Goal: Task Accomplishment & Management: Manage account settings

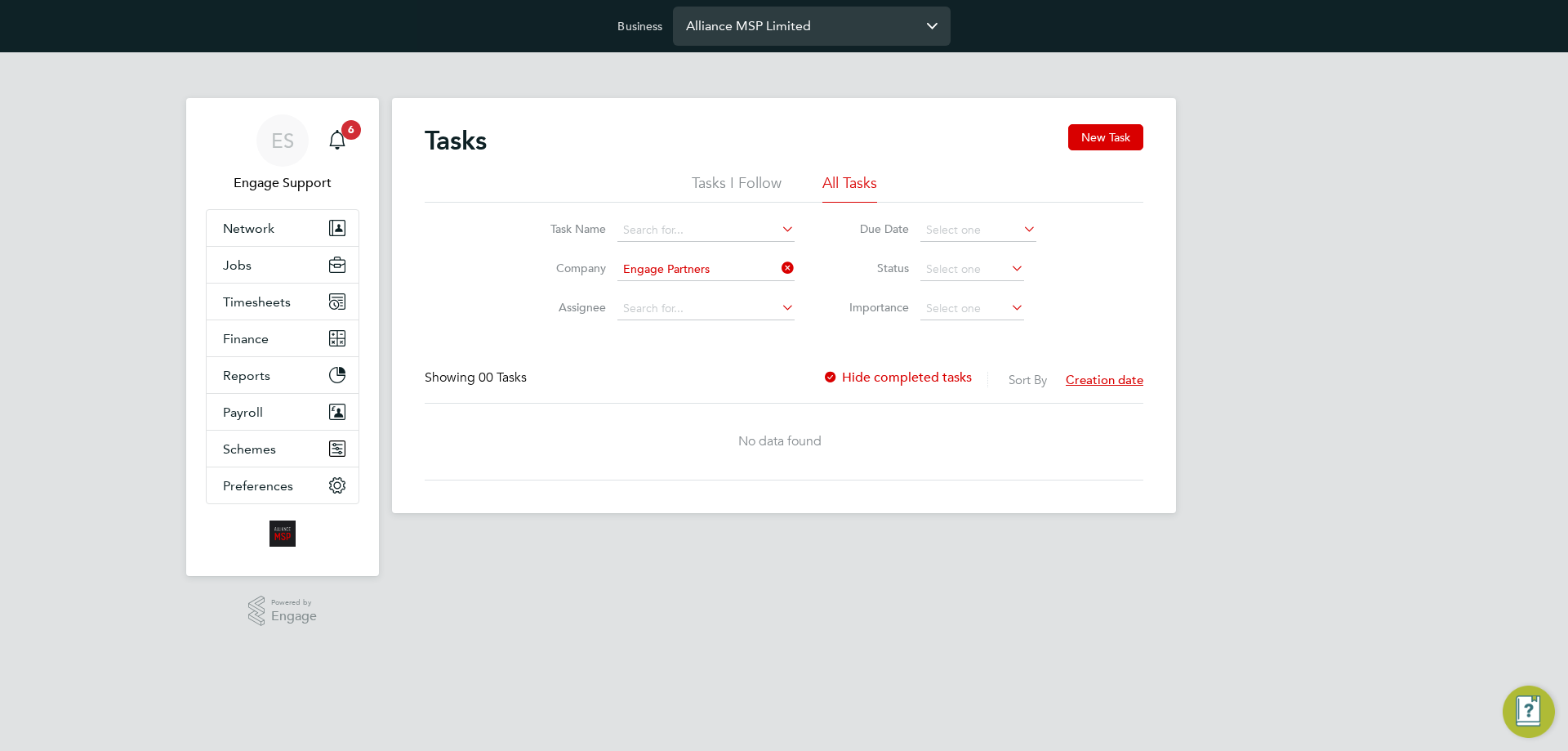
click at [777, 40] on input "Alliance MSP Limited" at bounding box center [811, 26] width 278 height 38
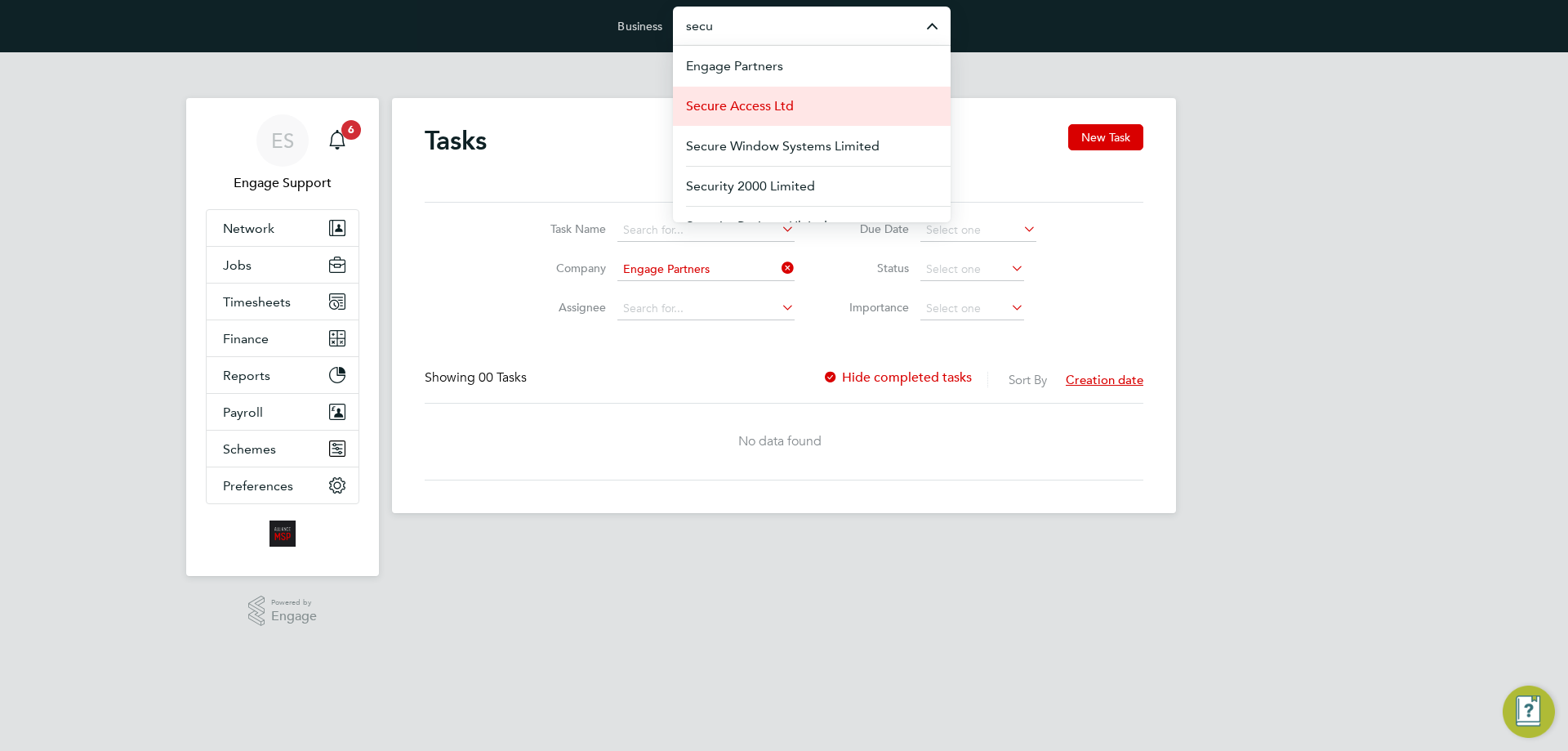
click at [790, 109] on span "Secure Access Ltd" at bounding box center [740, 106] width 108 height 20
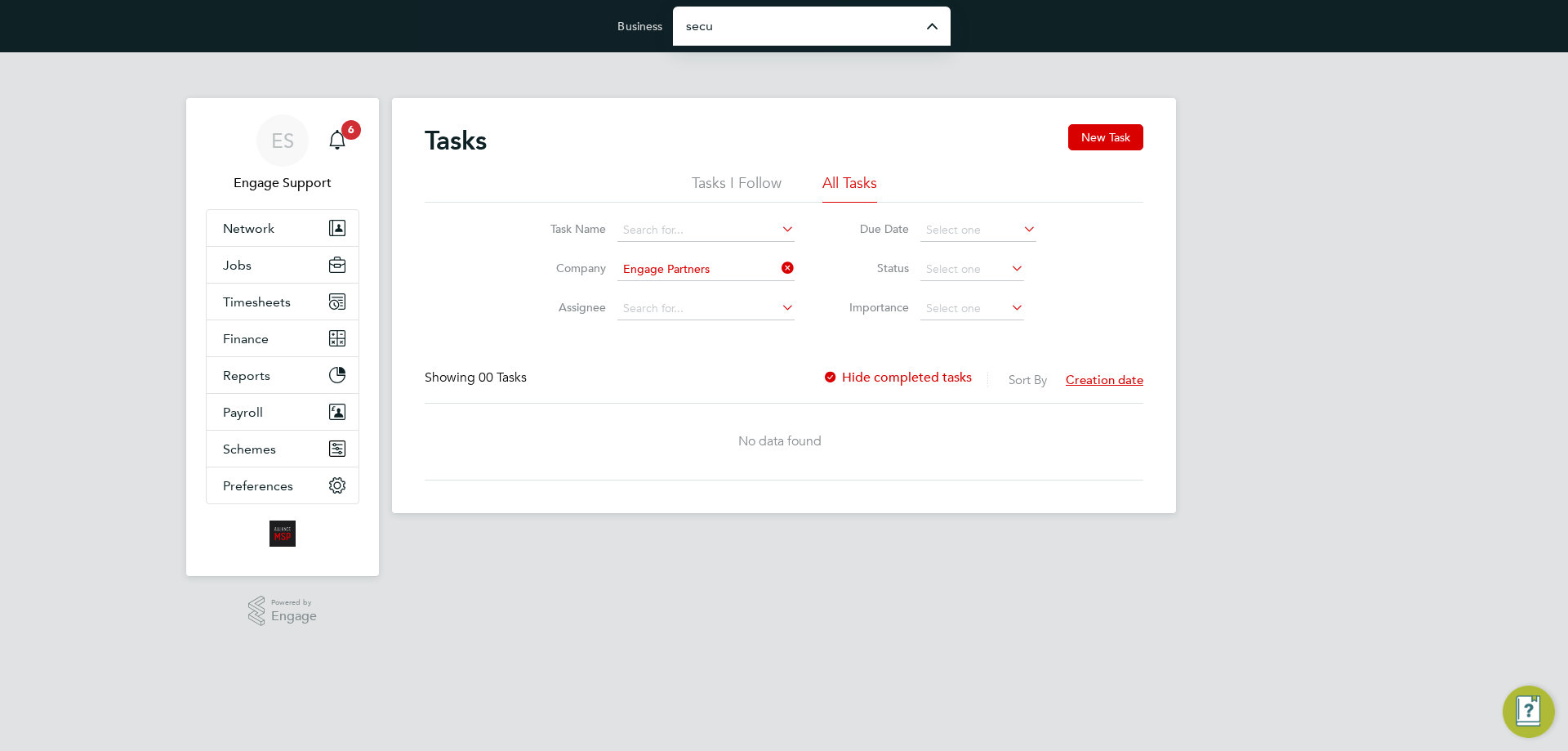
type input "Secure Access Ltd"
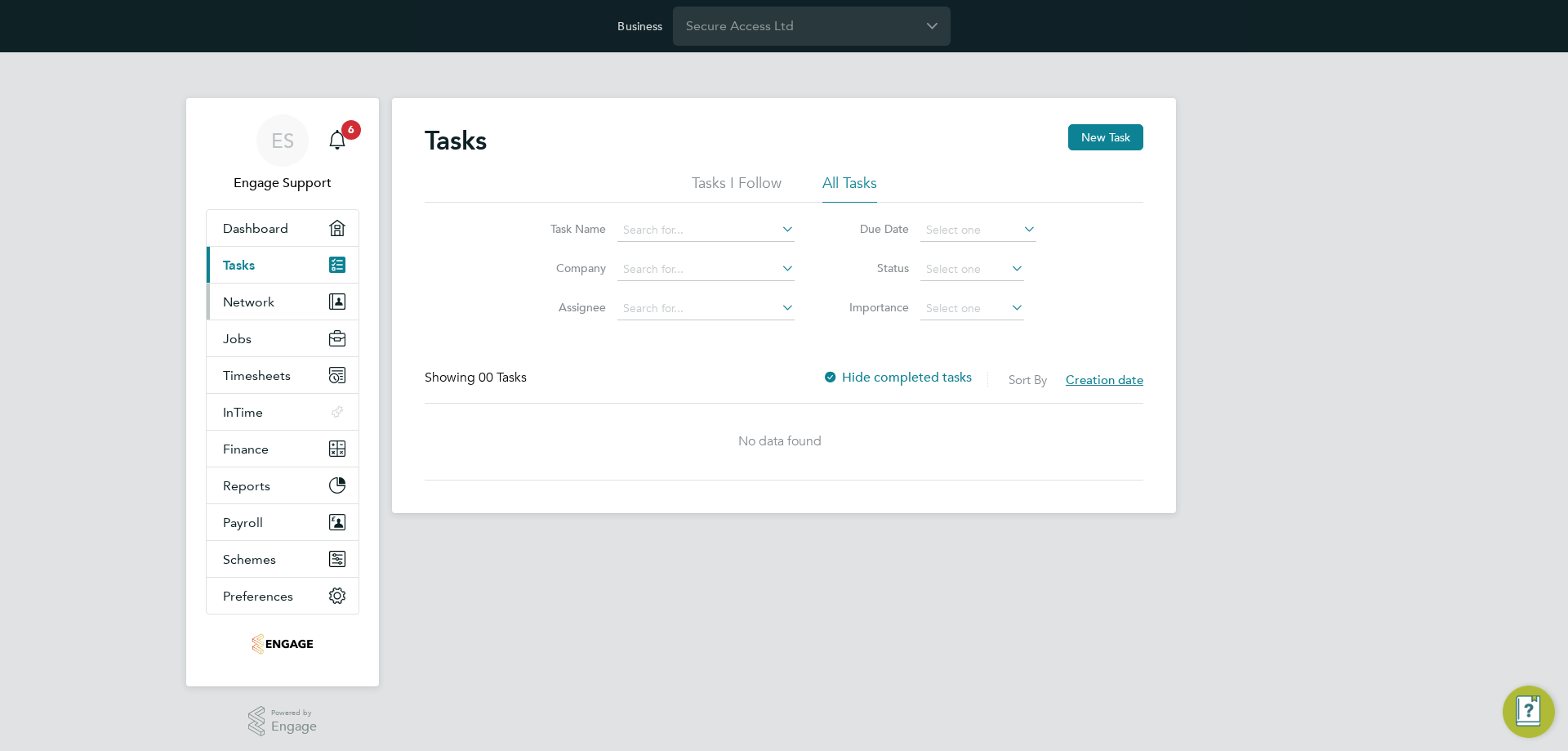
click at [281, 309] on button "Network" at bounding box center [283, 302] width 152 height 36
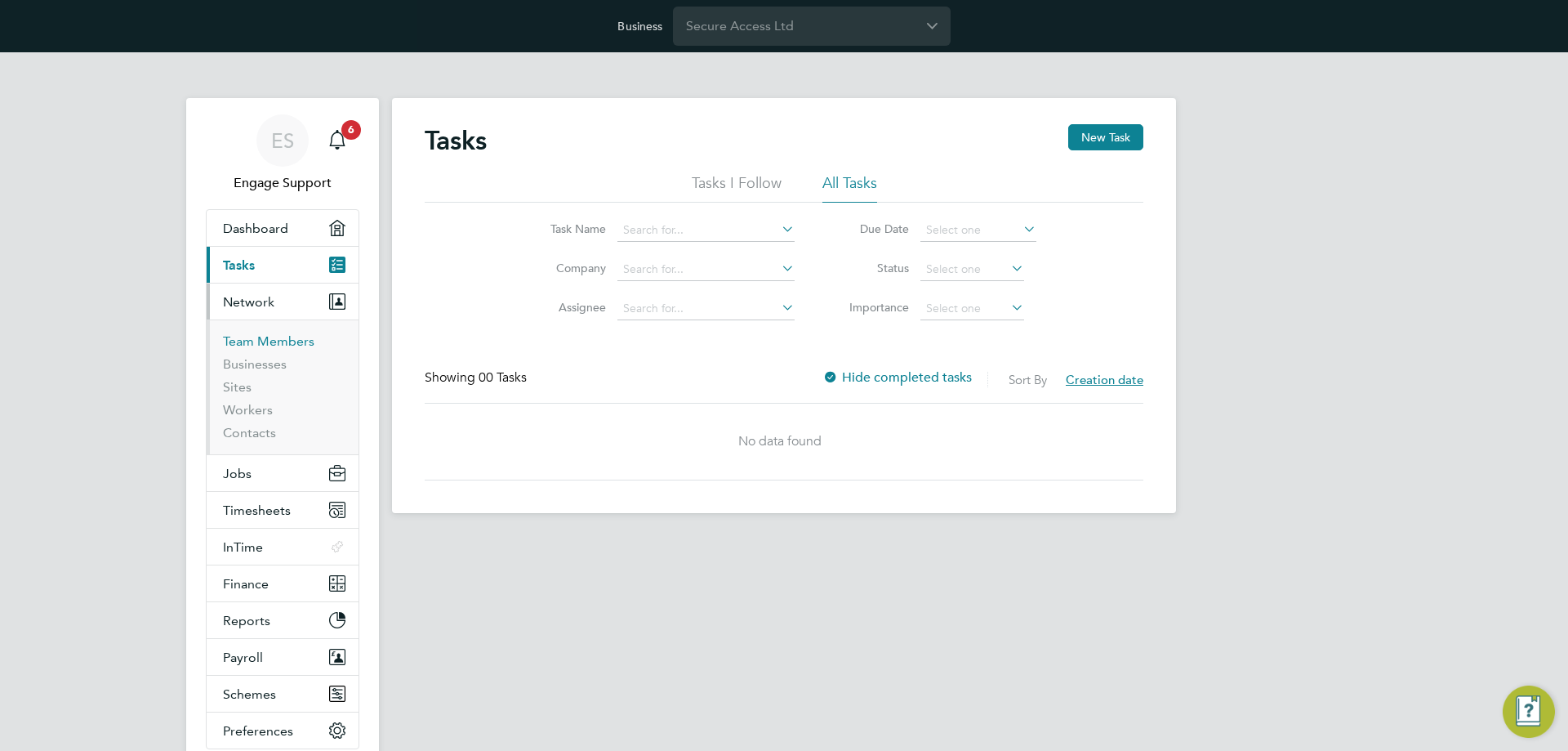
click at [272, 344] on link "Team Members" at bounding box center [268, 341] width 91 height 15
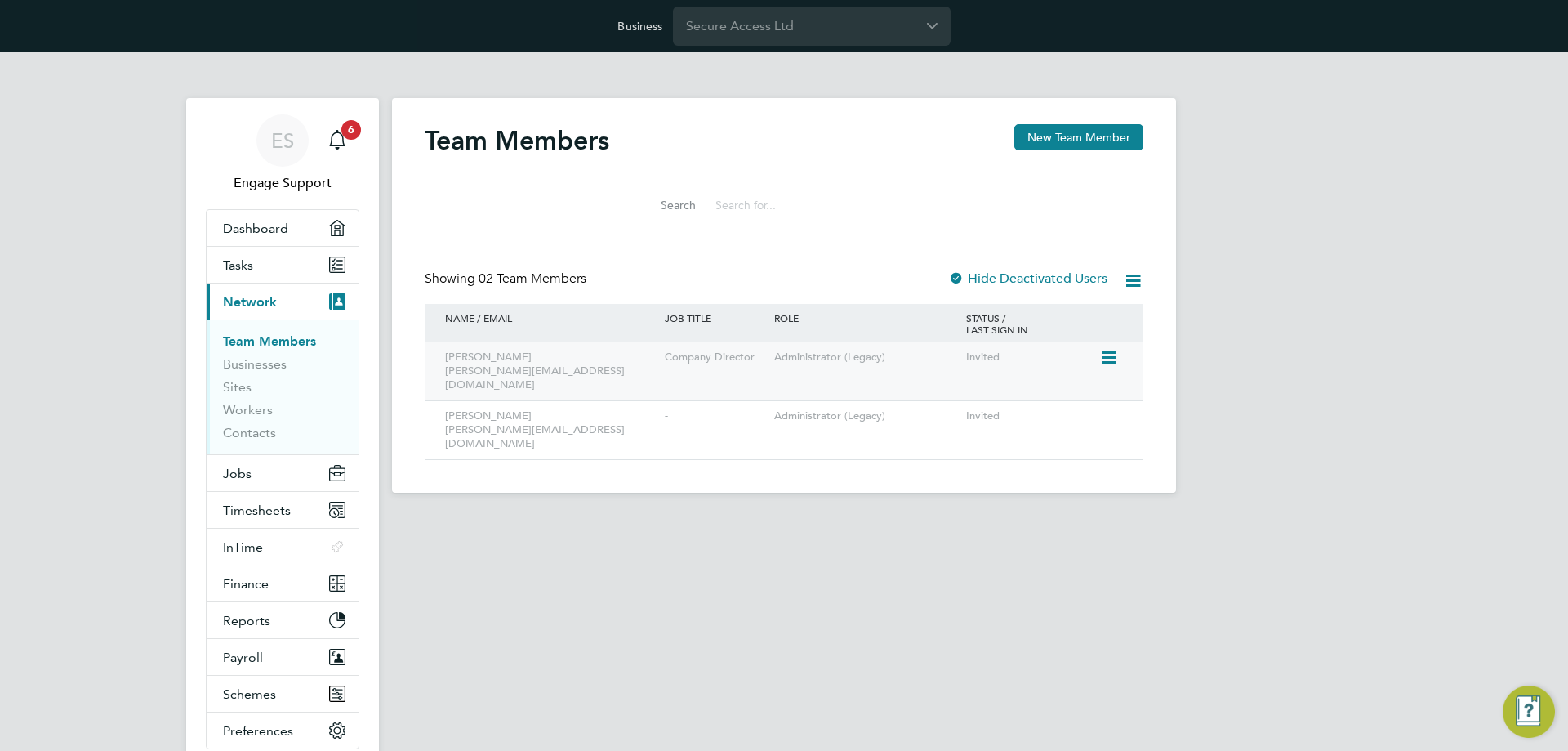
click at [1110, 352] on icon at bounding box center [1107, 357] width 16 height 20
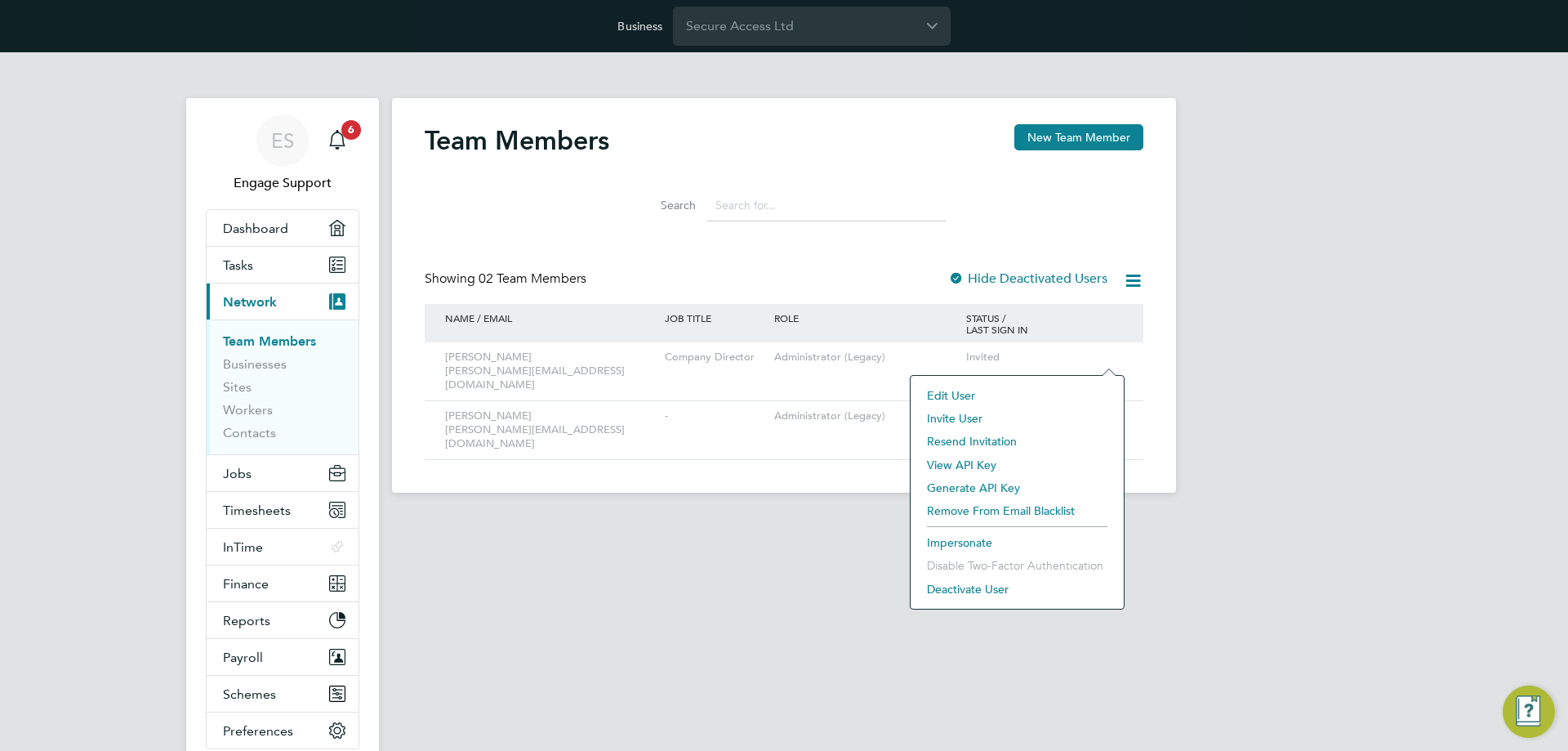
click at [1017, 510] on li "Remove From Email Blacklist" at bounding box center [1017, 510] width 196 height 23
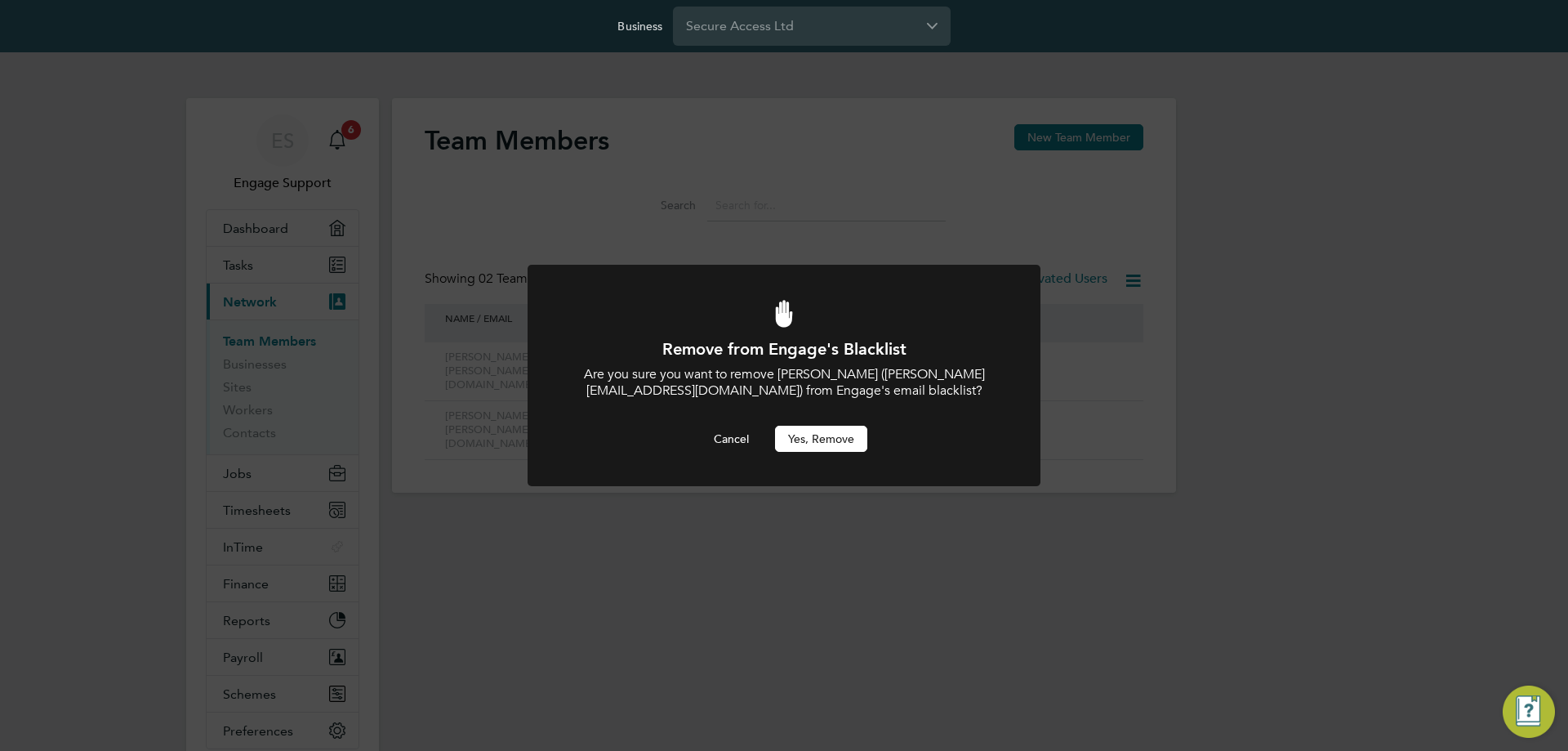
click at [827, 434] on button "Yes, Remove" at bounding box center [822, 438] width 92 height 26
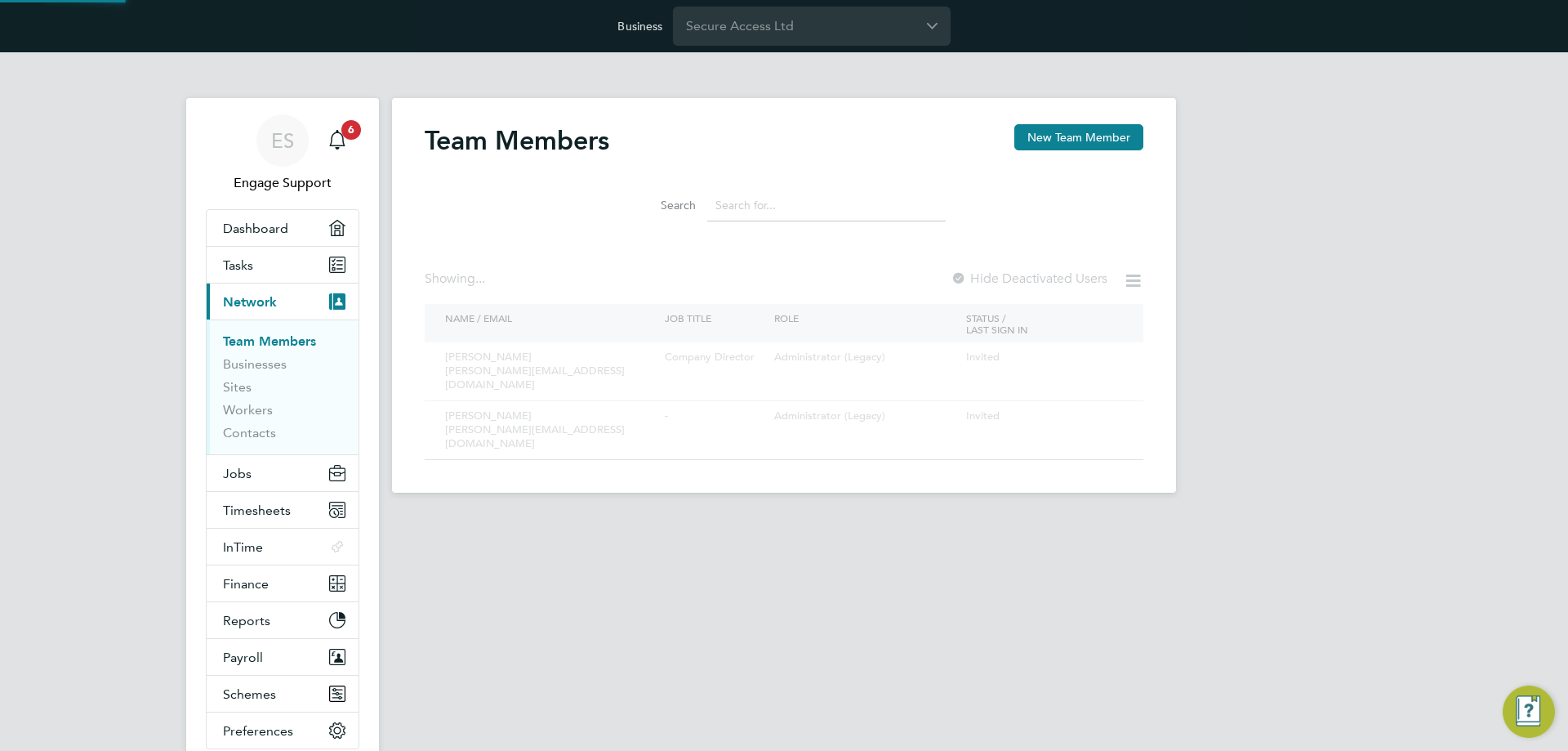
drag, startPoint x: 837, startPoint y: 436, endPoint x: 987, endPoint y: 422, distance: 150.7
click at [840, 436] on div "Remove from Engage's Blacklist Are you sure you want to remove Gail Van Sittert…" at bounding box center [784, 385] width 513 height 242
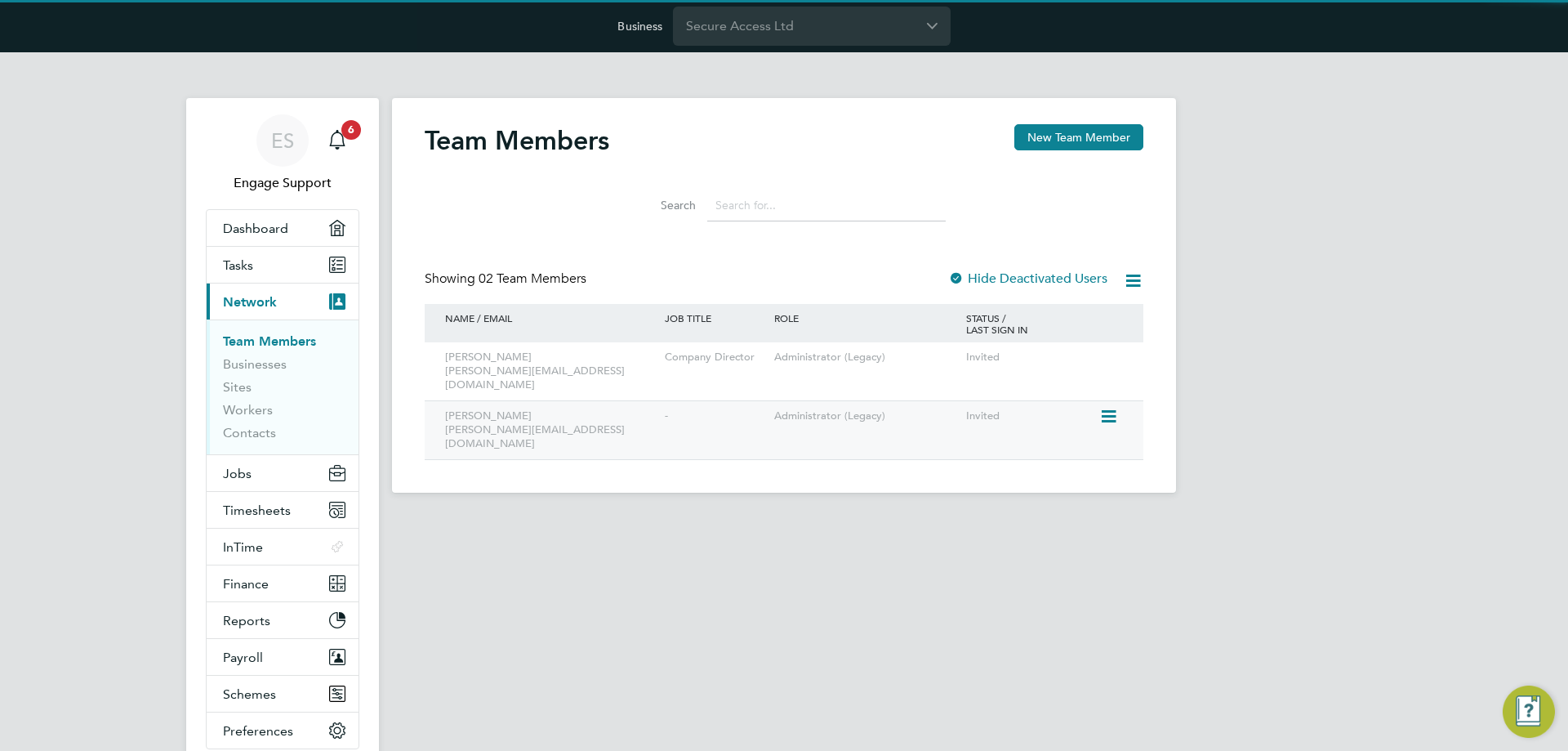
click at [1106, 407] on icon at bounding box center [1107, 416] width 16 height 20
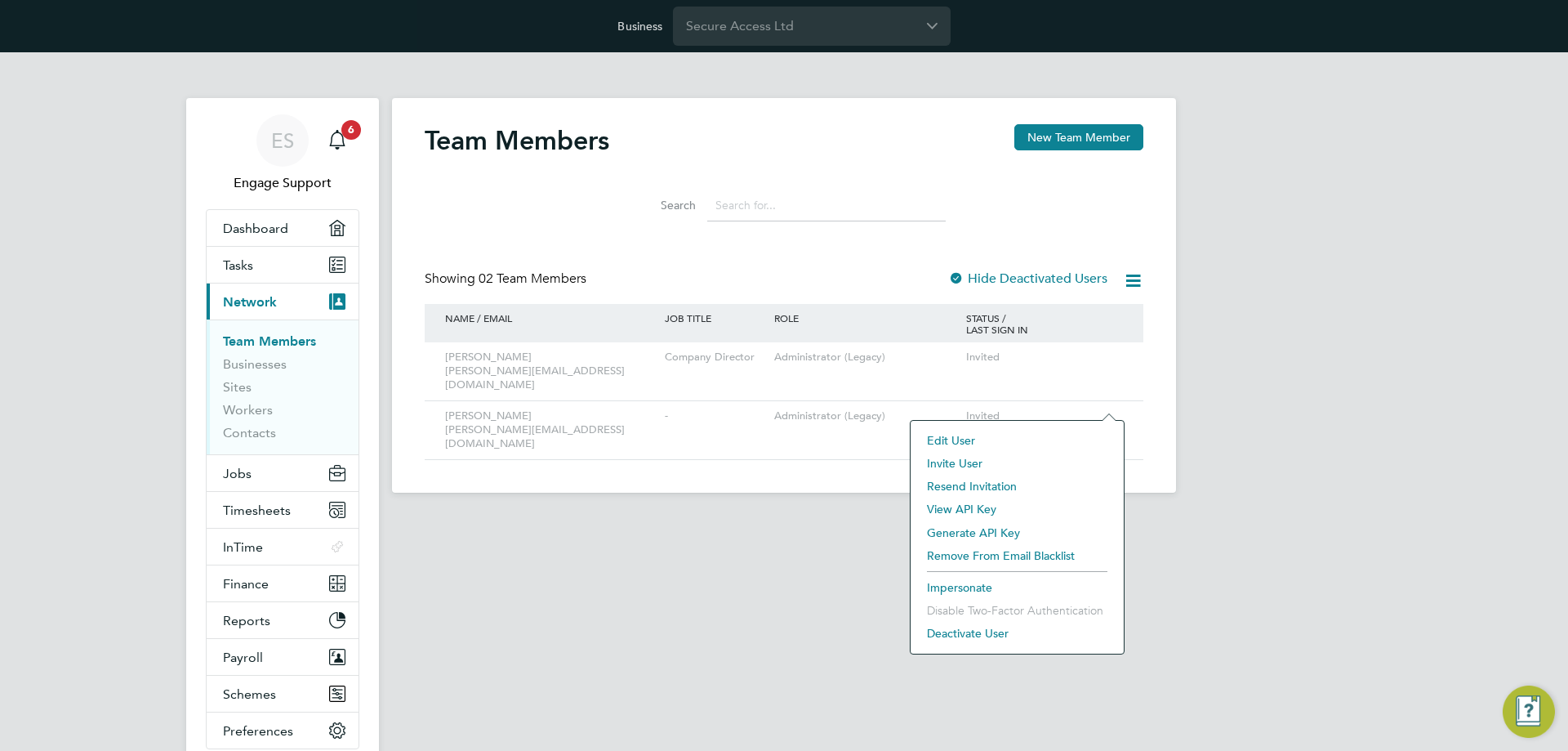
click at [1001, 553] on li "Remove From Email Blacklist" at bounding box center [1017, 555] width 196 height 23
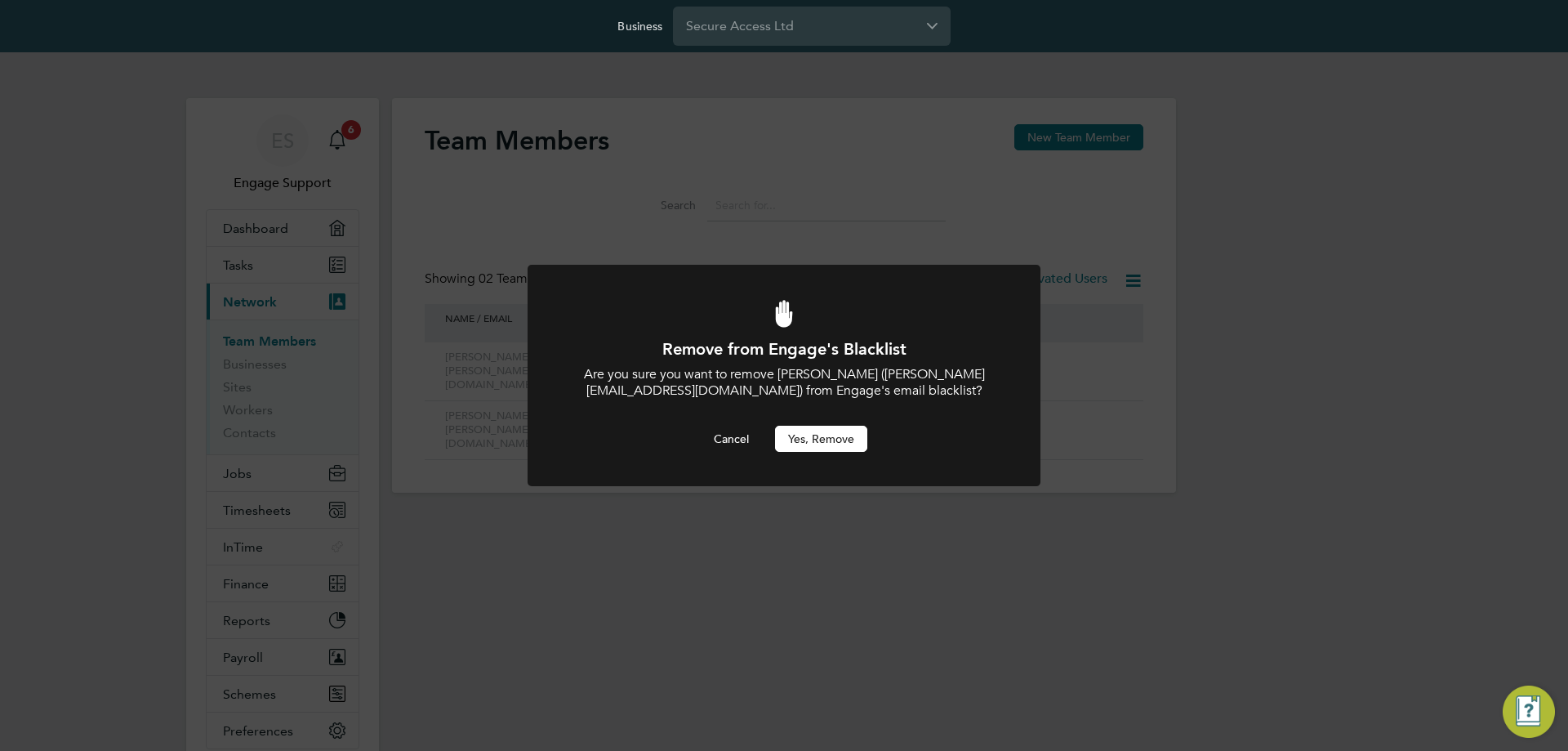
click at [799, 436] on button "Yes, Remove" at bounding box center [822, 438] width 92 height 26
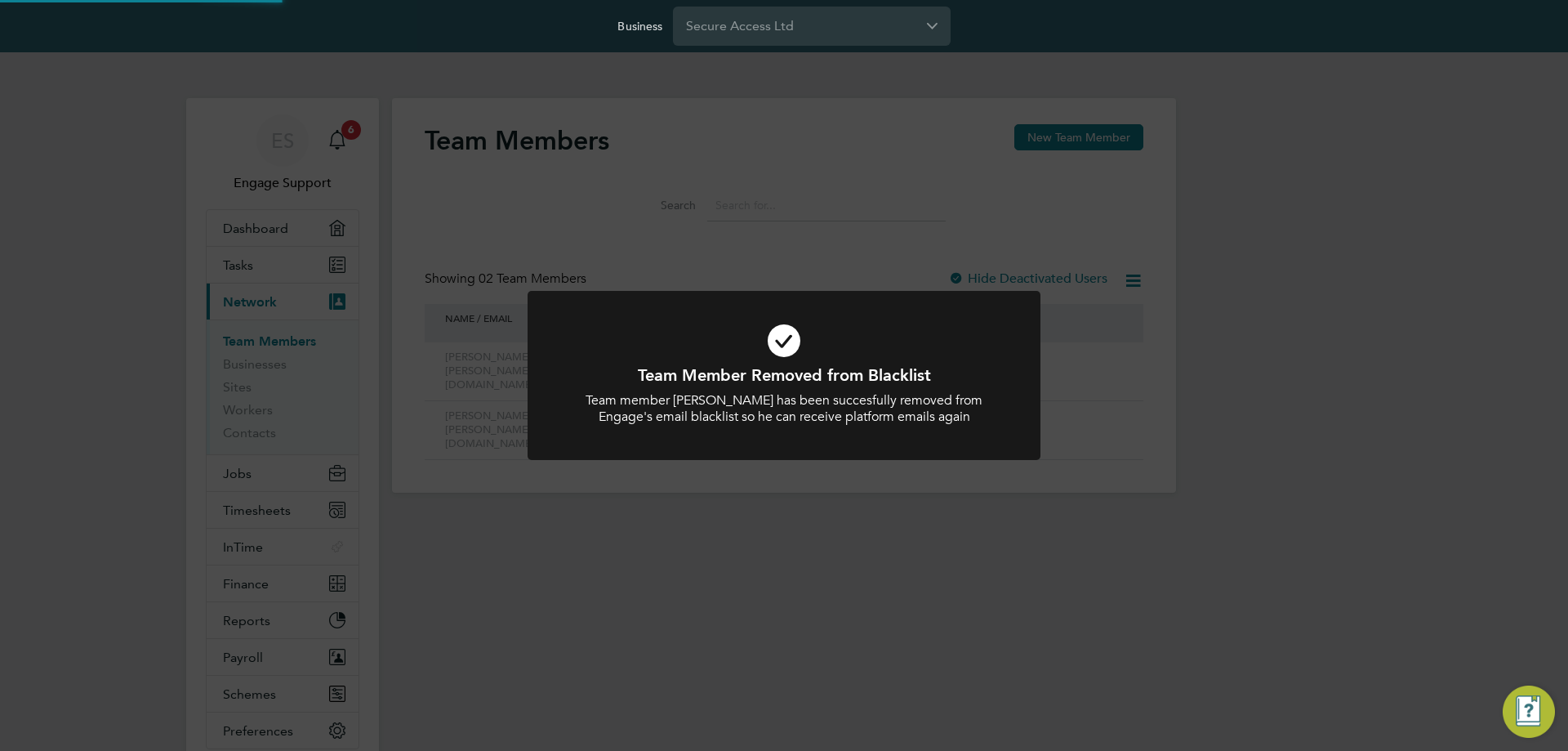
click at [1119, 350] on div "Team Member Removed from Blacklist Team member Sean Van Sittert has been succes…" at bounding box center [784, 375] width 1568 height 751
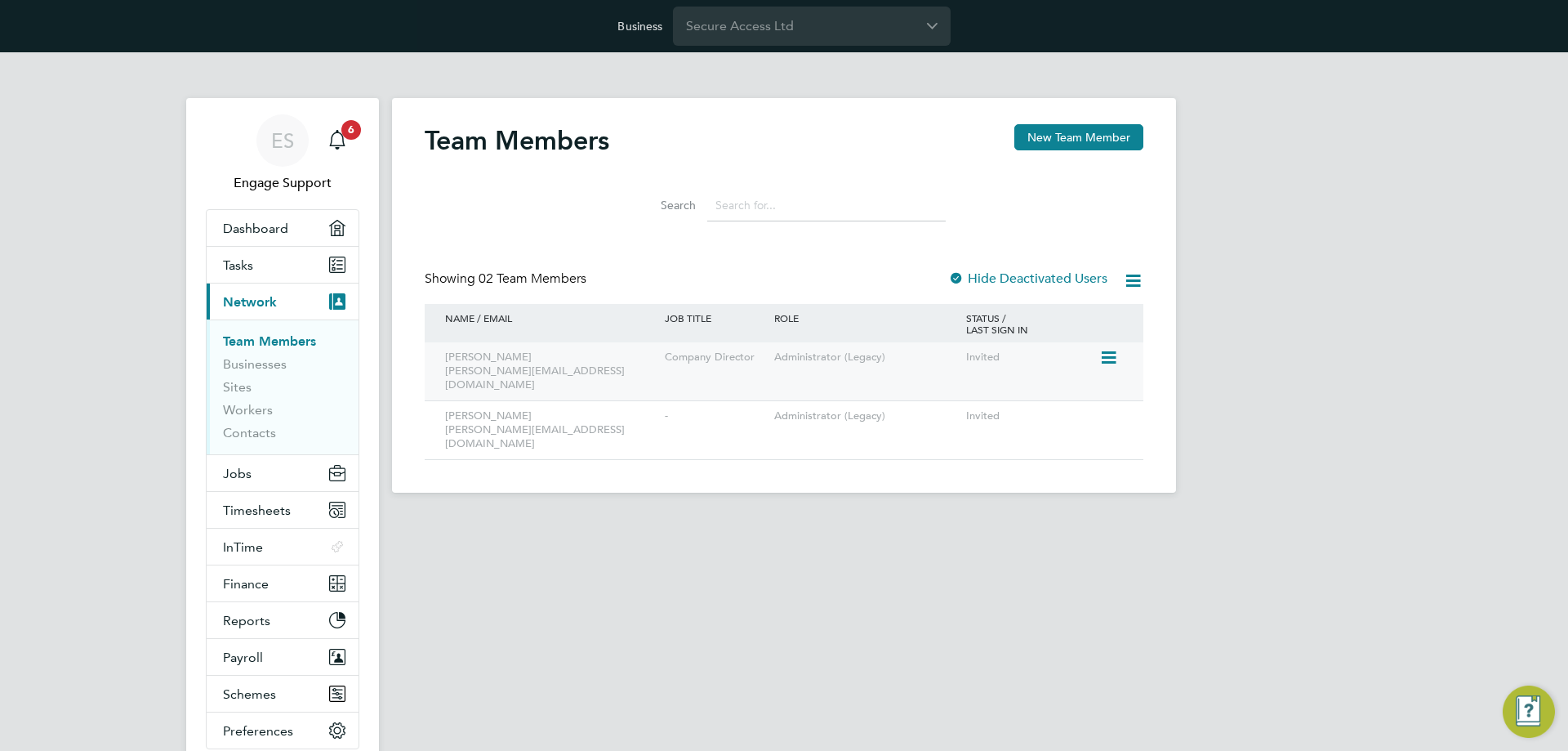
click at [1108, 355] on icon at bounding box center [1107, 357] width 16 height 20
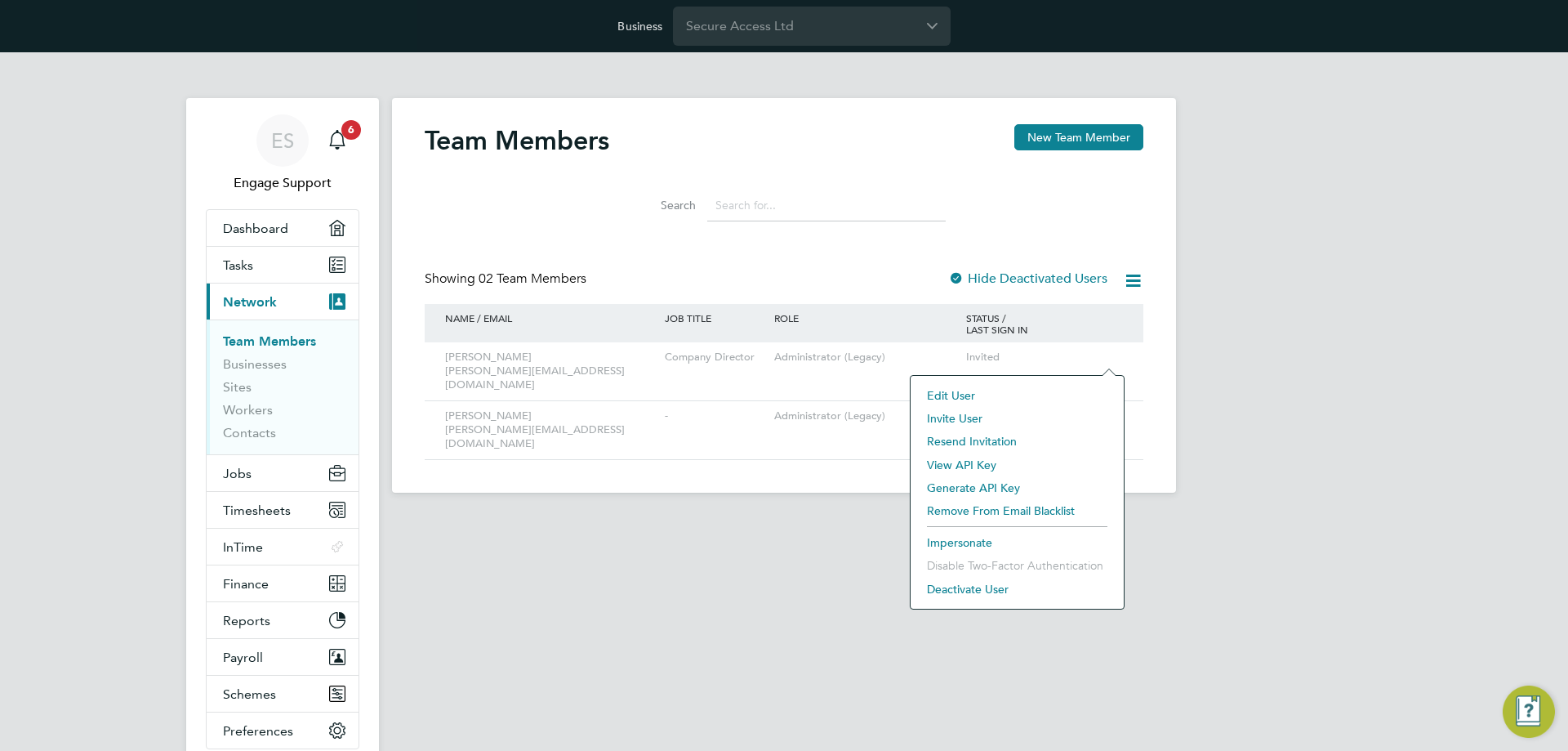
click at [1003, 441] on li "Resend Invitation" at bounding box center [1017, 441] width 196 height 23
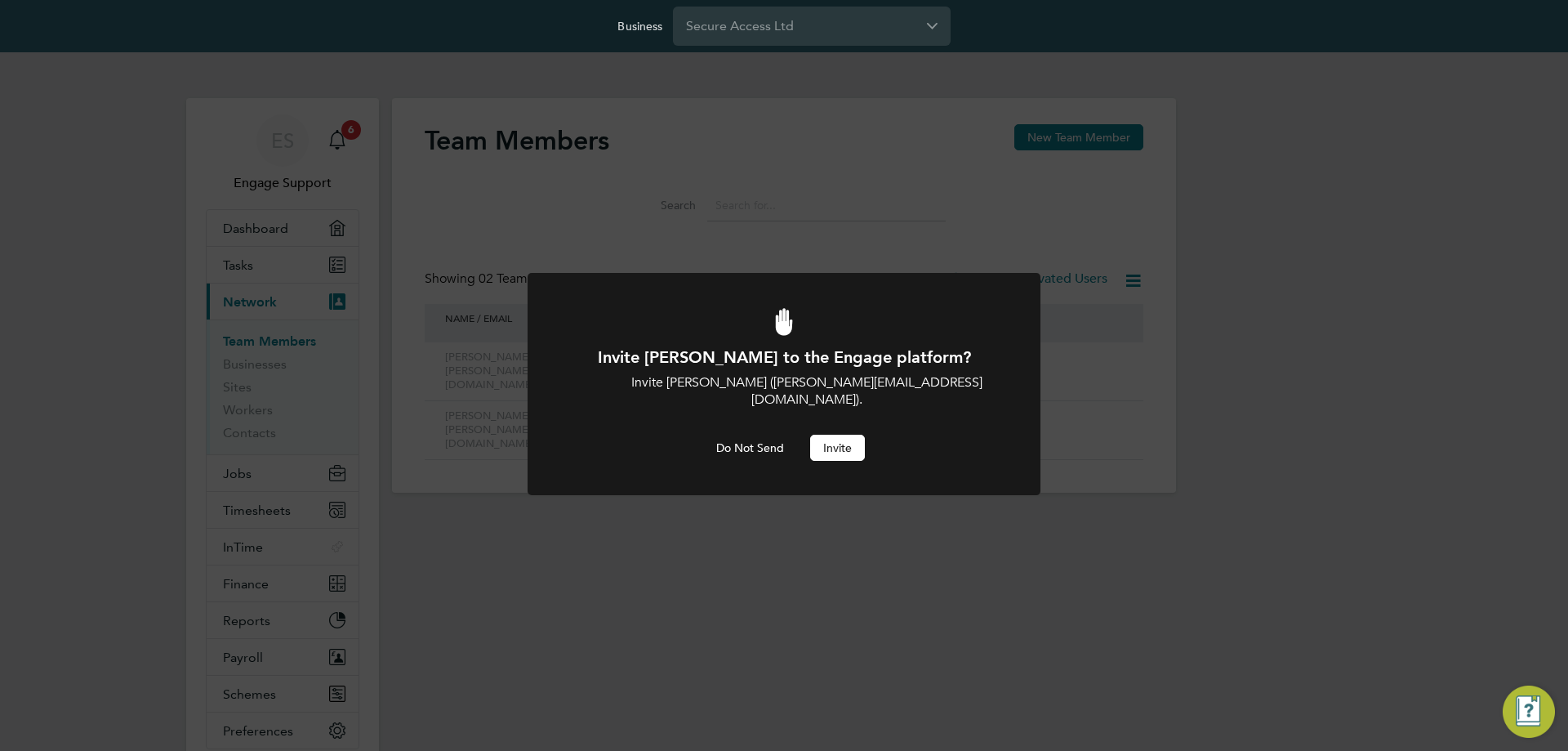
drag, startPoint x: 836, startPoint y: 436, endPoint x: 1000, endPoint y: 425, distance: 164.4
click at [838, 436] on button "Invite" at bounding box center [838, 448] width 55 height 26
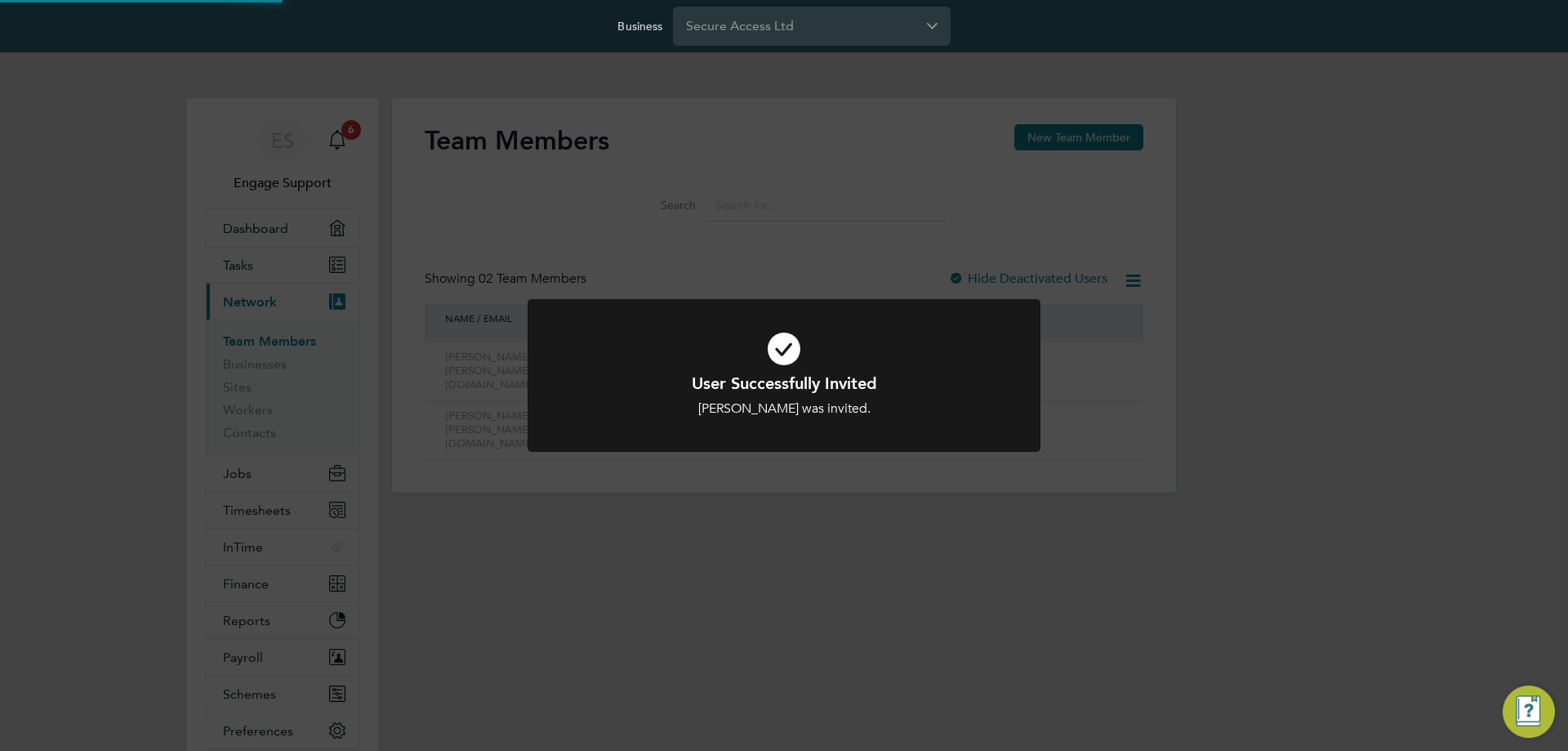
click at [1109, 444] on div "User Successfully Invited Gail Van Sittert was invited. Cancel Okay" at bounding box center [784, 375] width 1568 height 751
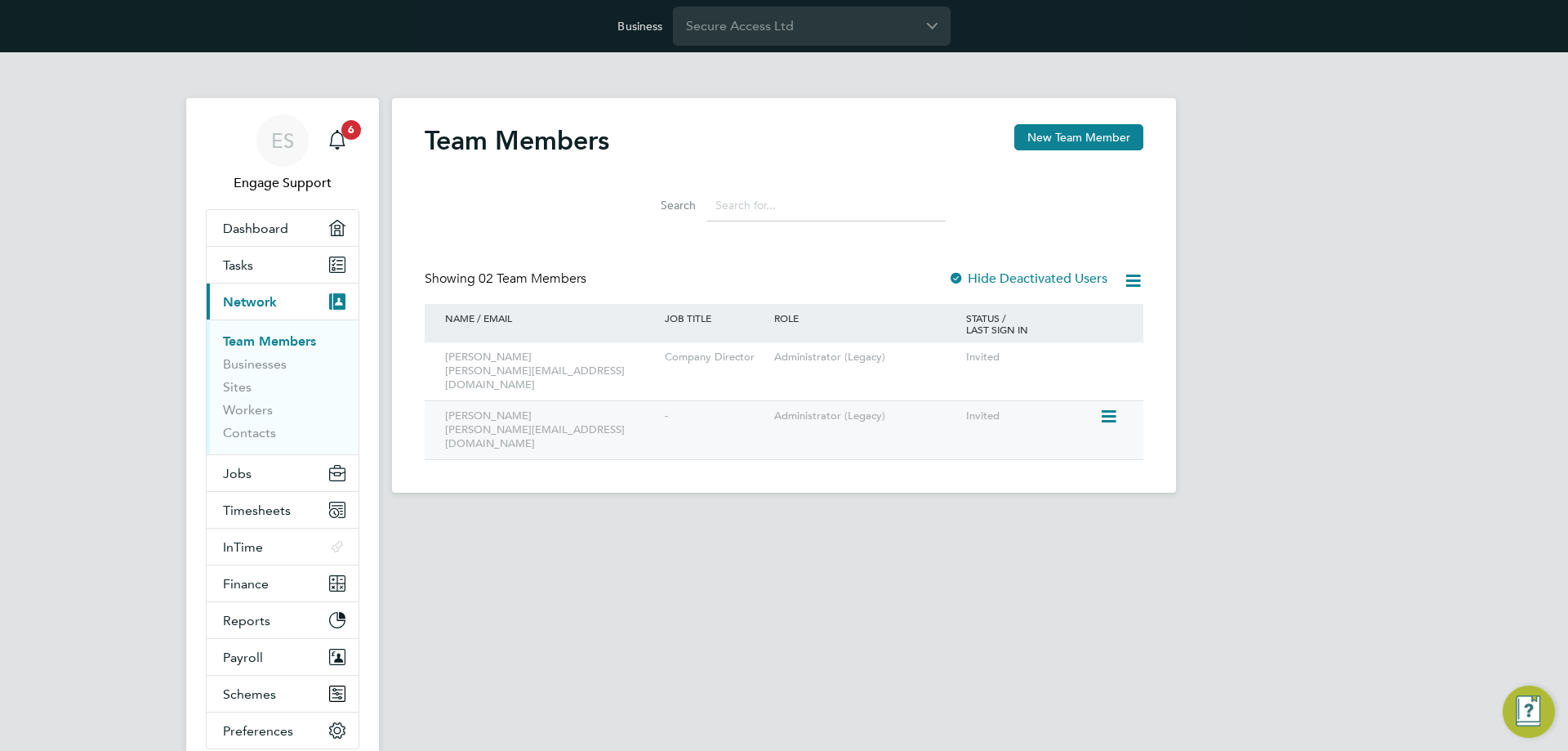
click at [1109, 407] on icon at bounding box center [1107, 416] width 16 height 20
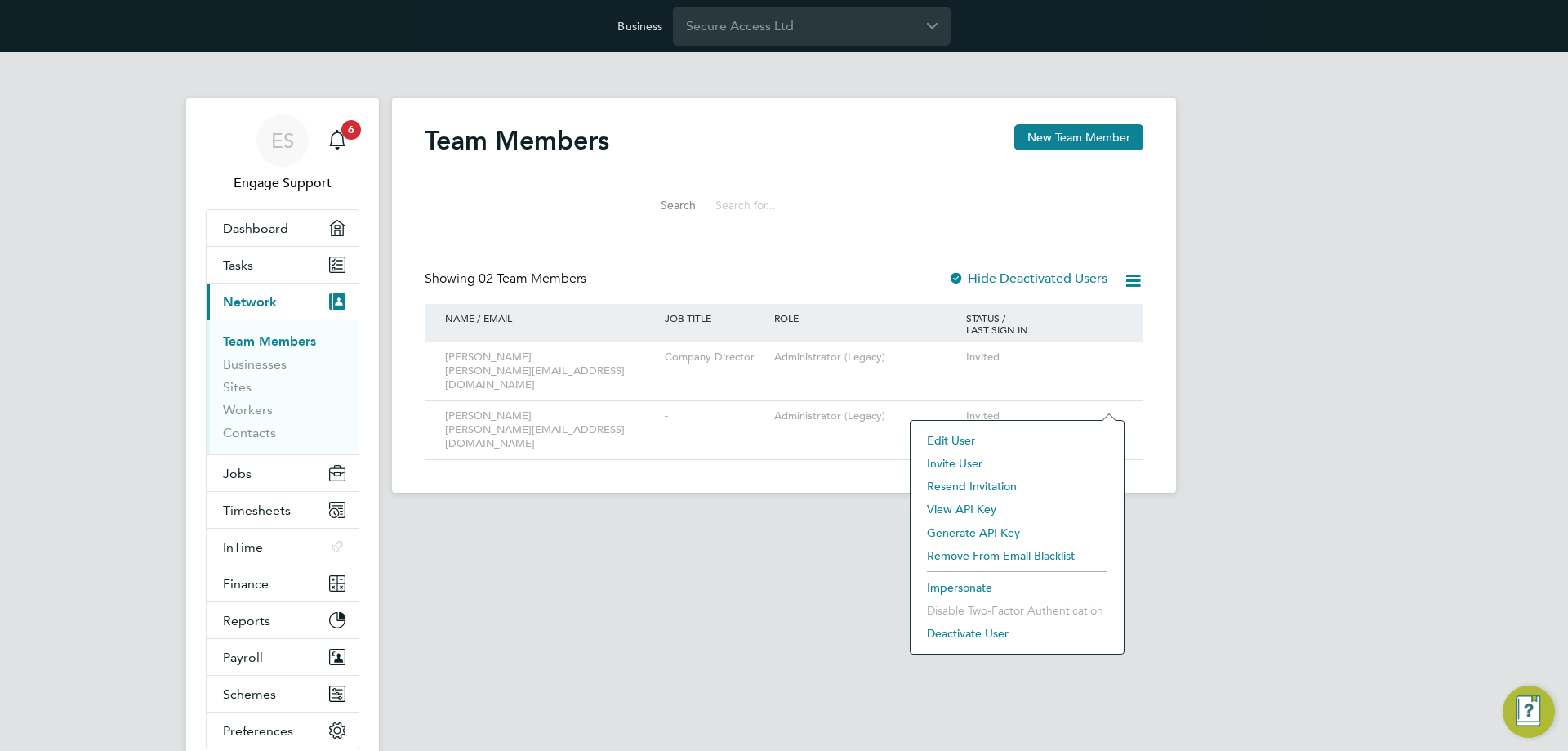
click at [989, 485] on li "Resend Invitation" at bounding box center [1017, 486] width 196 height 23
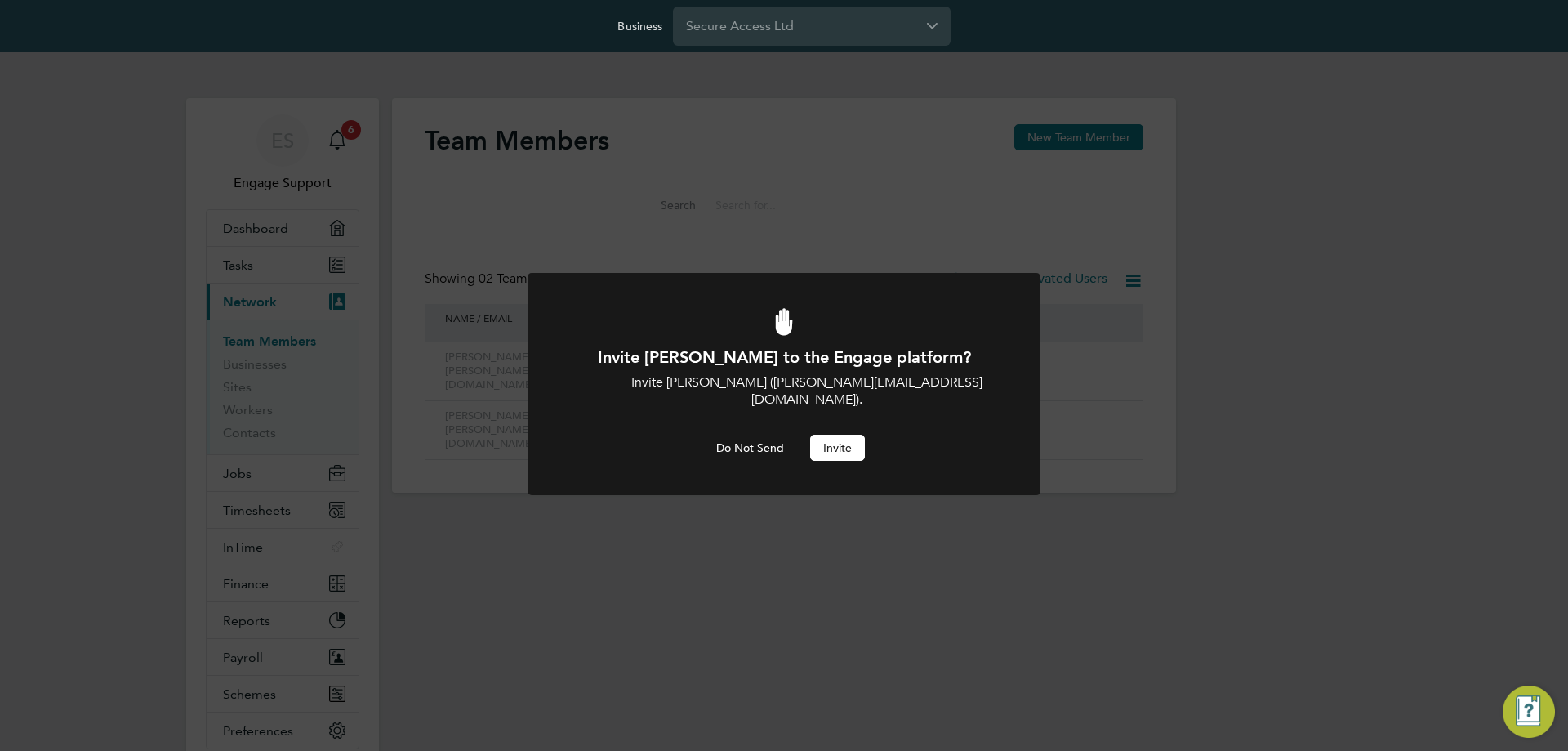
drag, startPoint x: 827, startPoint y: 427, endPoint x: 842, endPoint y: 431, distance: 15.5
click at [827, 435] on button "Invite" at bounding box center [838, 448] width 55 height 26
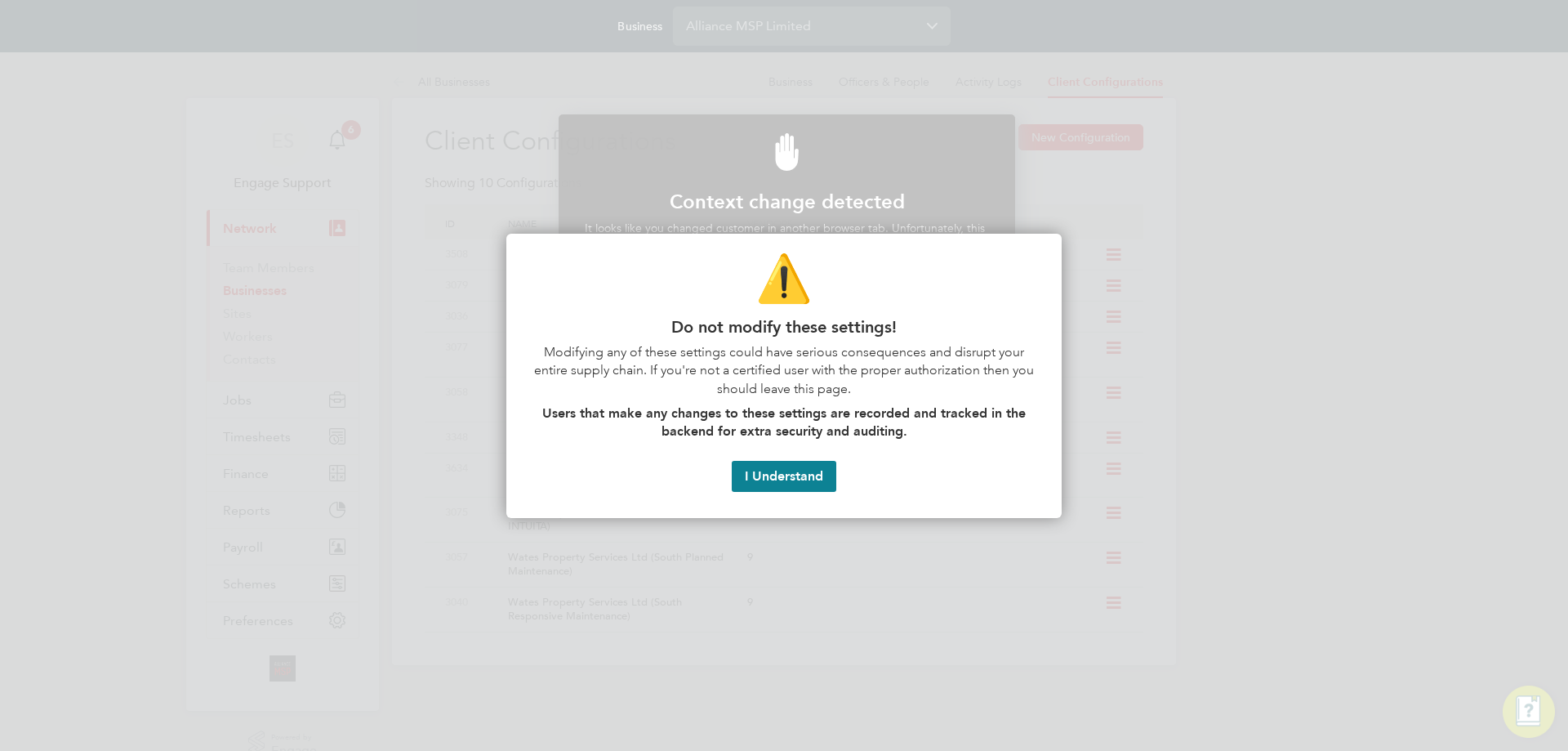
scroll to position [361, 451]
click at [819, 478] on button "I Understand" at bounding box center [784, 476] width 104 height 31
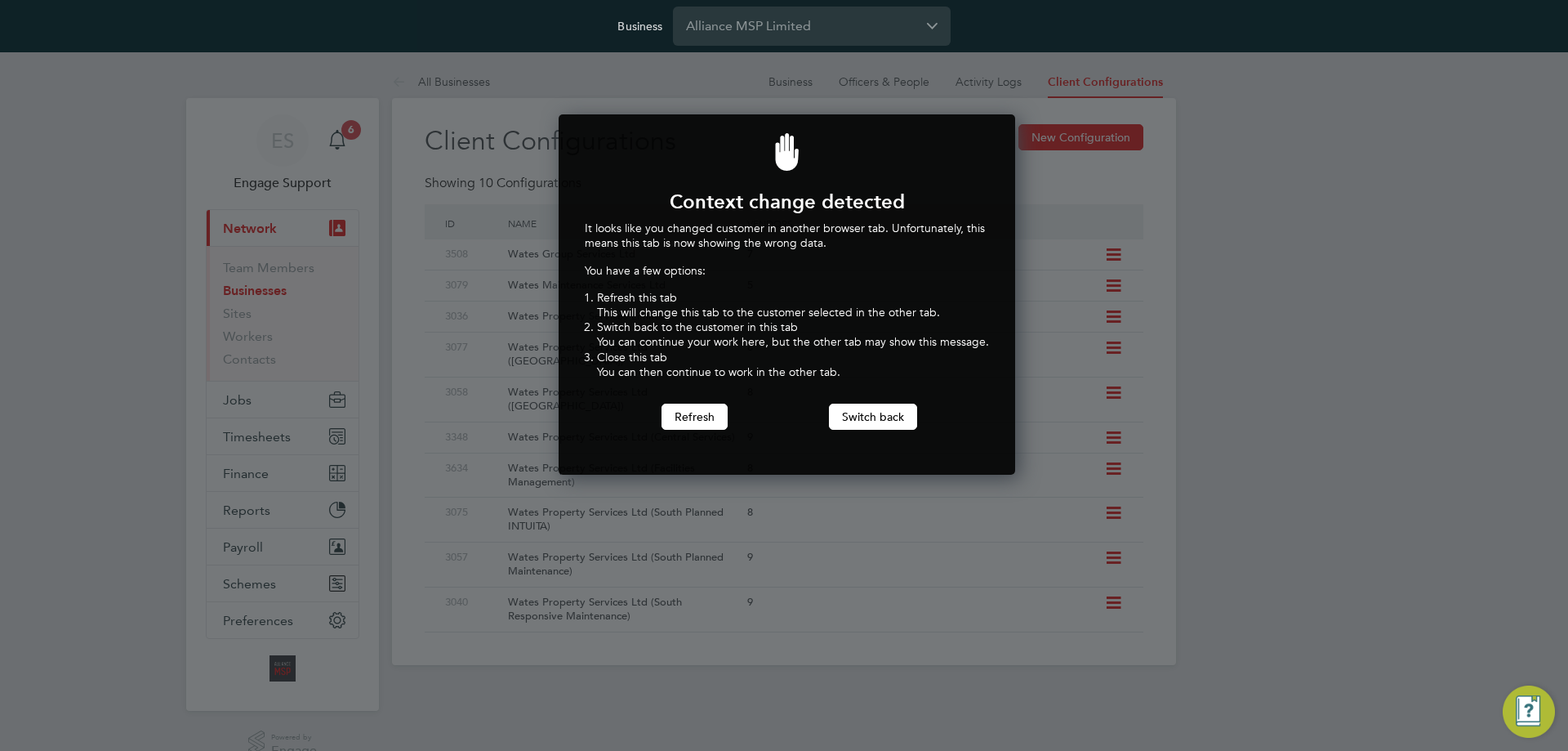
click at [114, 485] on div at bounding box center [784, 375] width 1568 height 751
click at [105, 353] on div at bounding box center [784, 375] width 1568 height 751
click at [800, 39] on input "Alliance MSP Limited" at bounding box center [811, 26] width 278 height 38
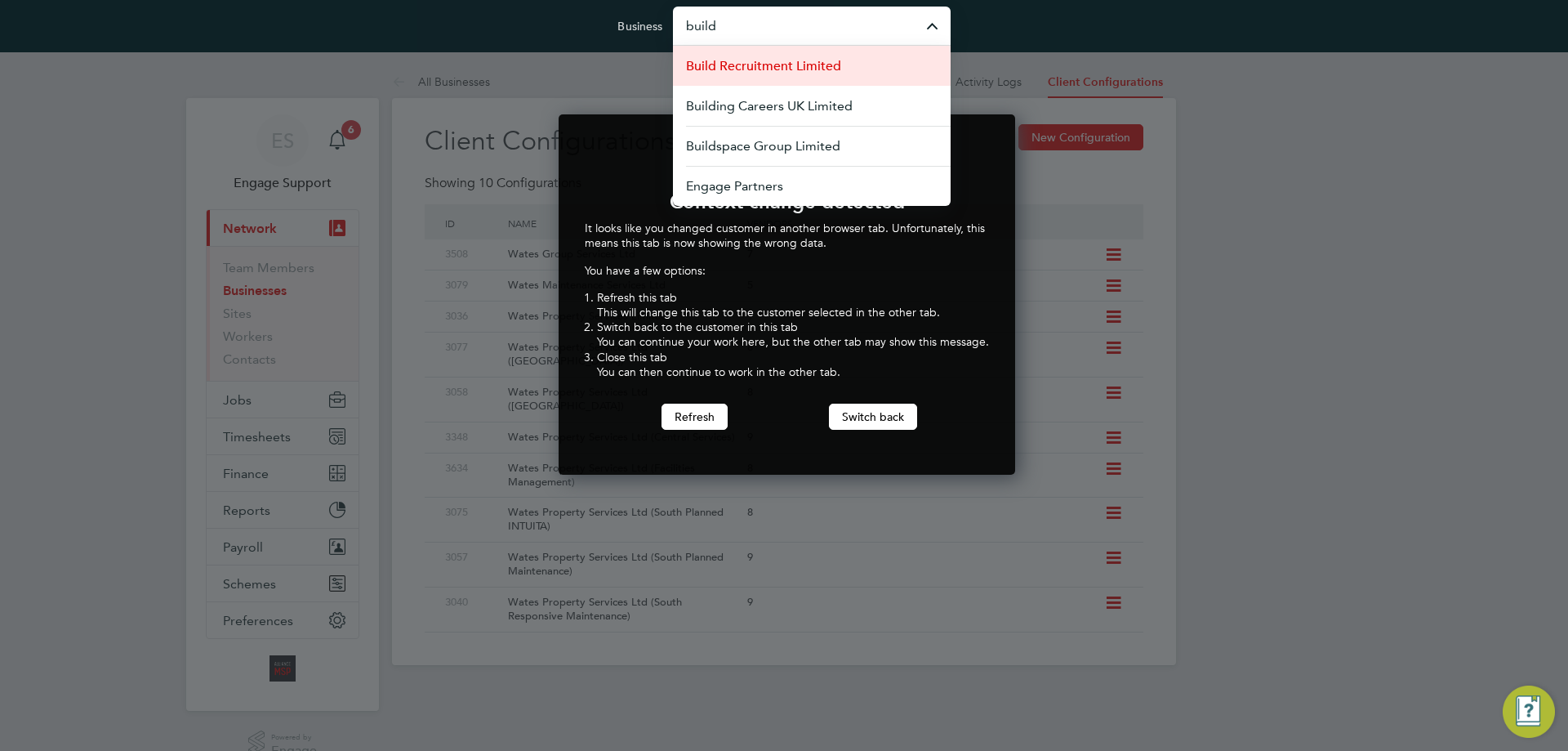
click at [785, 65] on span "Build Recruitment Limited" at bounding box center [764, 66] width 155 height 20
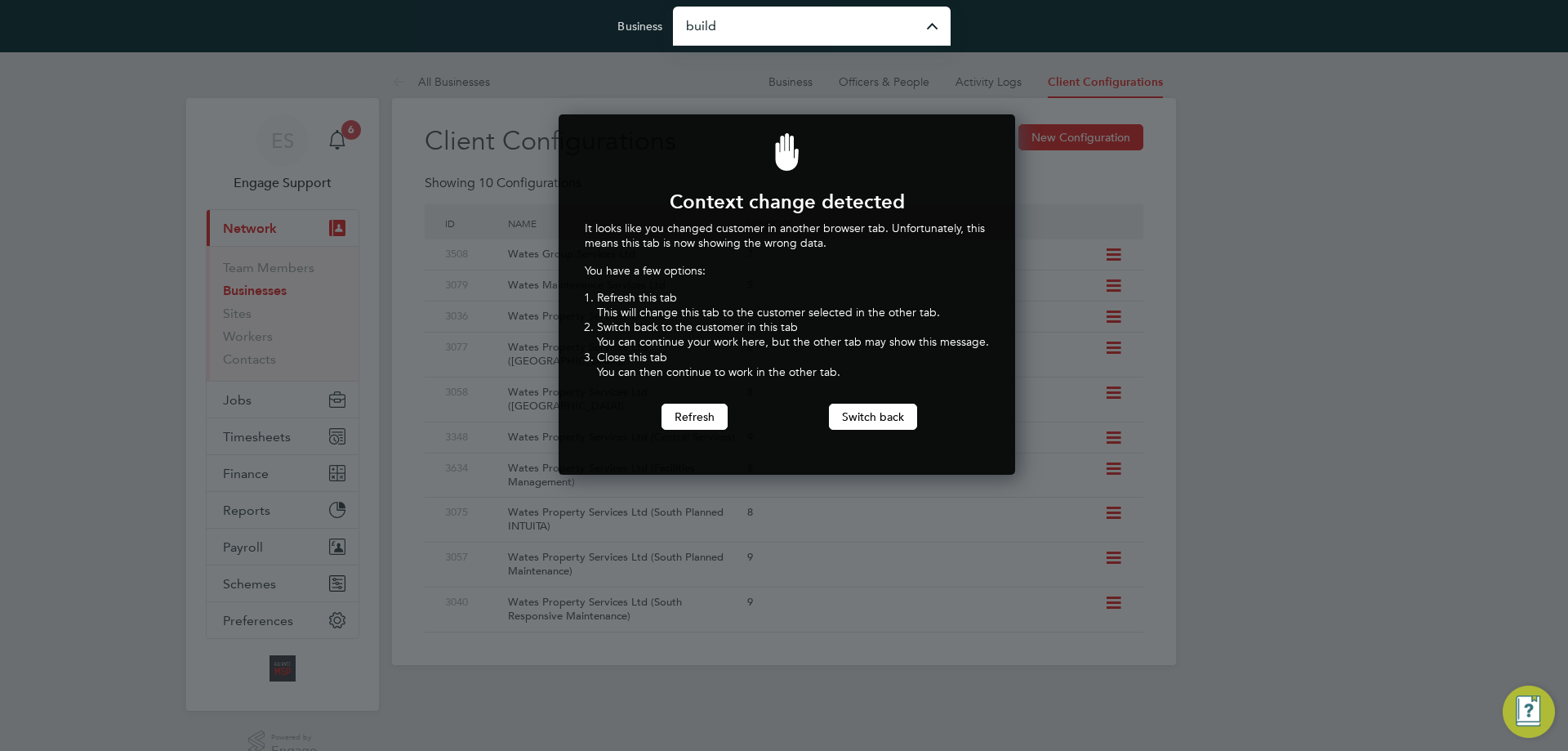
type input "Build Recruitment Limited"
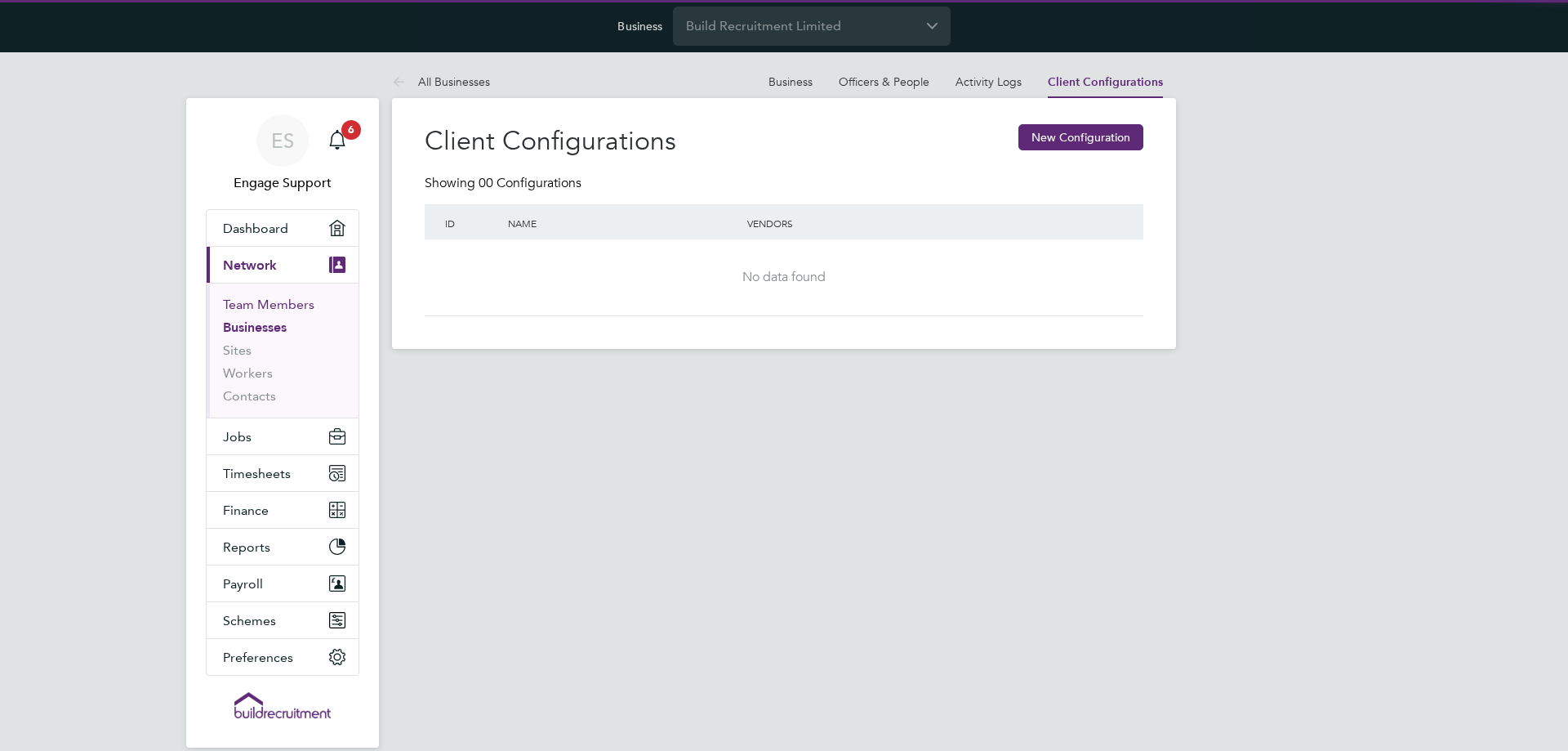
click at [278, 302] on link "Team Members" at bounding box center [268, 304] width 91 height 15
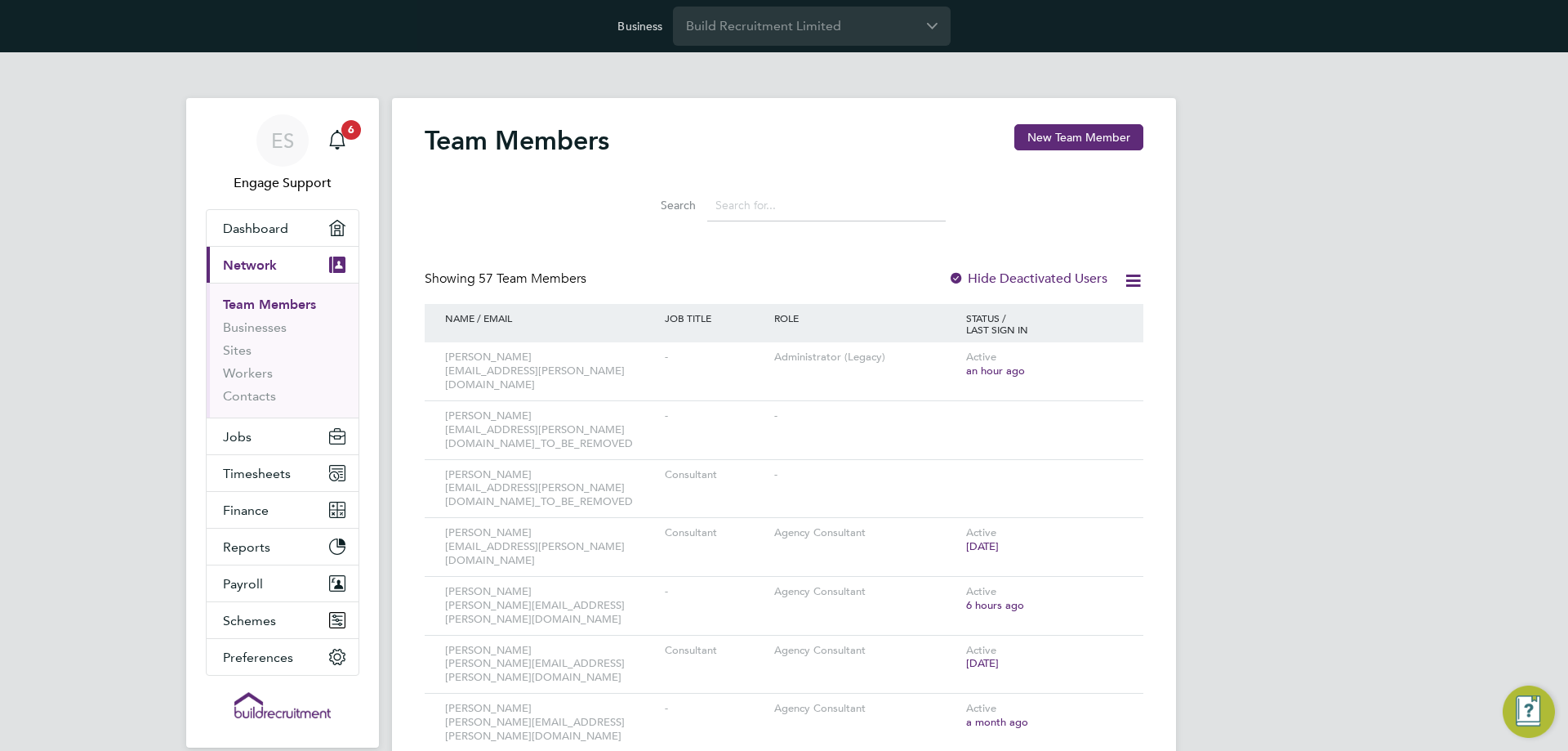
click at [865, 210] on input at bounding box center [826, 205] width 238 height 32
paste input "sitemanagerpro@gmail.com"
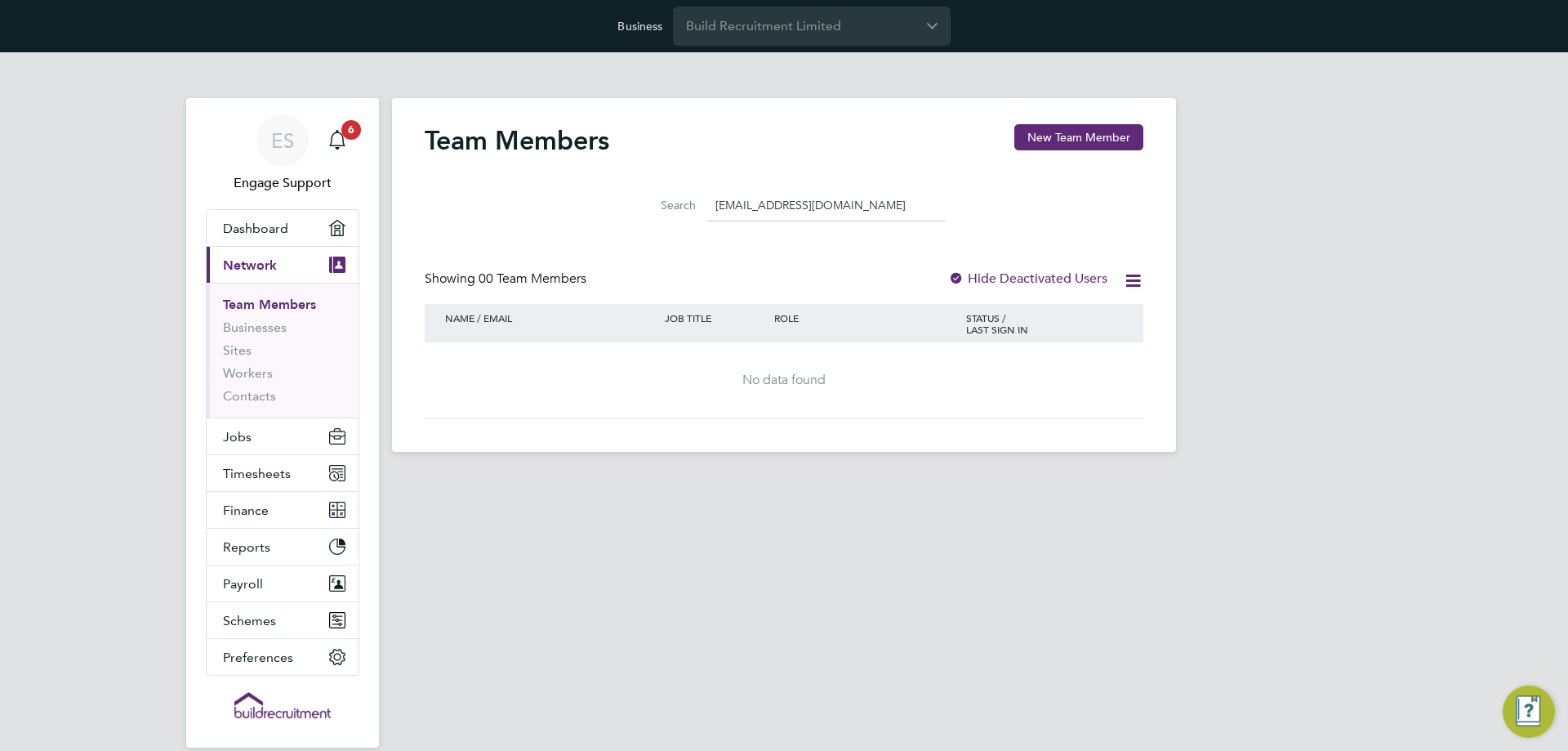
type input "sitemanagerpro@gmail.com"
click at [994, 279] on label "Hide Deactivated Users" at bounding box center [1027, 279] width 160 height 16
click at [256, 379] on link "Workers" at bounding box center [248, 373] width 50 height 15
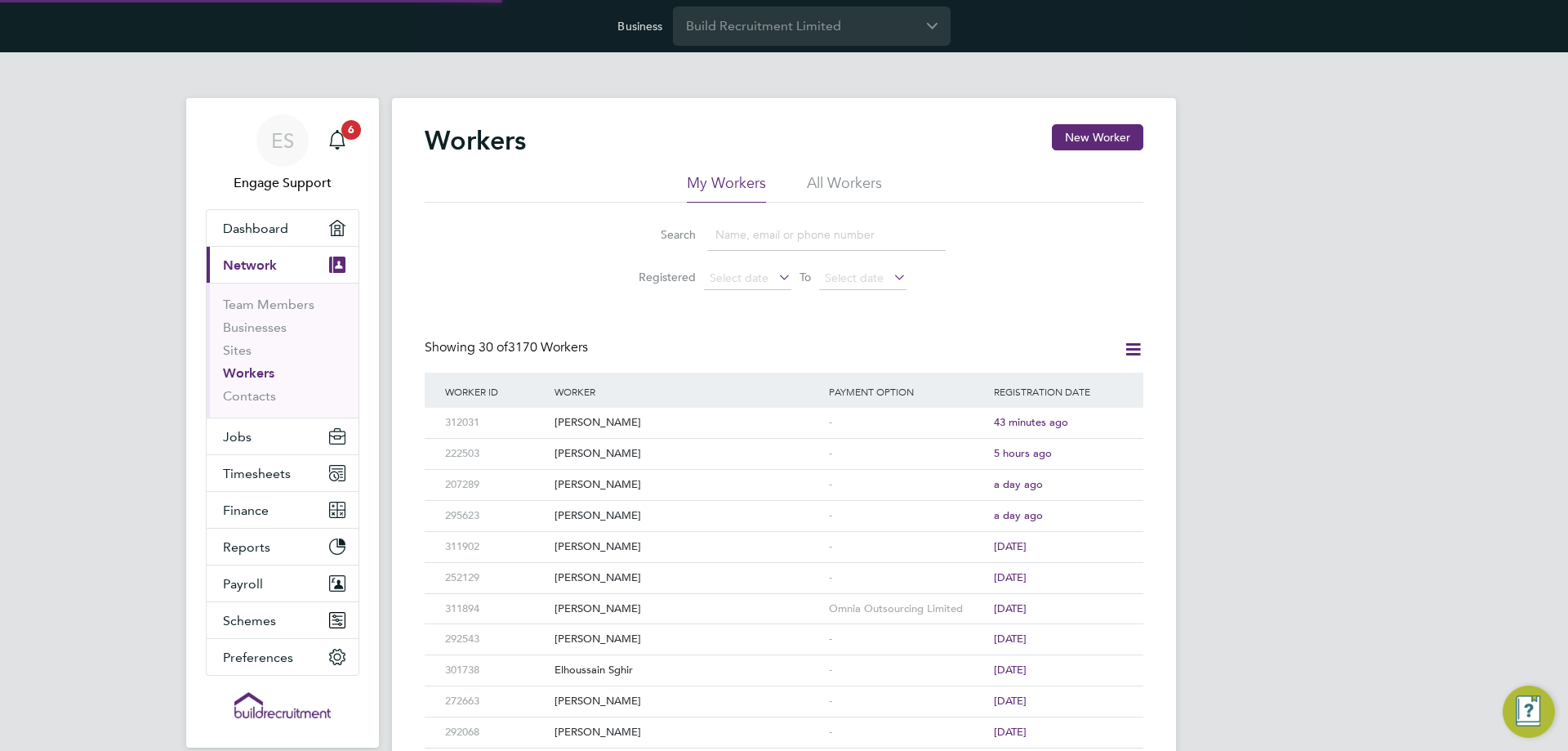
click at [846, 184] on li "All Workers" at bounding box center [845, 188] width 75 height 29
click at [825, 243] on input at bounding box center [826, 234] width 238 height 32
paste input "sitemanagerpro@gmail.com"
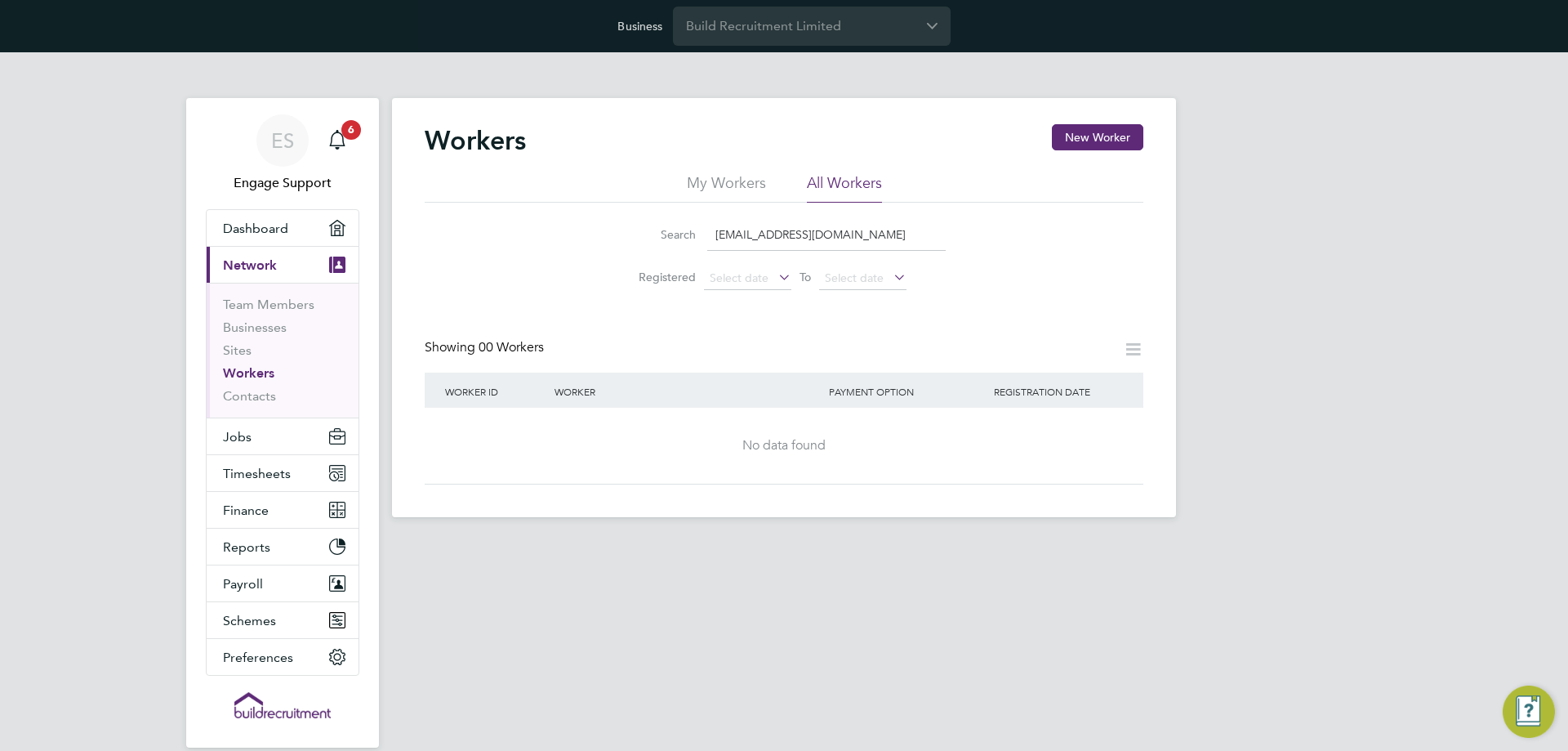
type input "sitemanagerpro@gmail.com"
click at [796, 32] on input "Build Recruitment Limited" at bounding box center [811, 26] width 278 height 38
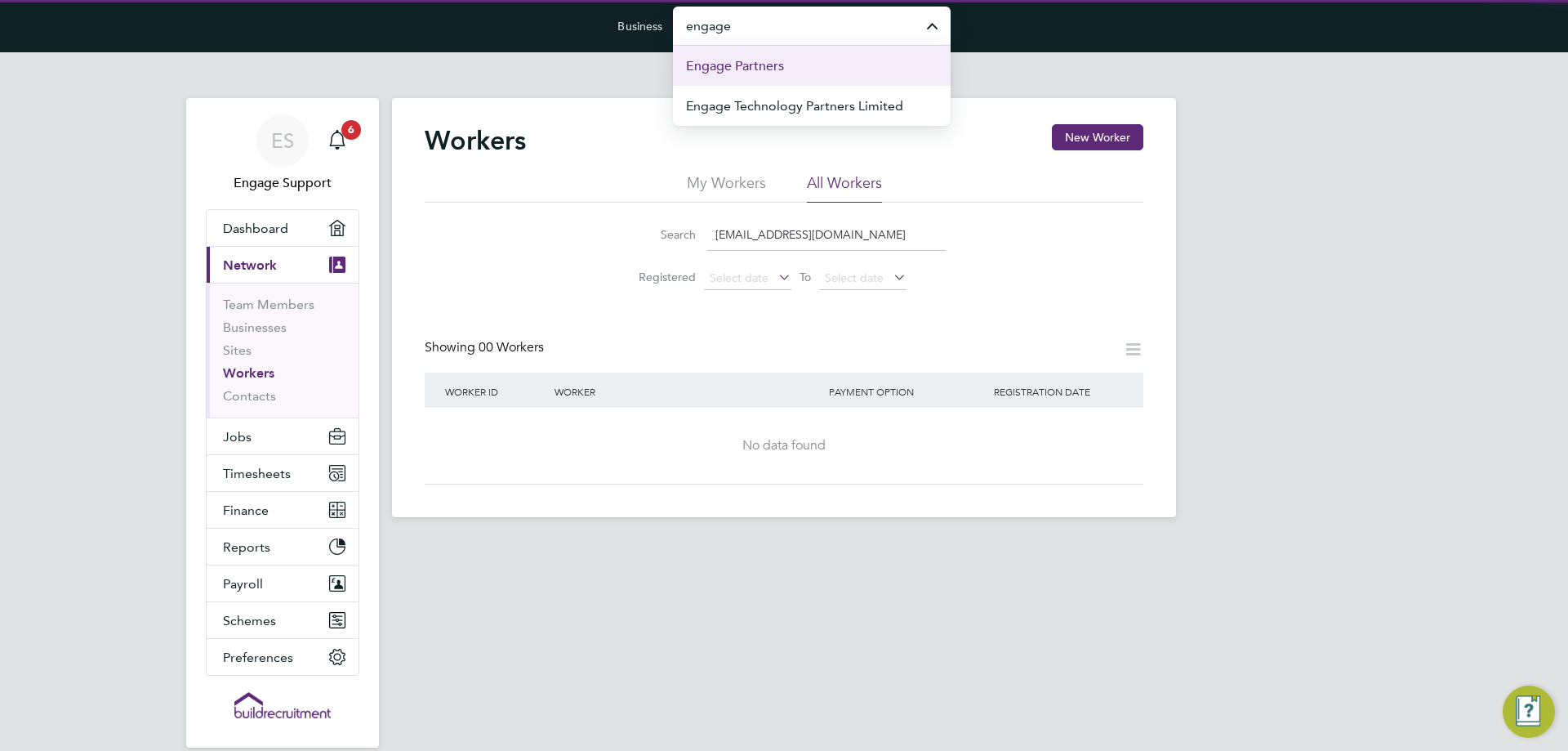
click at [722, 73] on span "Engage Partners" at bounding box center [734, 66] width 98 height 20
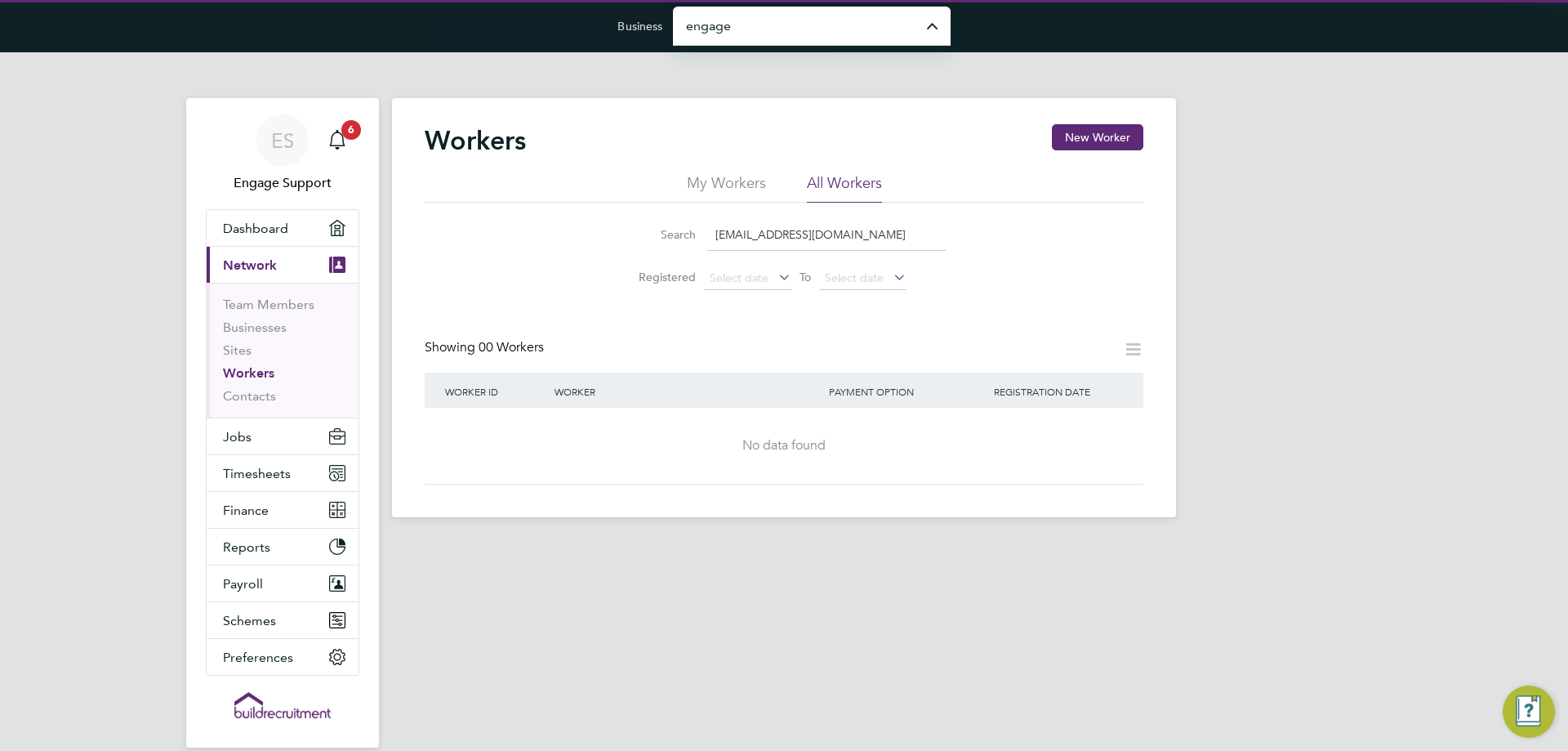
type input "Engage Partners"
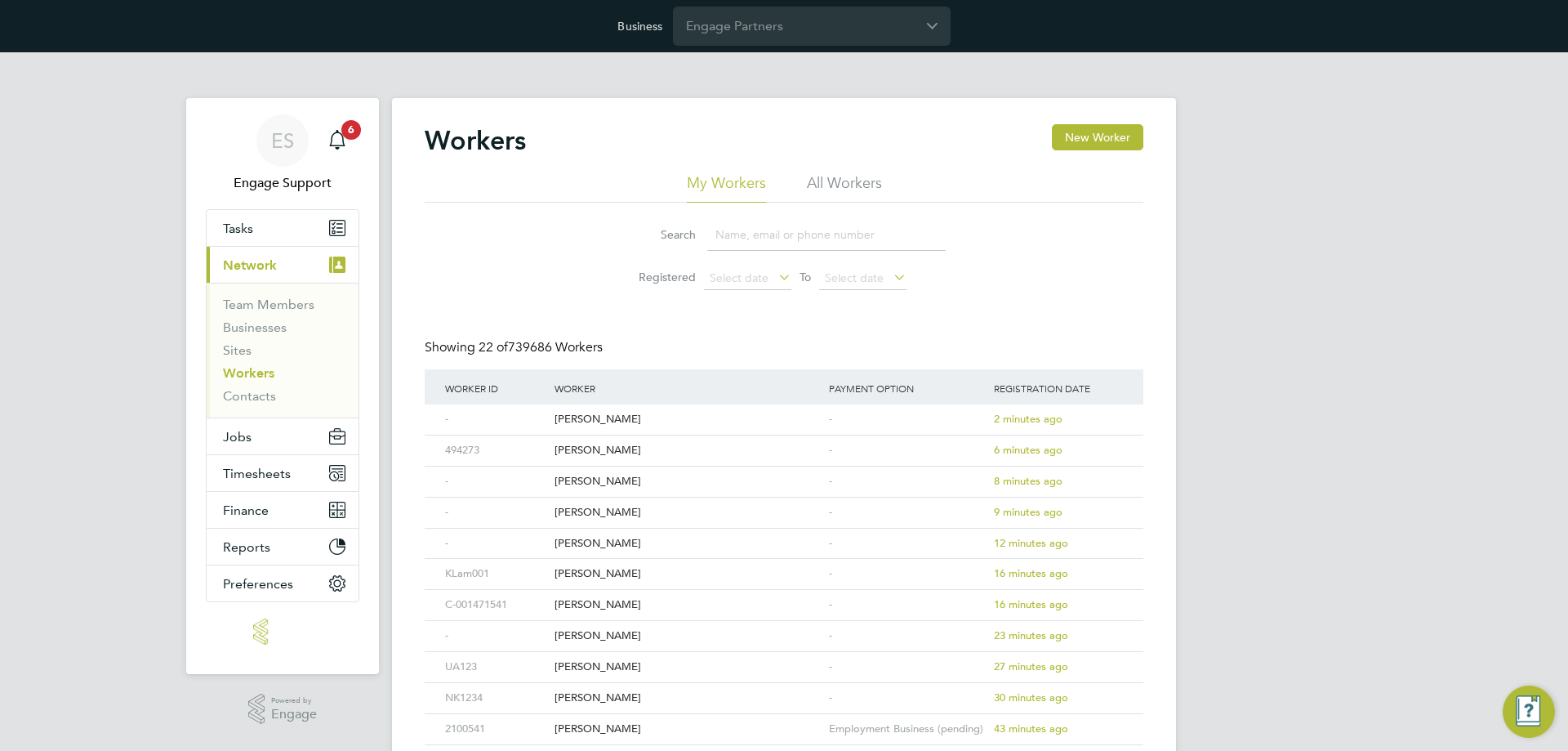
click at [834, 189] on li "All Workers" at bounding box center [845, 188] width 75 height 29
click at [811, 240] on input at bounding box center [826, 234] width 238 height 32
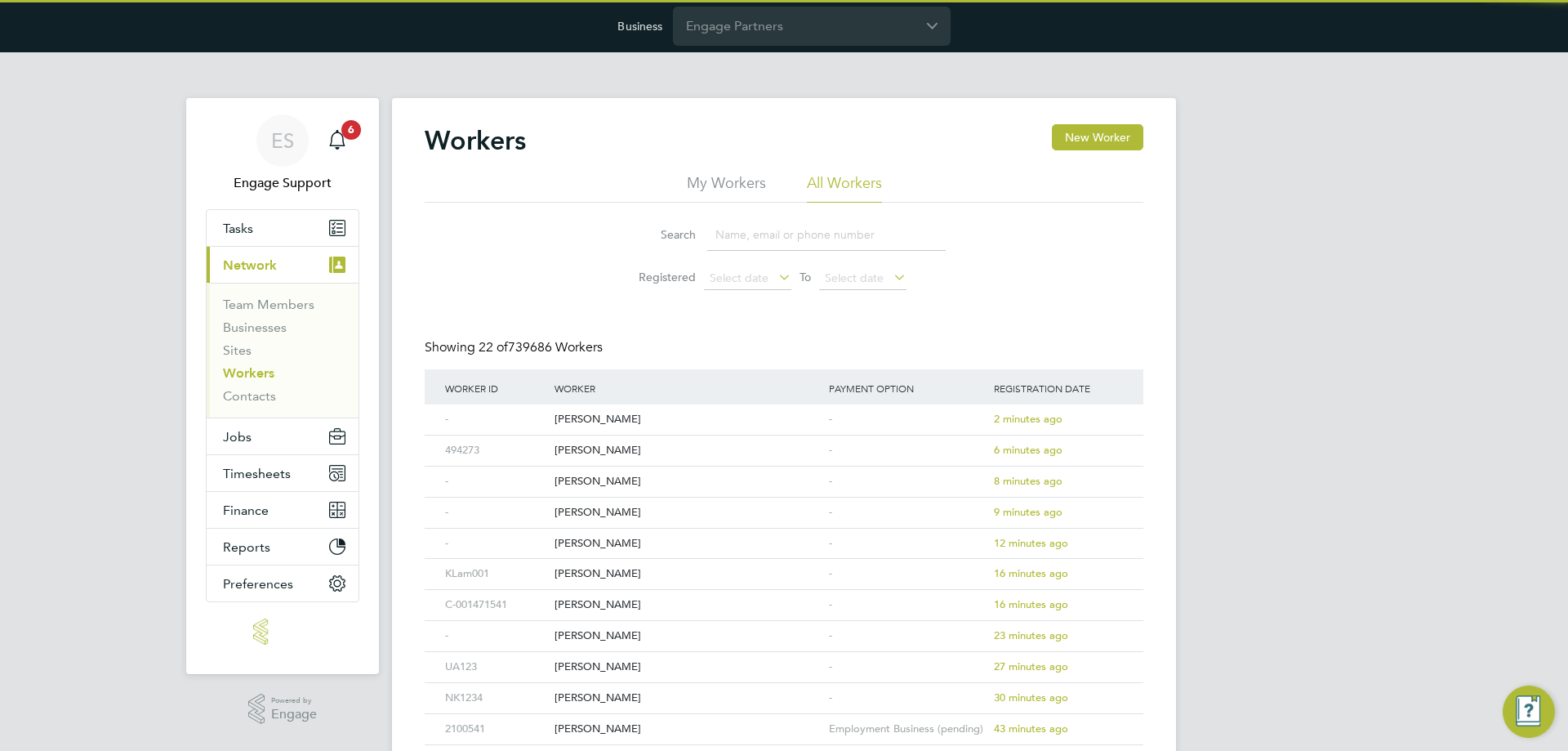
paste input "sitemanagerpro@gmail.com"
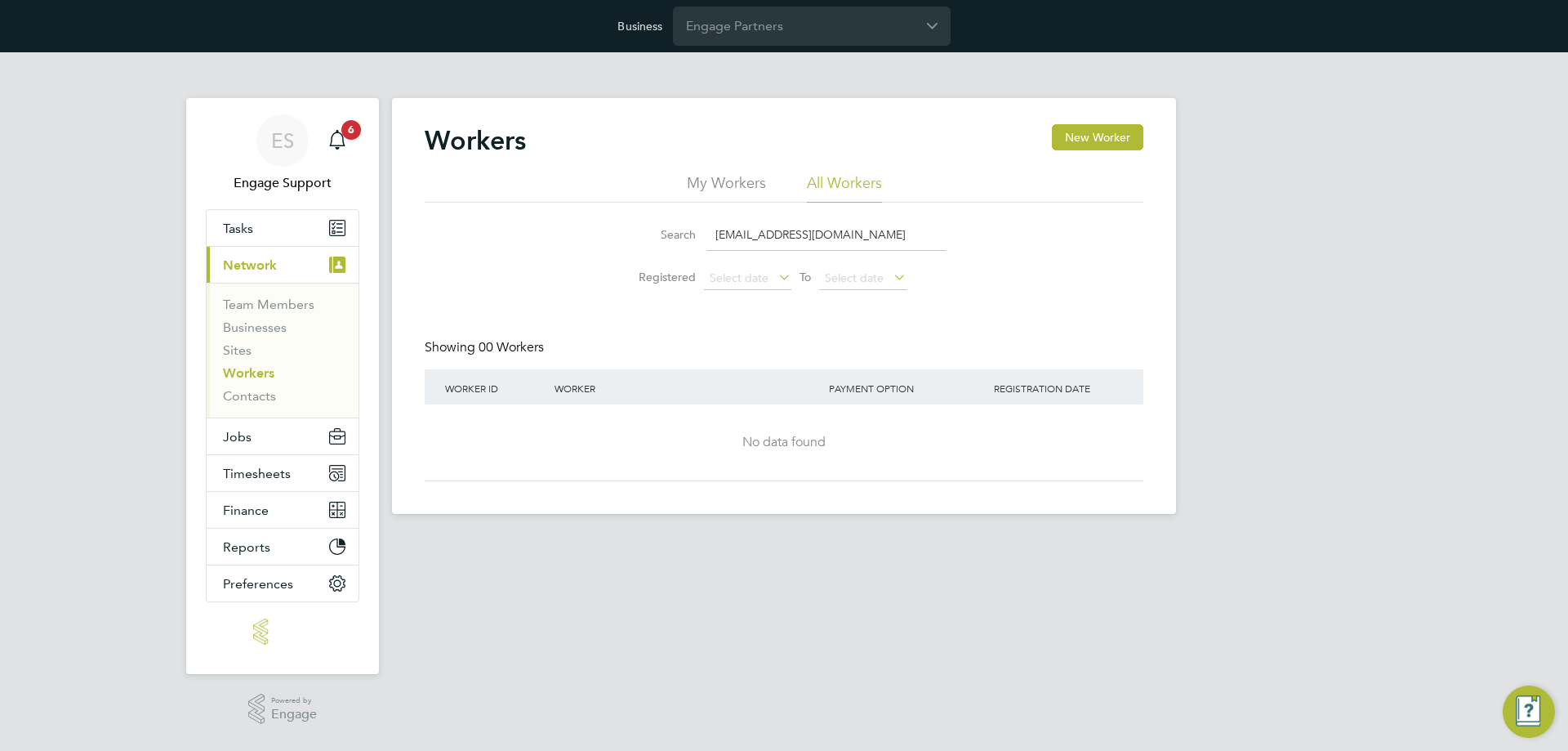
type input "sitemanagerpro@gmail.com"
click at [453, 540] on html "Business Engage Partners ES Engage Support Notifications 6 Applications: Tasks …" at bounding box center [784, 270] width 1568 height 540
click at [435, 69] on app-barbie "Workers New Worker My Workers All Workers Search sitemanagerpro@gmail.com Regis…" at bounding box center [784, 283] width 784 height 461
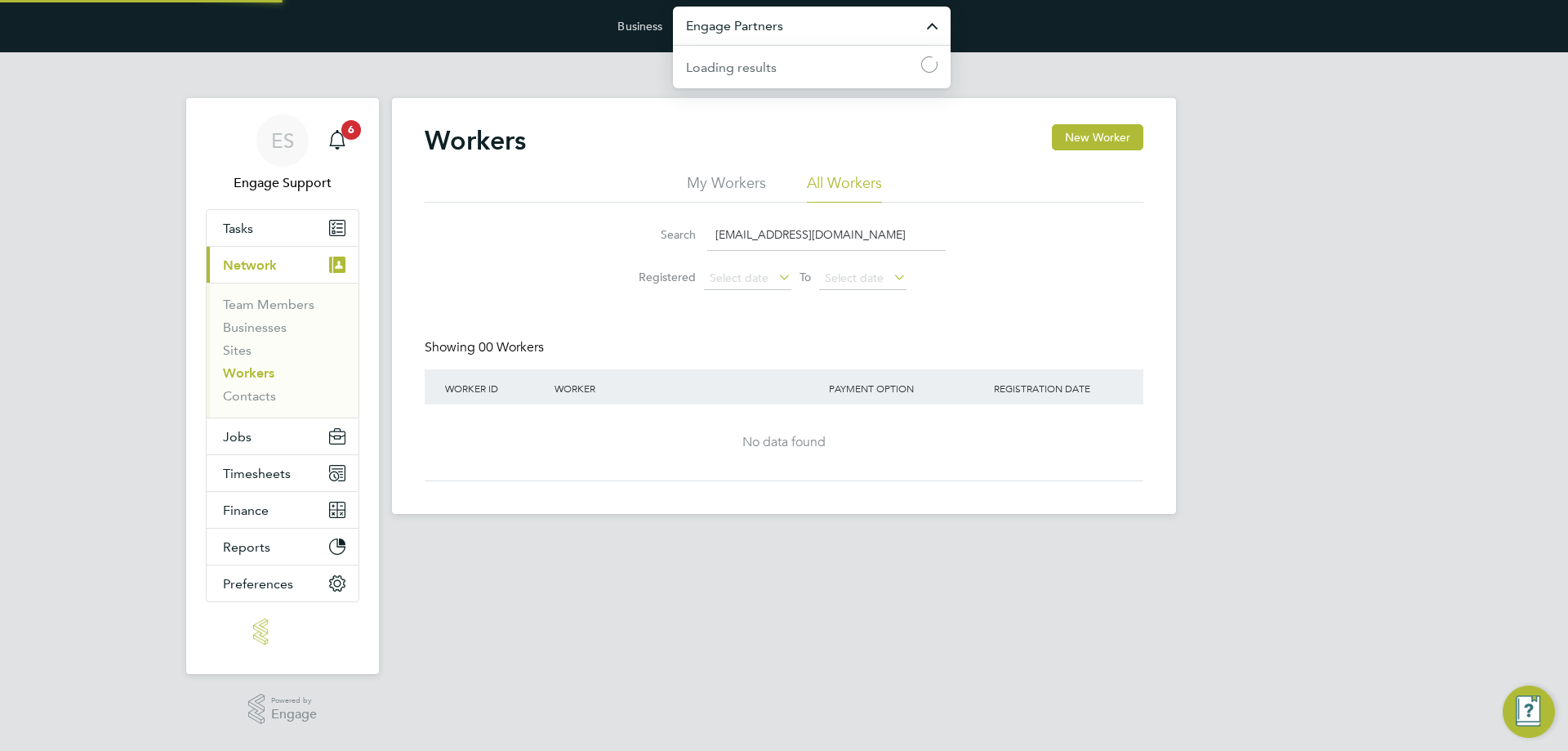
click at [717, 24] on input "Engage Partners" at bounding box center [811, 26] width 278 height 38
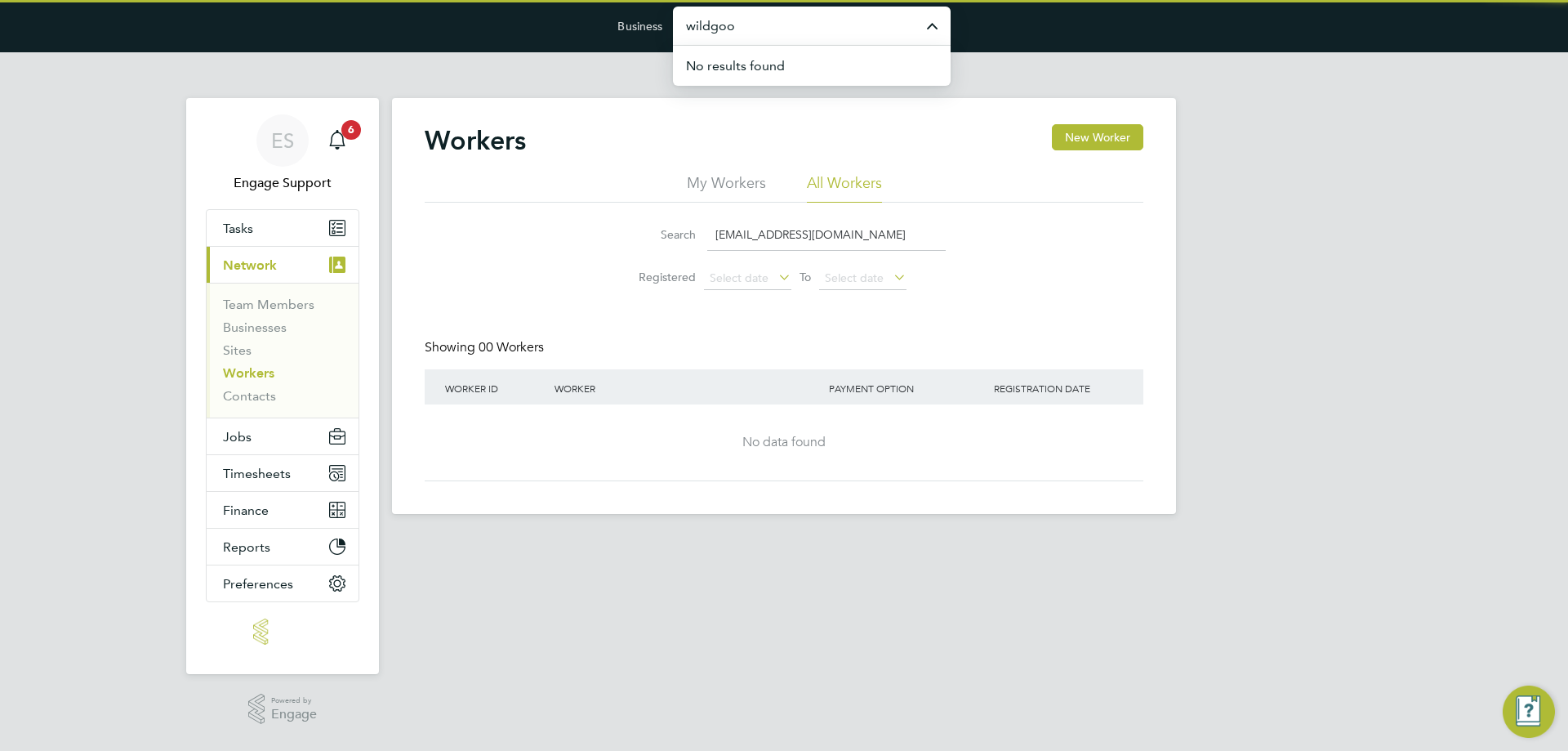
click at [781, 73] on li "No results found" at bounding box center [818, 66] width 265 height 40
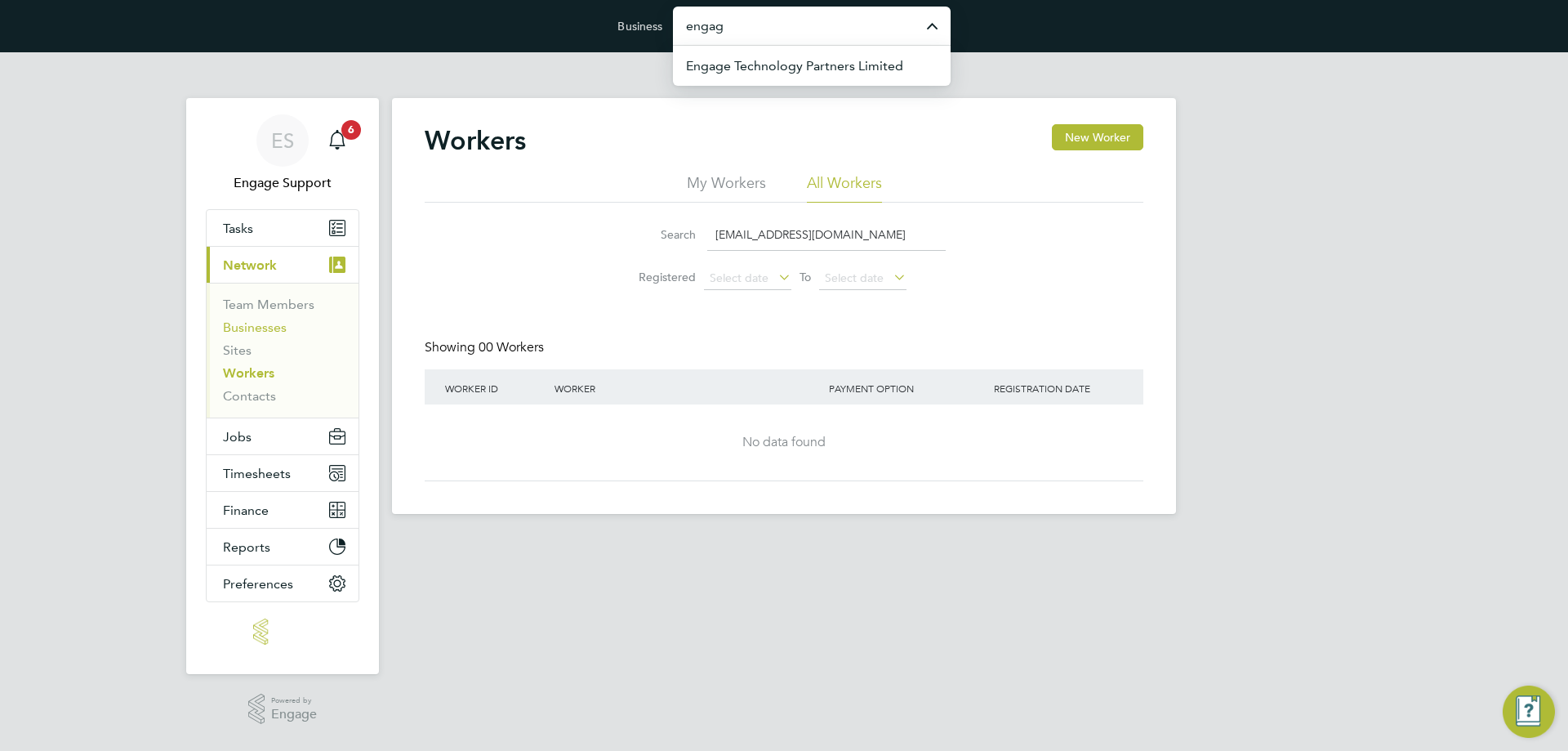
click at [272, 323] on link "Businesses" at bounding box center [255, 327] width 64 height 15
type input "wildgoo"
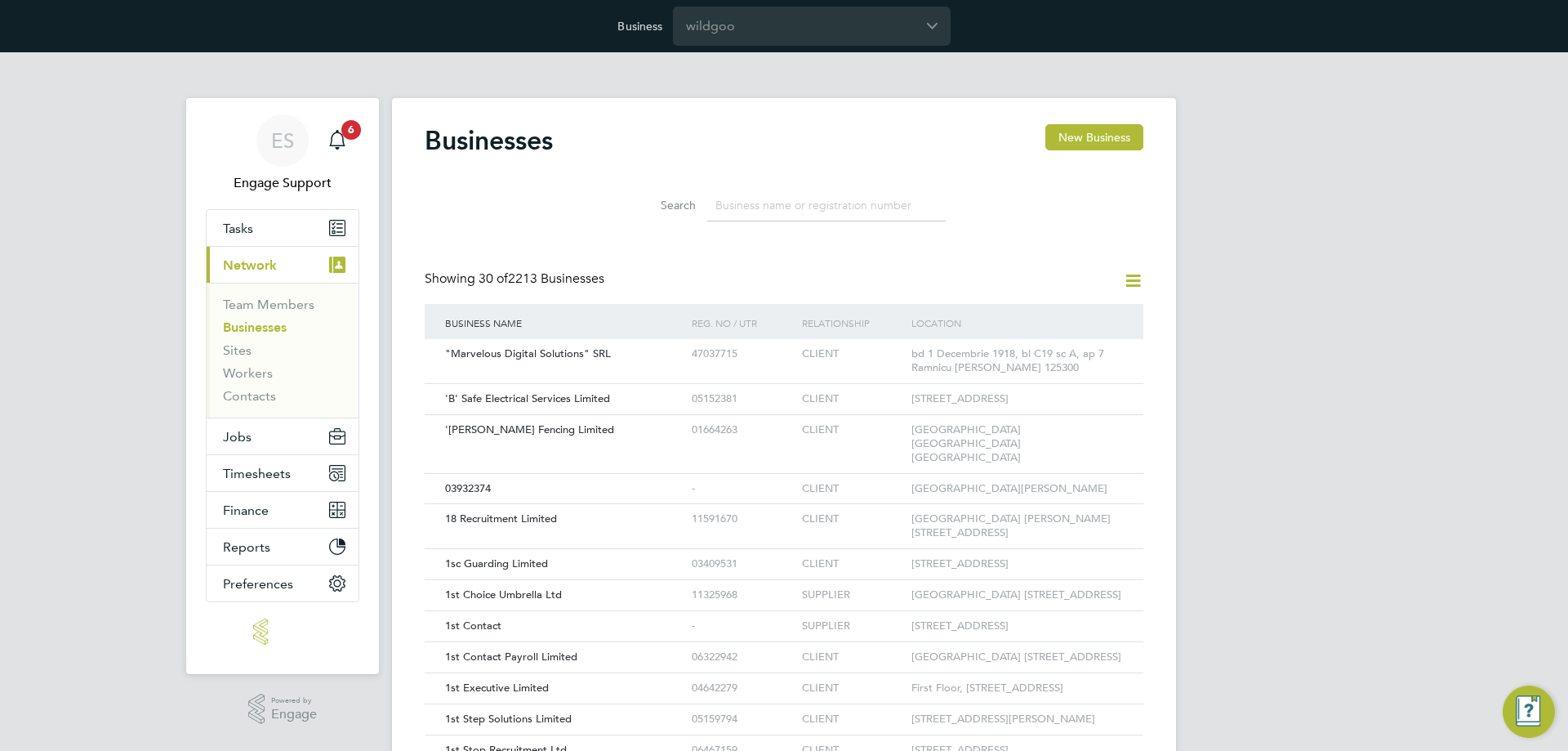
click at [1134, 279] on icon at bounding box center [1133, 281] width 20 height 21
click at [1059, 315] on li "Add Business Connection" at bounding box center [1054, 320] width 173 height 23
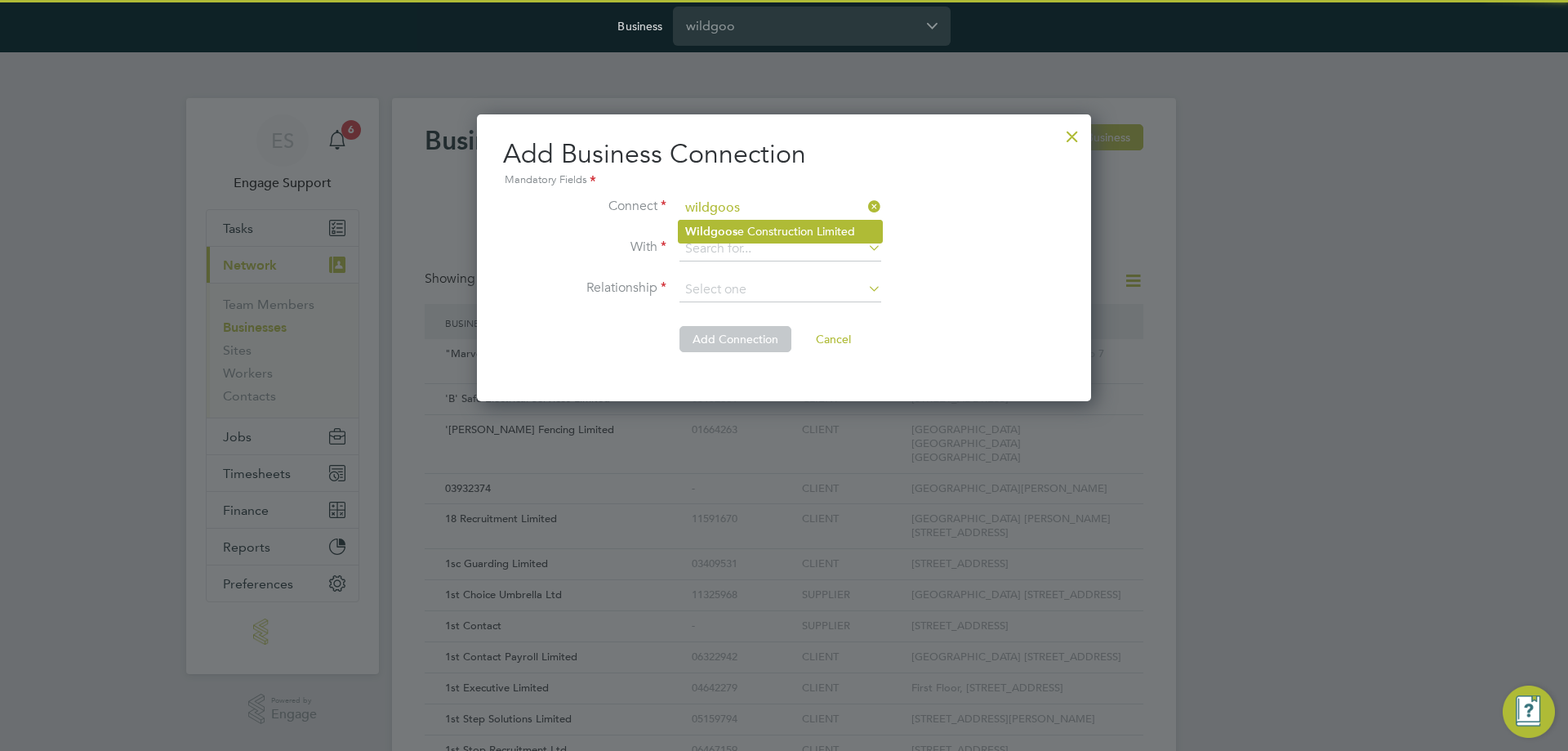
click at [747, 235] on li "Wildgoos e Construction Limited" at bounding box center [781, 232] width 203 height 22
type input "Wildgoose Construction Limited"
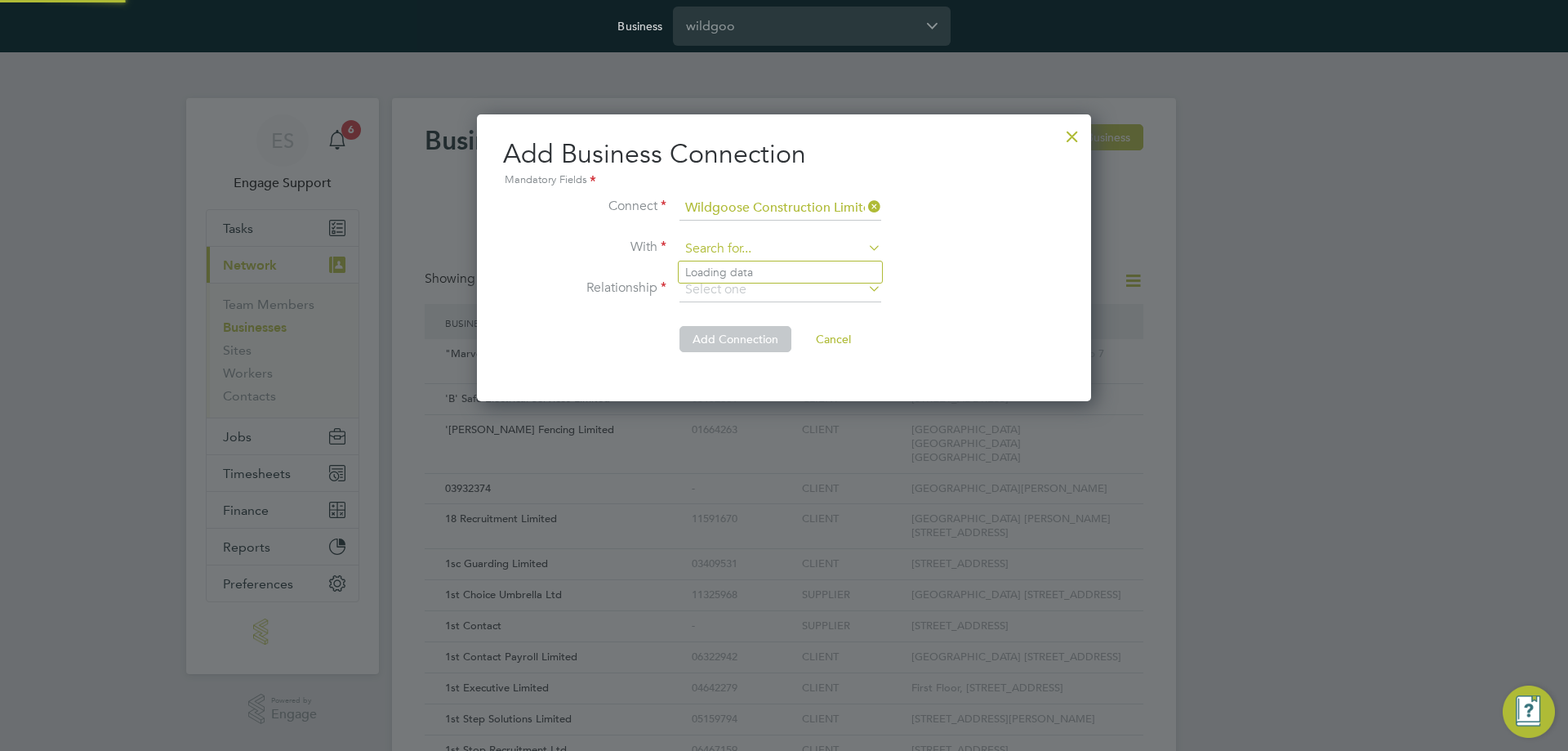
click at [775, 254] on input at bounding box center [781, 249] width 202 height 25
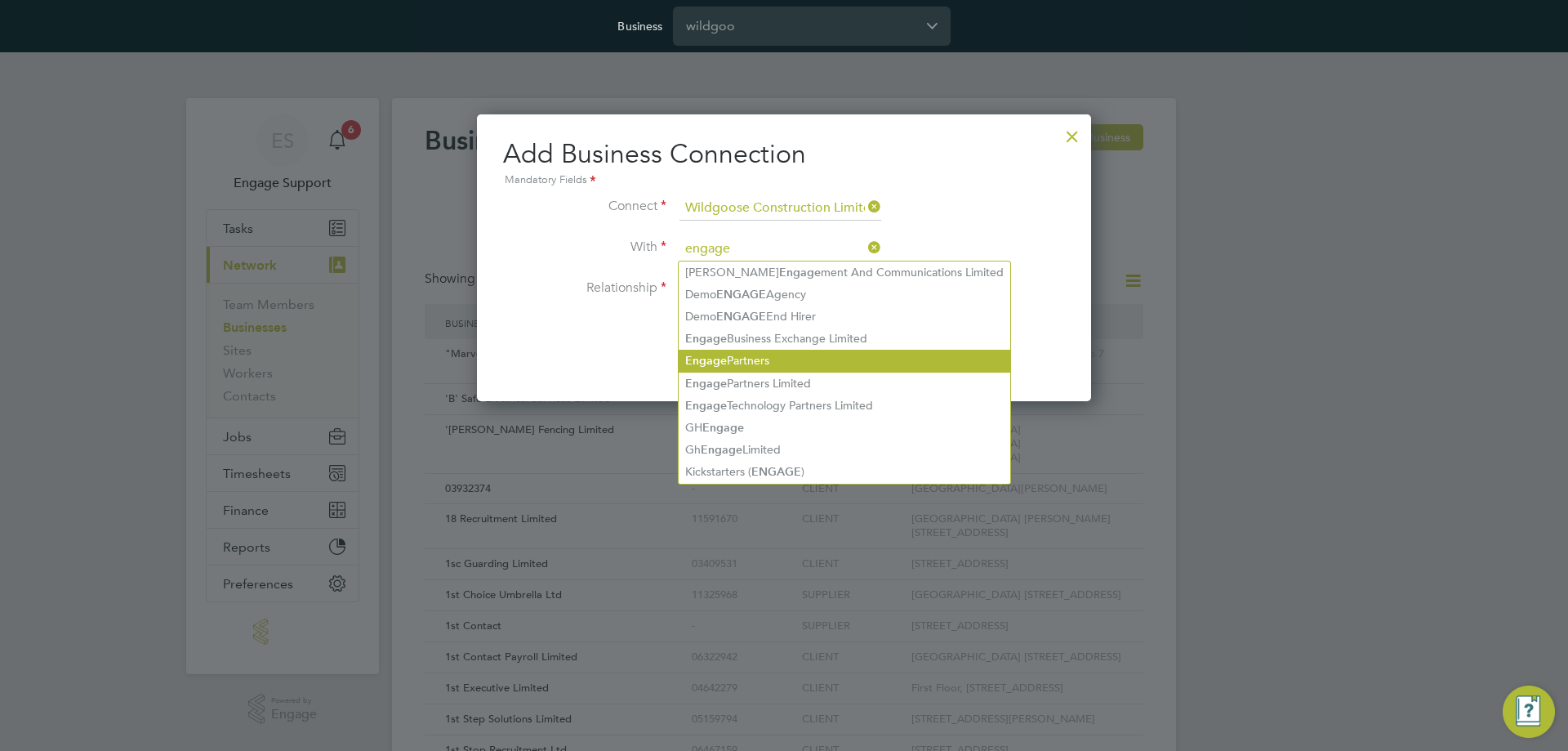
click at [705, 356] on b "Engage" at bounding box center [705, 361] width 42 height 14
type input "Engage Partners"
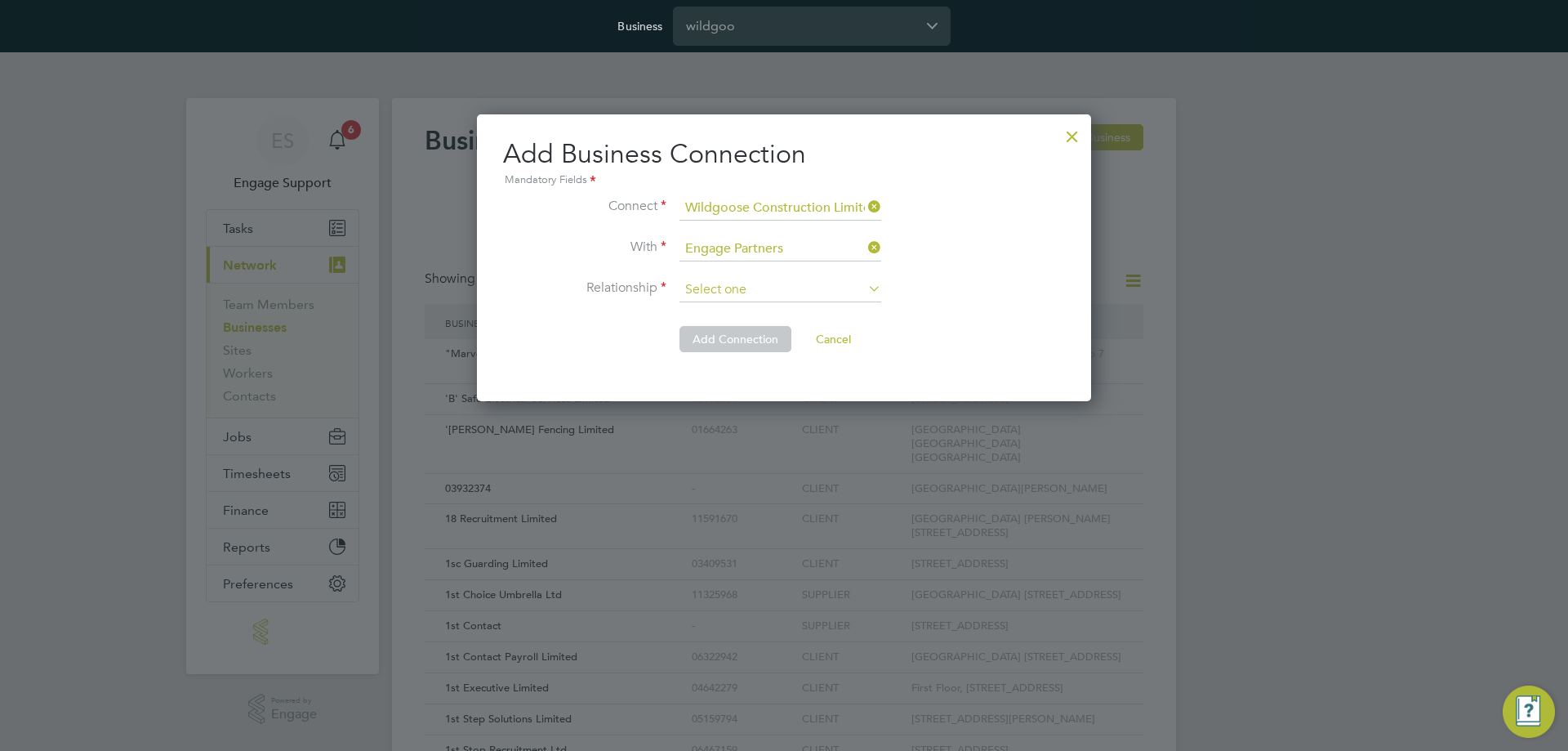
click at [728, 296] on input at bounding box center [781, 290] width 202 height 25
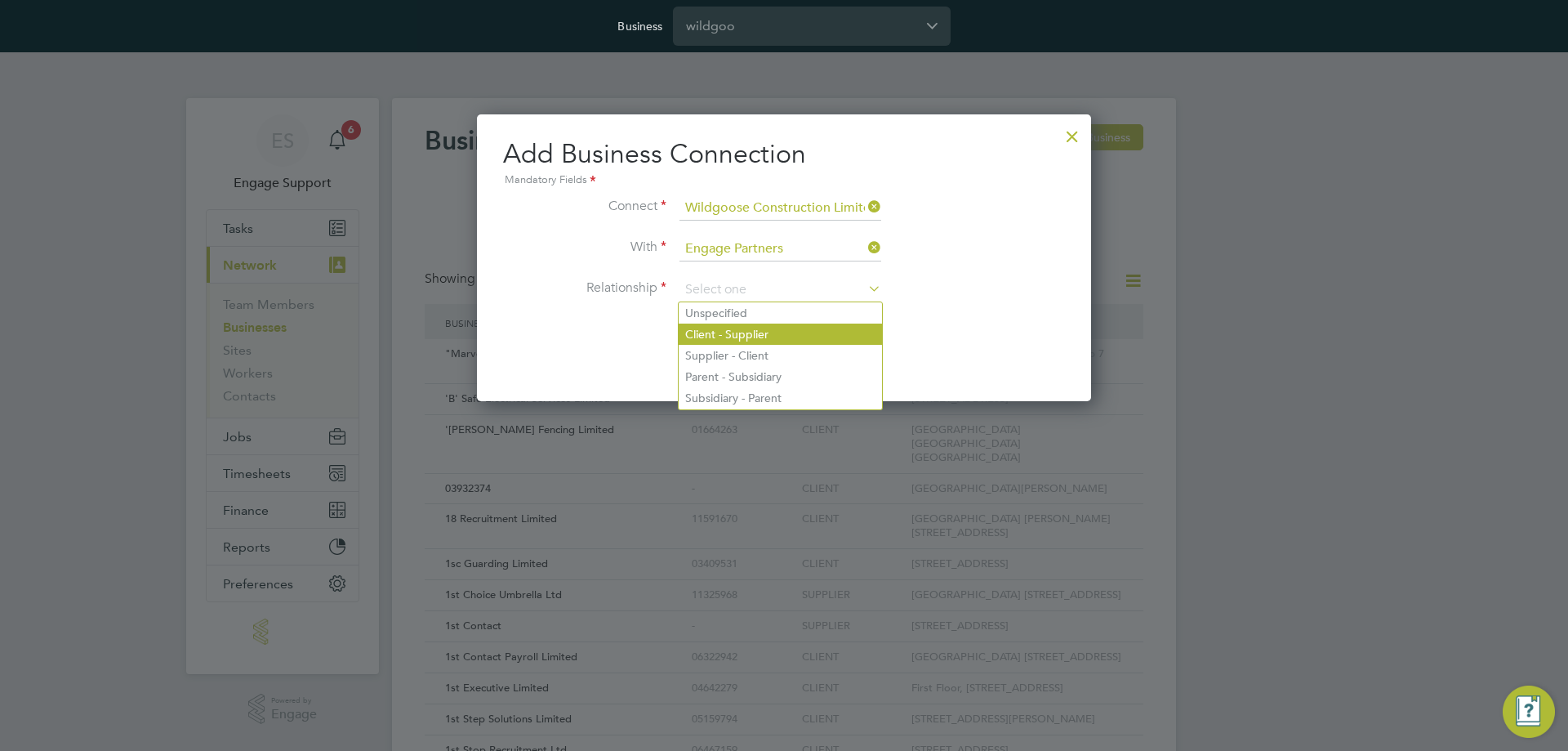
click at [730, 331] on li "Client - Supplier" at bounding box center [781, 334] width 203 height 21
type input "Client - Supplier"
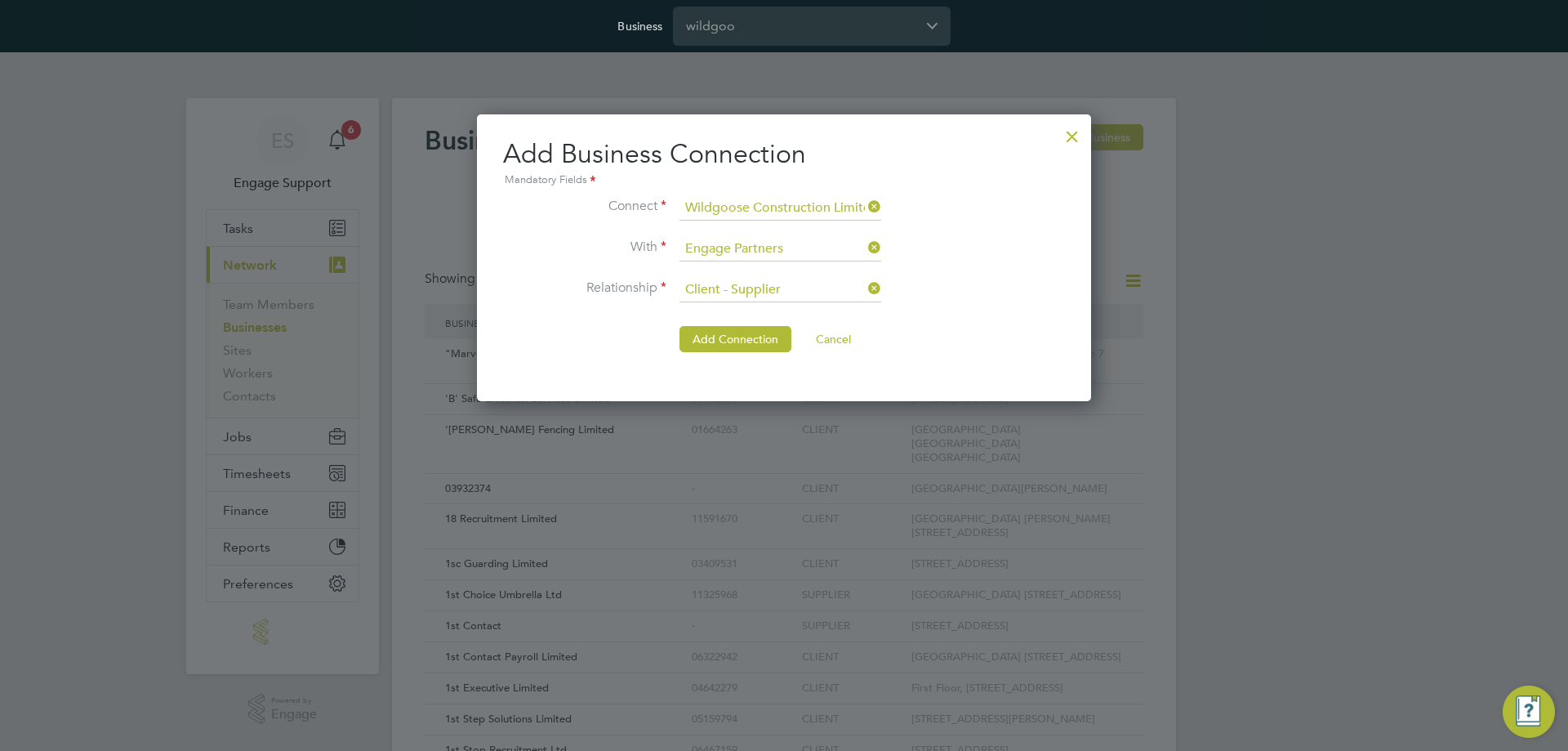
click at [730, 331] on button "Add Connection" at bounding box center [735, 339] width 112 height 26
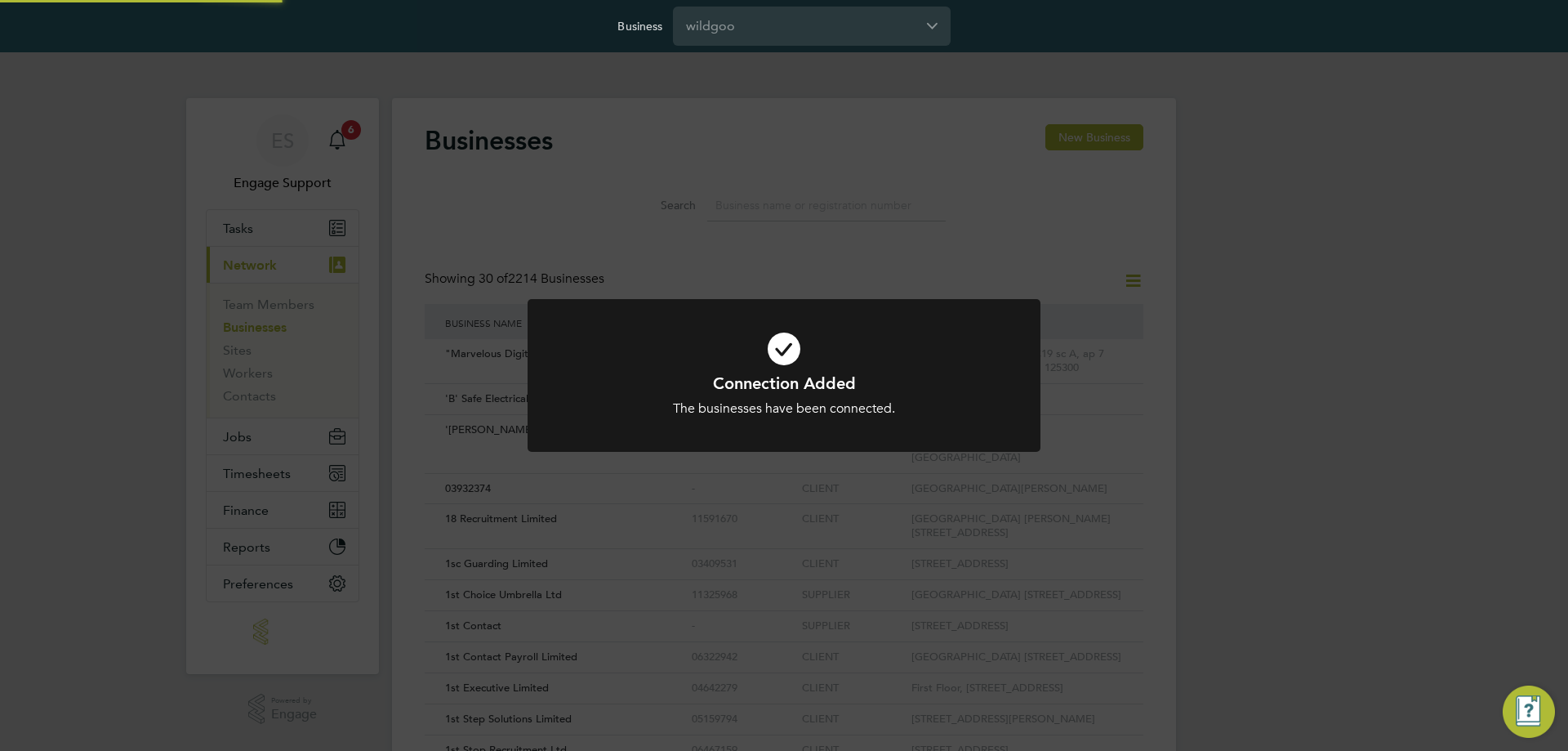
click at [814, 202] on div "Connection Added The businesses have been connected. Cancel Okay" at bounding box center [784, 375] width 1568 height 751
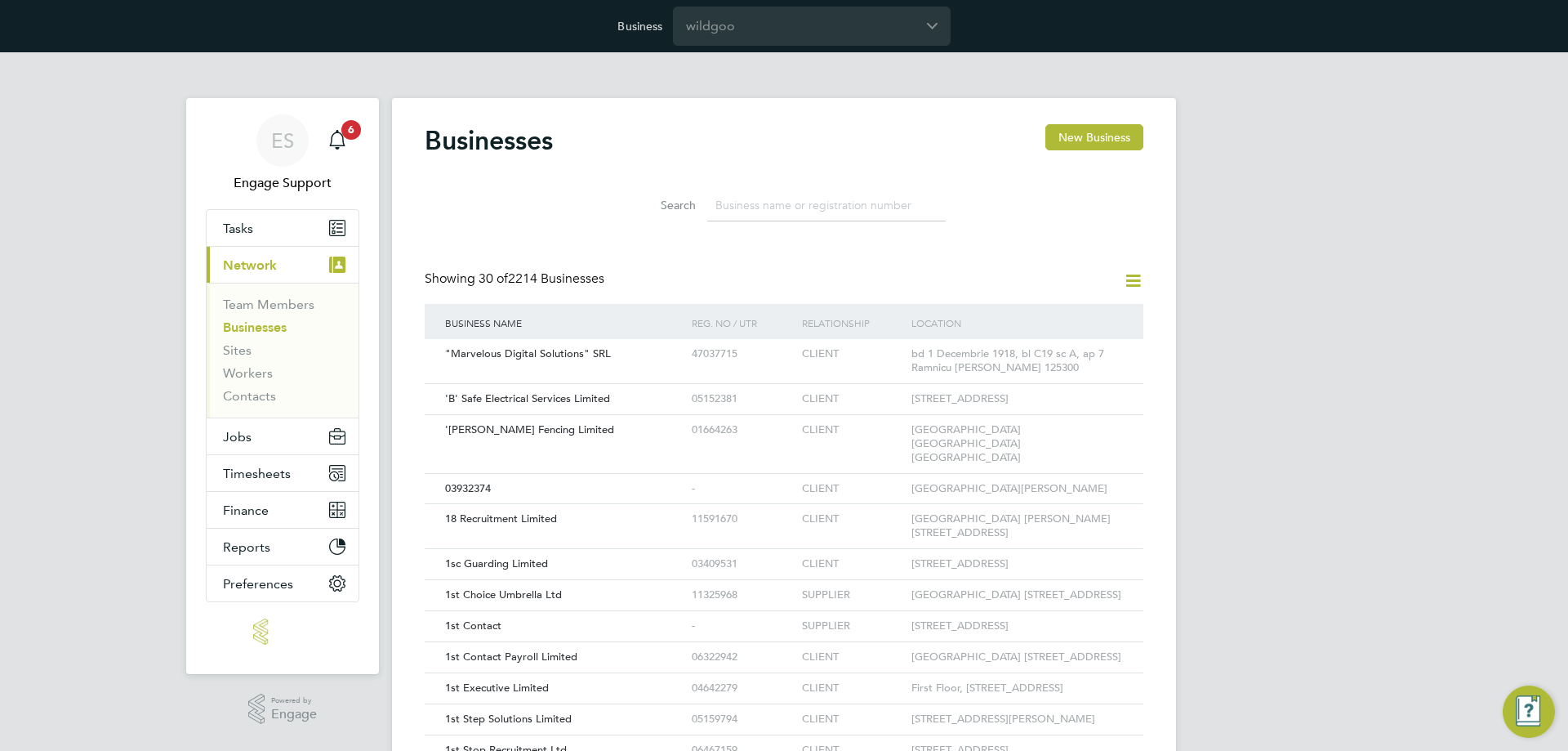
click at [793, 217] on input at bounding box center [826, 205] width 238 height 32
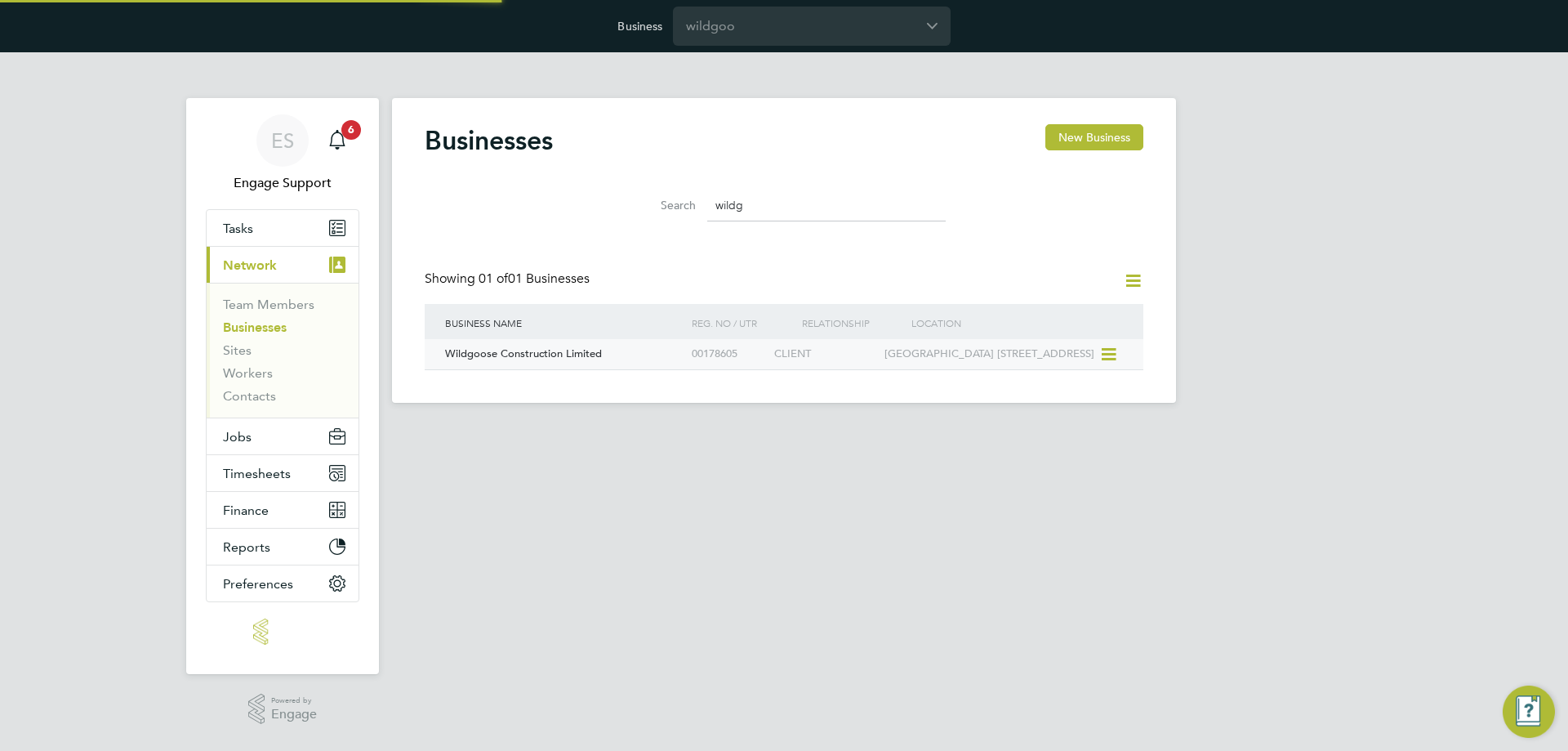
type input "wildg"
click at [659, 352] on div "Wildgoose Construction Limited" at bounding box center [564, 354] width 247 height 30
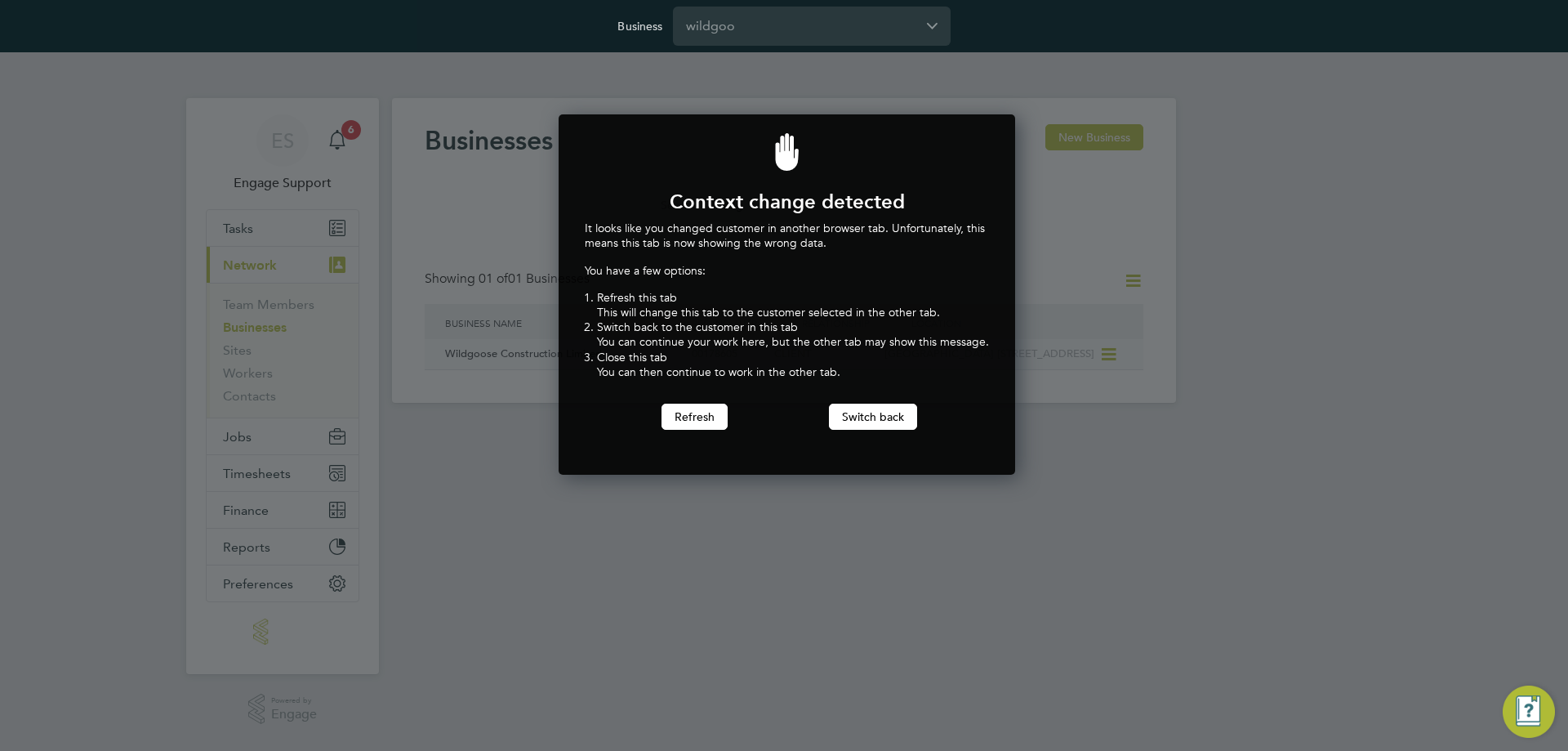
scroll to position [361, 451]
drag, startPoint x: 863, startPoint y: 424, endPoint x: 751, endPoint y: 408, distance: 113.1
click at [849, 424] on button "Switch back" at bounding box center [873, 416] width 88 height 26
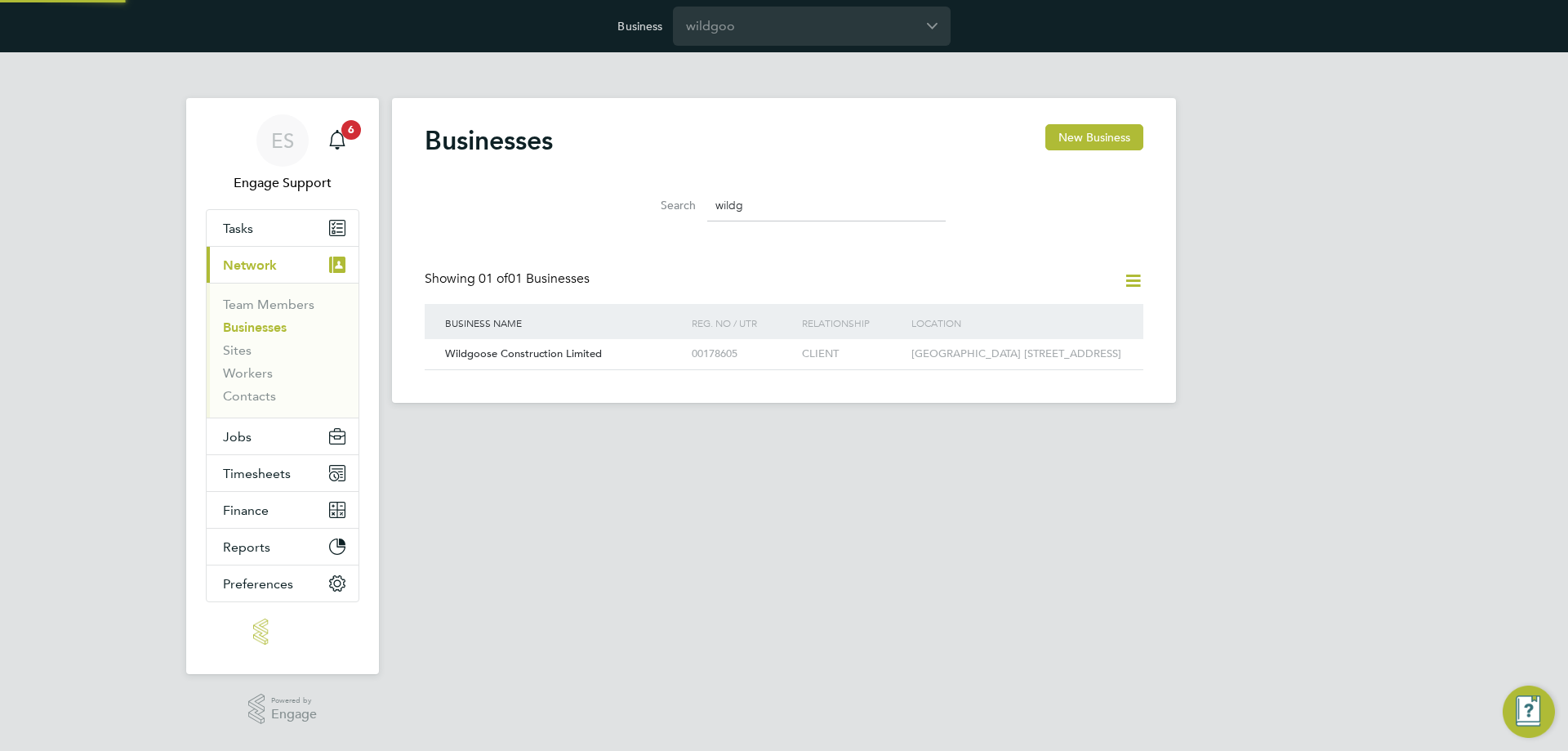
type input "Engage Partners"
click at [169, 429] on html "Business Engage Partners ES Engage Support Notifications 6 Applications: Tasks …" at bounding box center [784, 214] width 1568 height 429
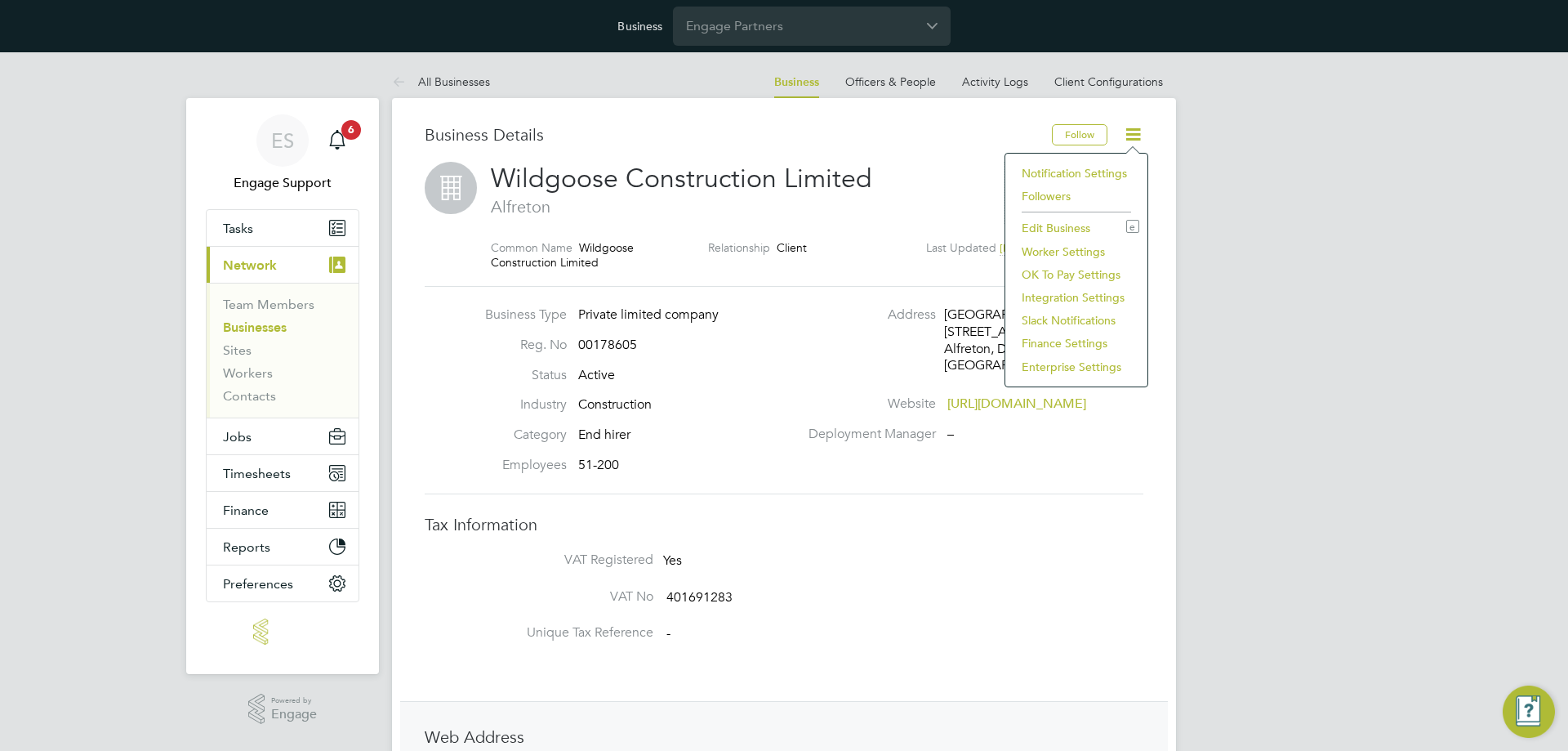
click at [1085, 228] on li "Edit Business e" at bounding box center [1076, 227] width 126 height 23
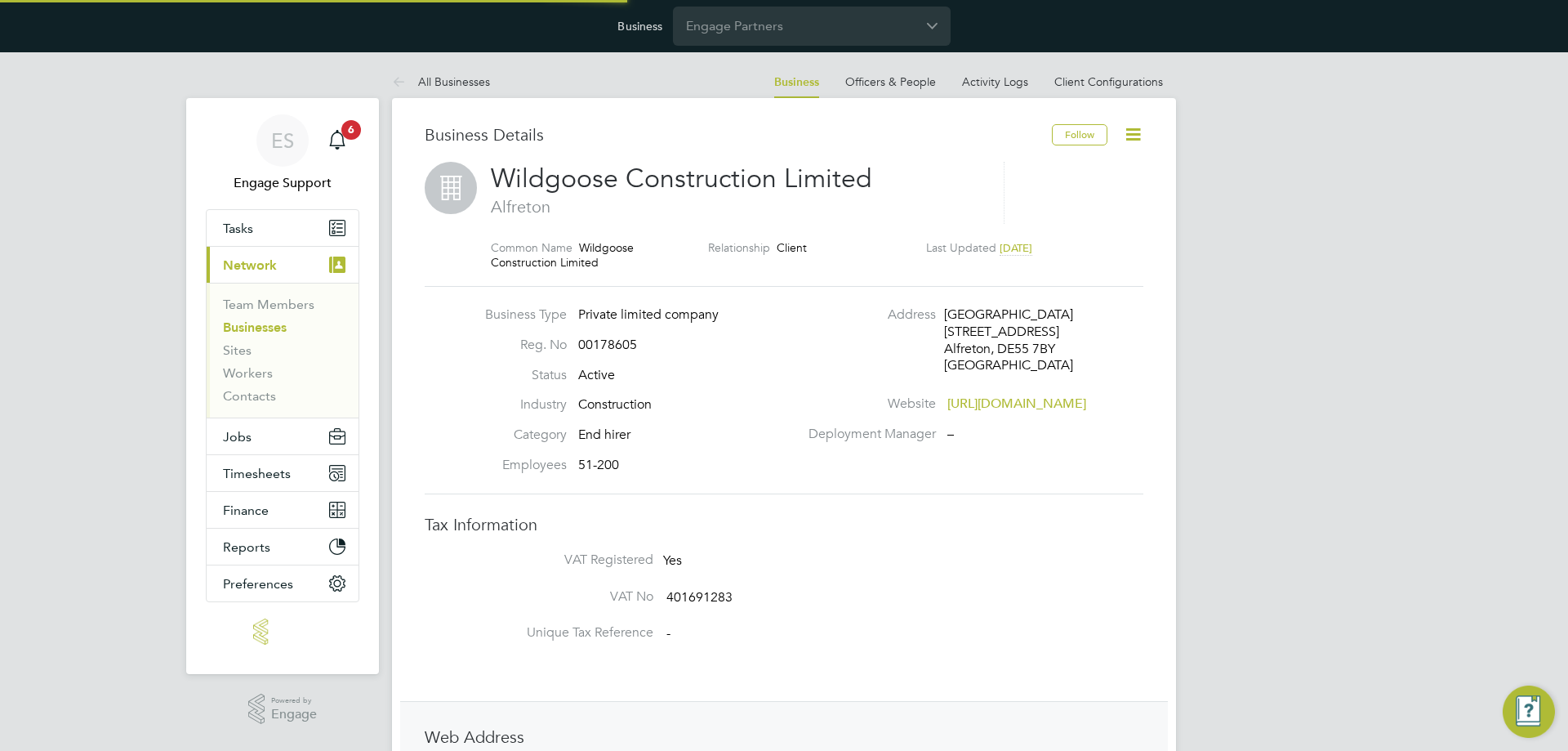
type input "[GEOGRAPHIC_DATA]"
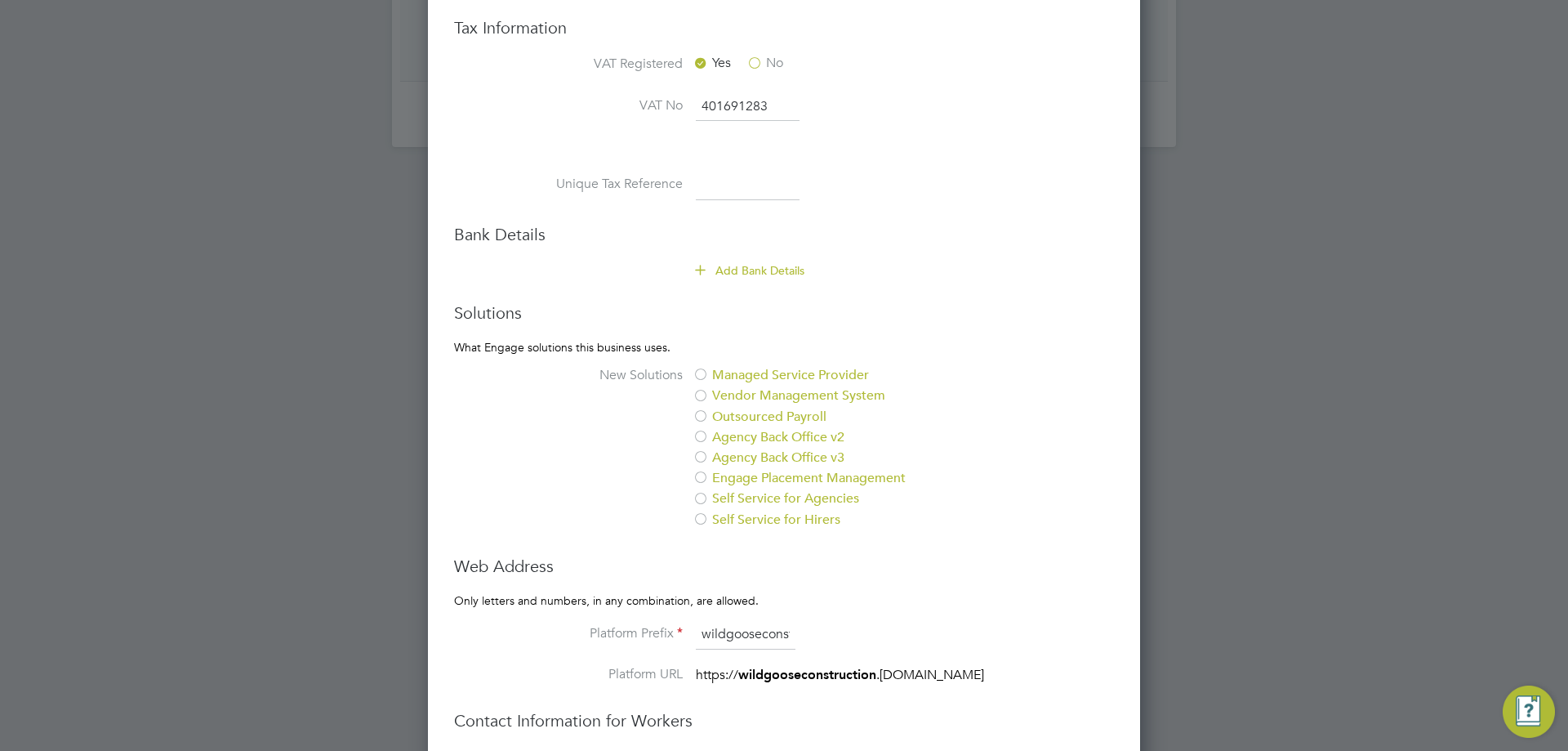
scroll to position [981, 0]
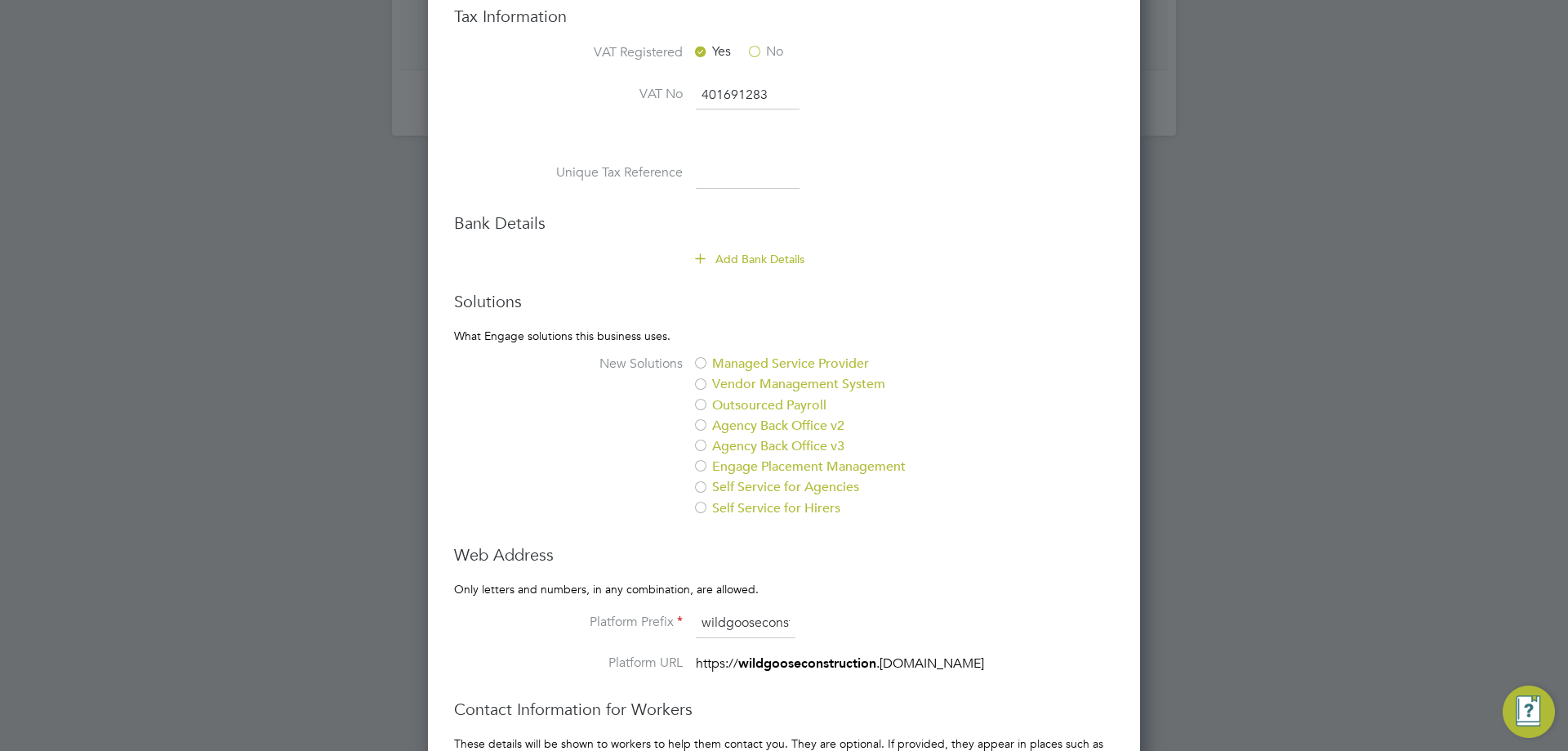
click at [721, 384] on label "Vendor Management System" at bounding box center [829, 384] width 273 height 17
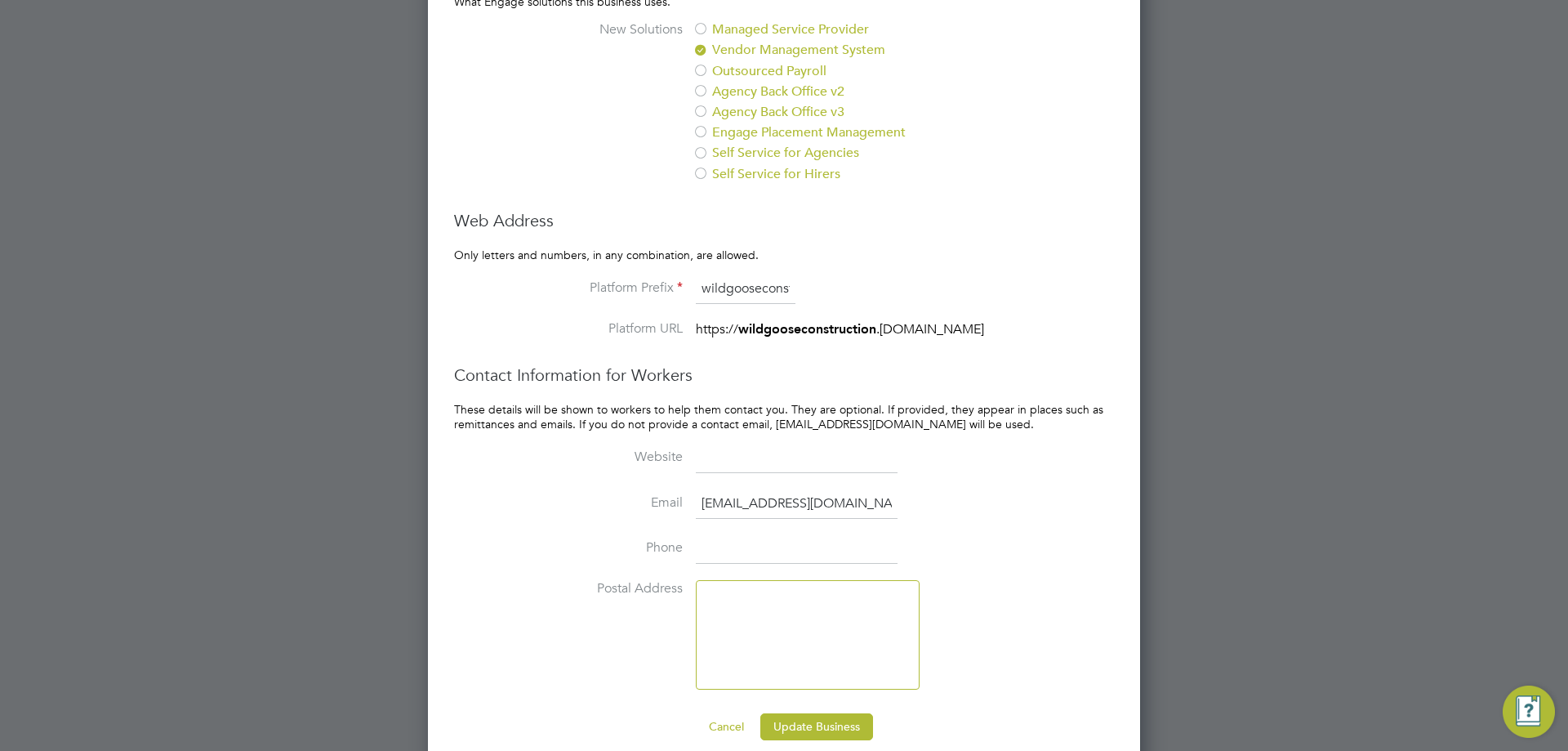
scroll to position [1337, 0]
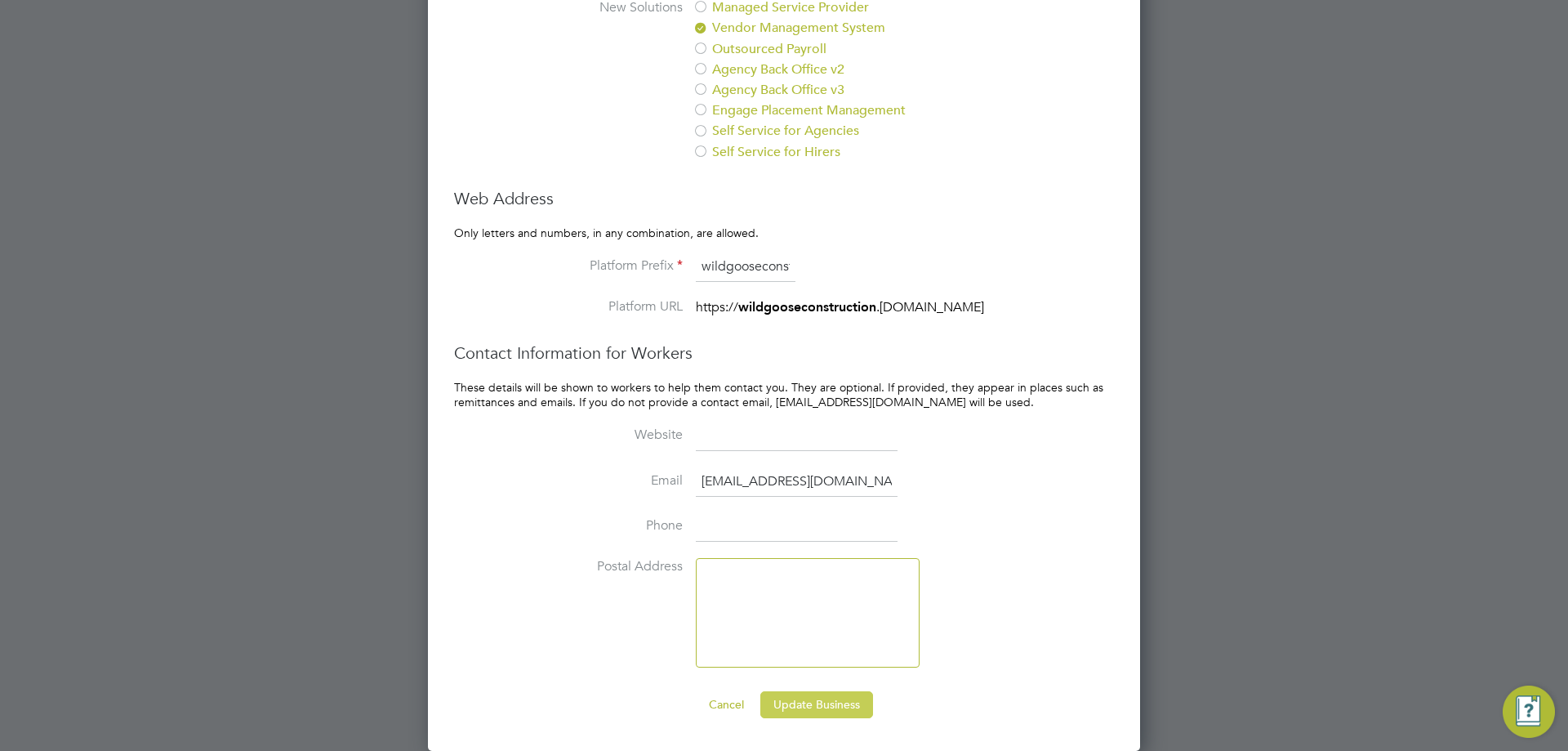
click at [841, 707] on button "Update Business" at bounding box center [816, 704] width 113 height 26
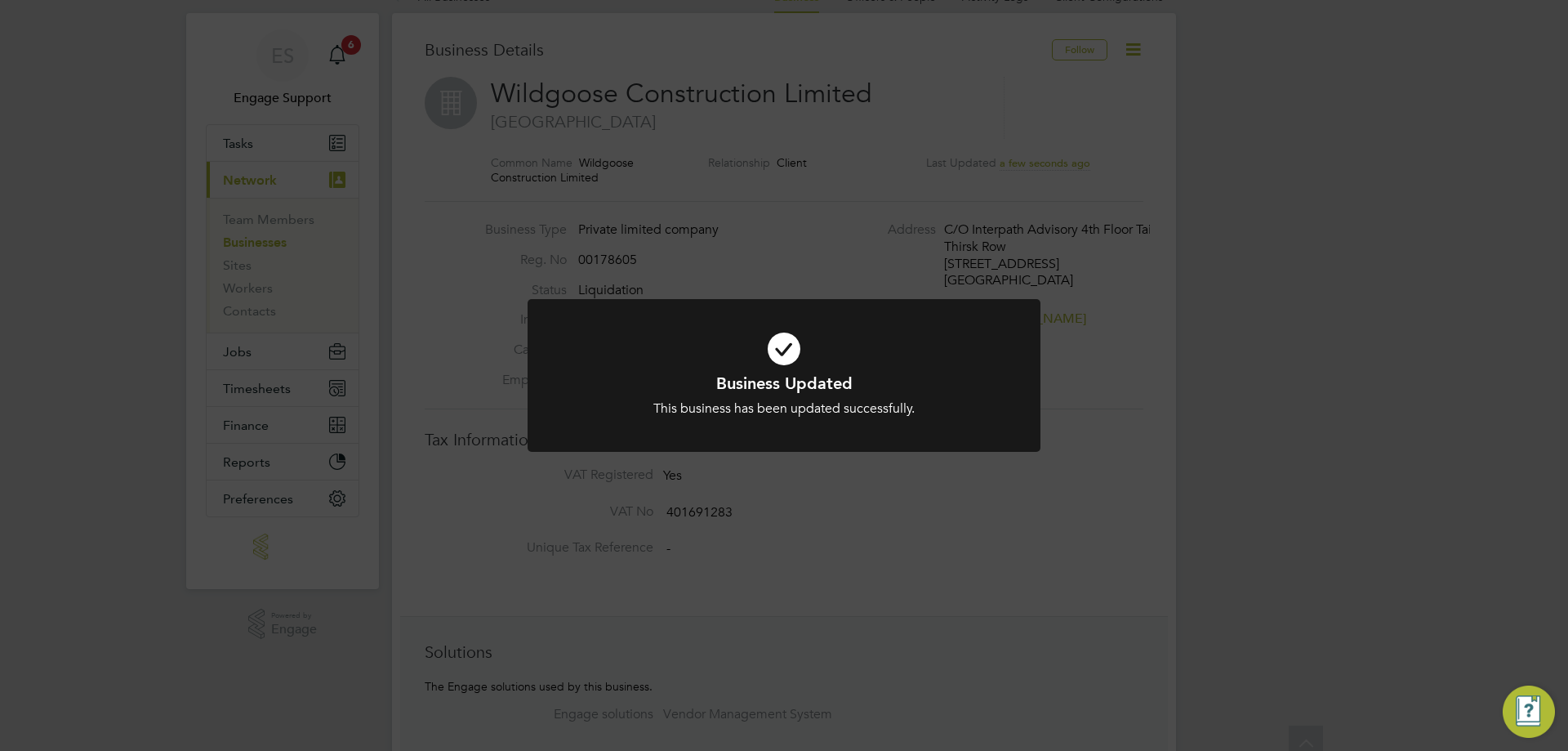
scroll to position [0, 0]
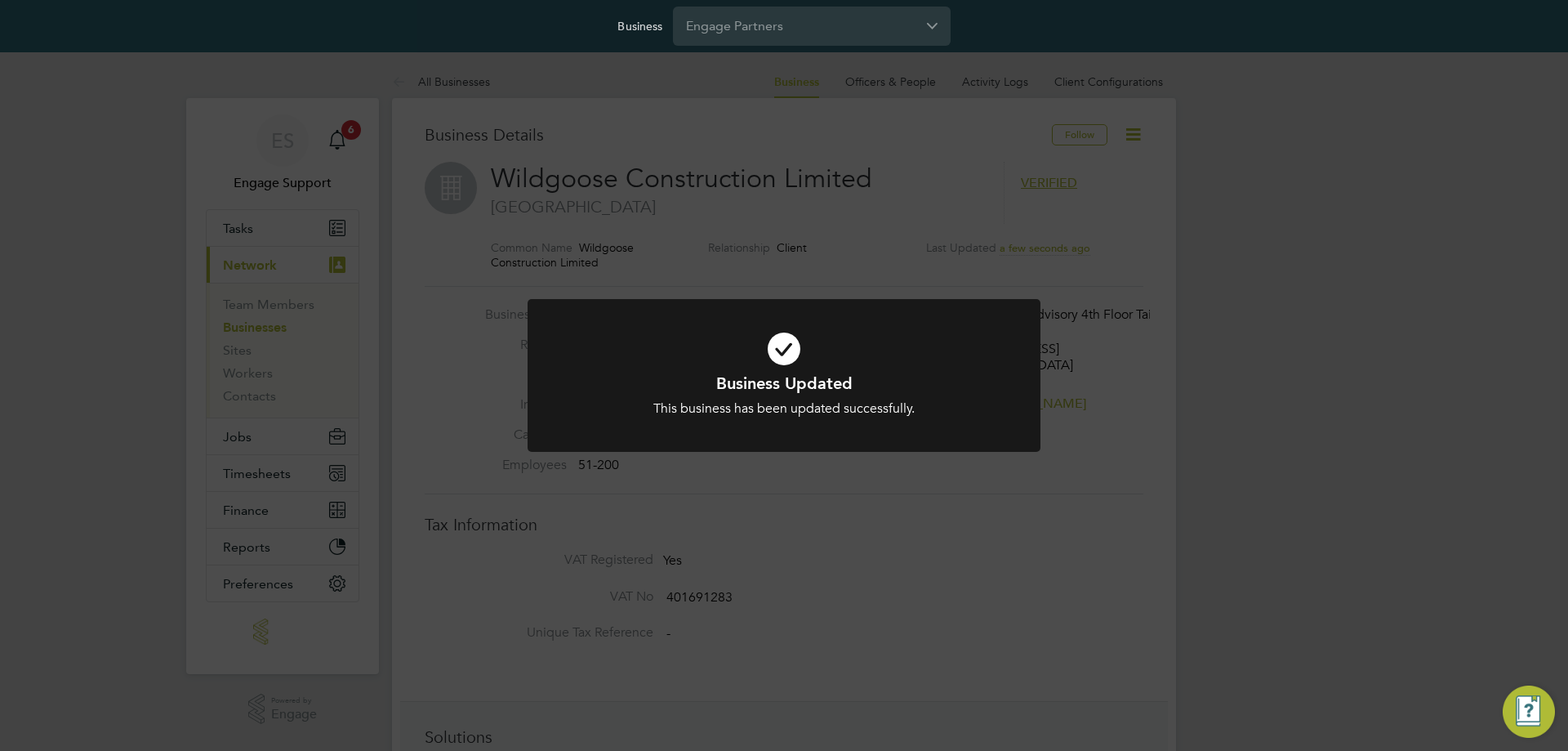
click at [1008, 596] on div "Business Updated This business has been updated successfully. Cancel Okay" at bounding box center [784, 375] width 1568 height 751
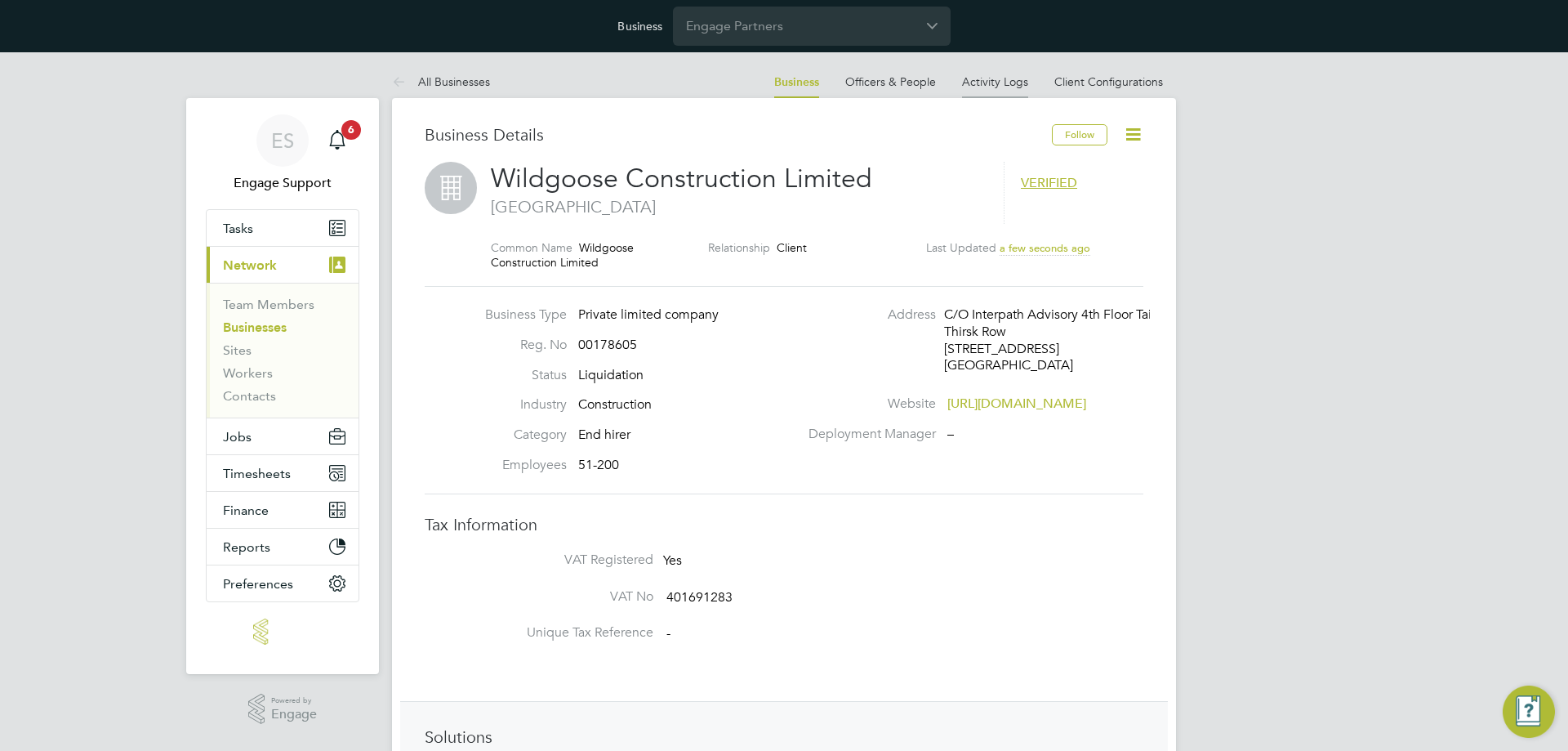
click at [1023, 85] on link "Activity Logs" at bounding box center [995, 81] width 66 height 15
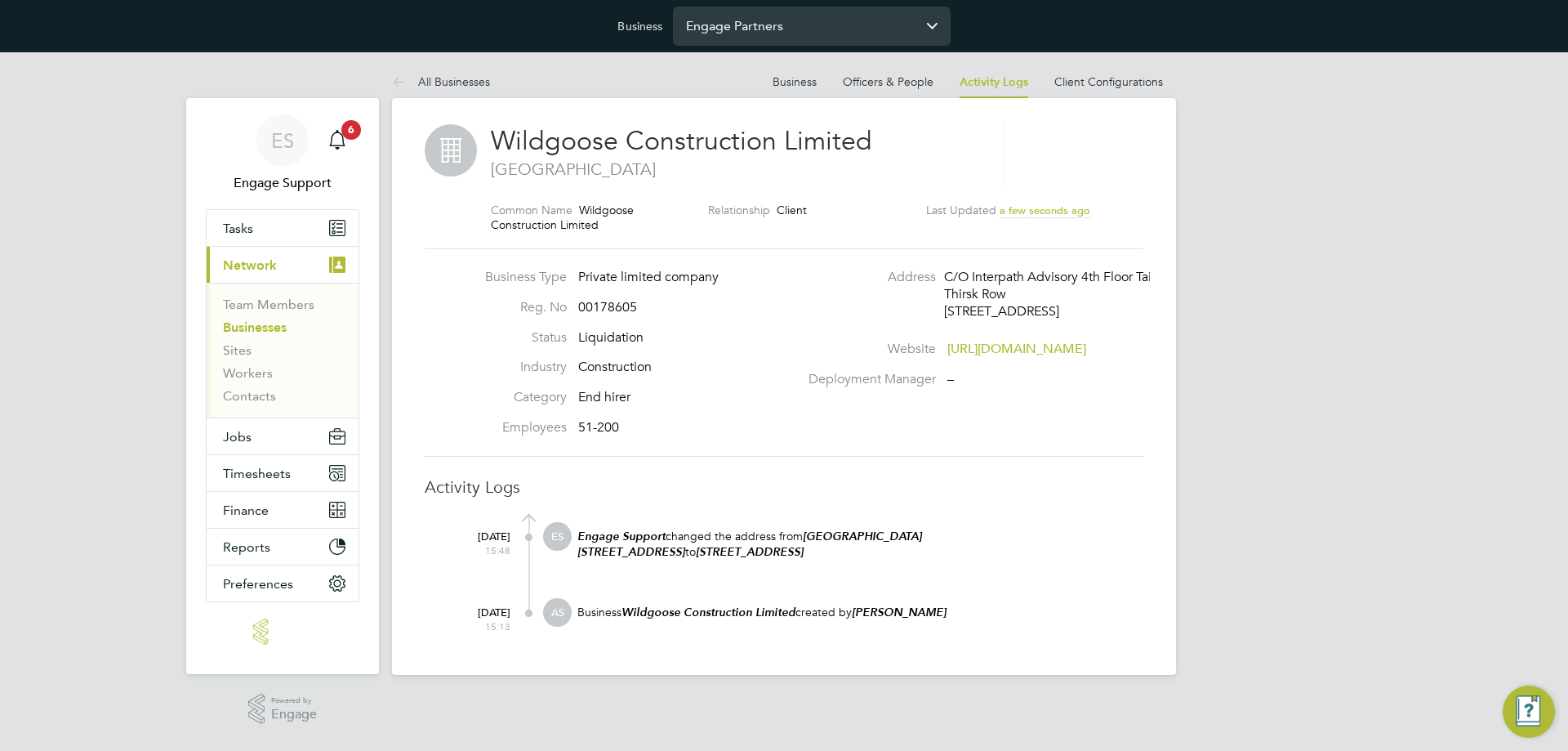
click at [766, 35] on input "Engage Partners" at bounding box center [811, 26] width 278 height 38
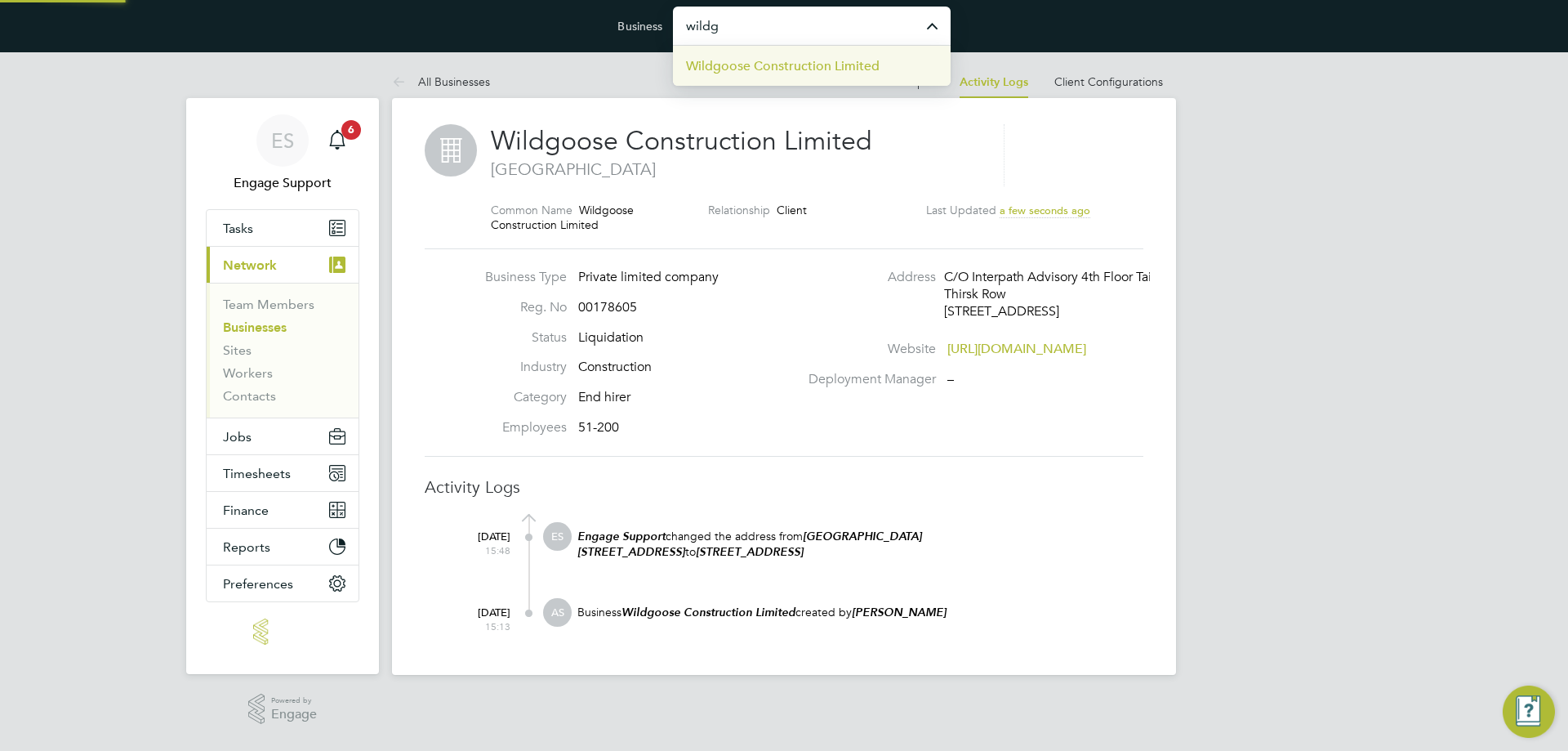
click at [795, 69] on span "Wildgoose Construction Limited" at bounding box center [782, 66] width 194 height 20
type input "Wildgoose Construction Limited"
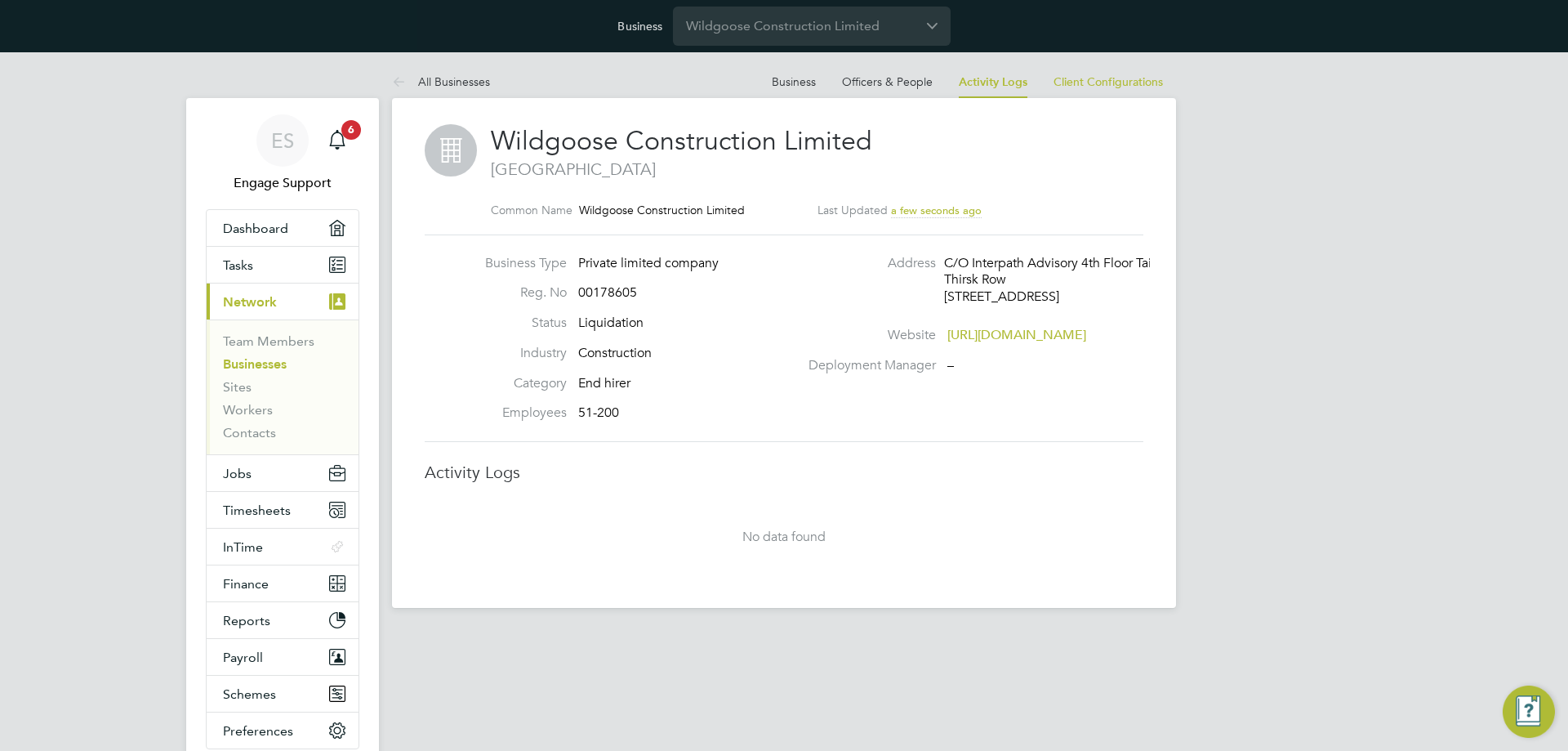
click at [102, 286] on div "ES Engage Support Notifications 6 Applications: Dashboard Tasks Current page: N…" at bounding box center [784, 343] width 1568 height 582
click at [255, 346] on link "Team Members" at bounding box center [268, 341] width 91 height 15
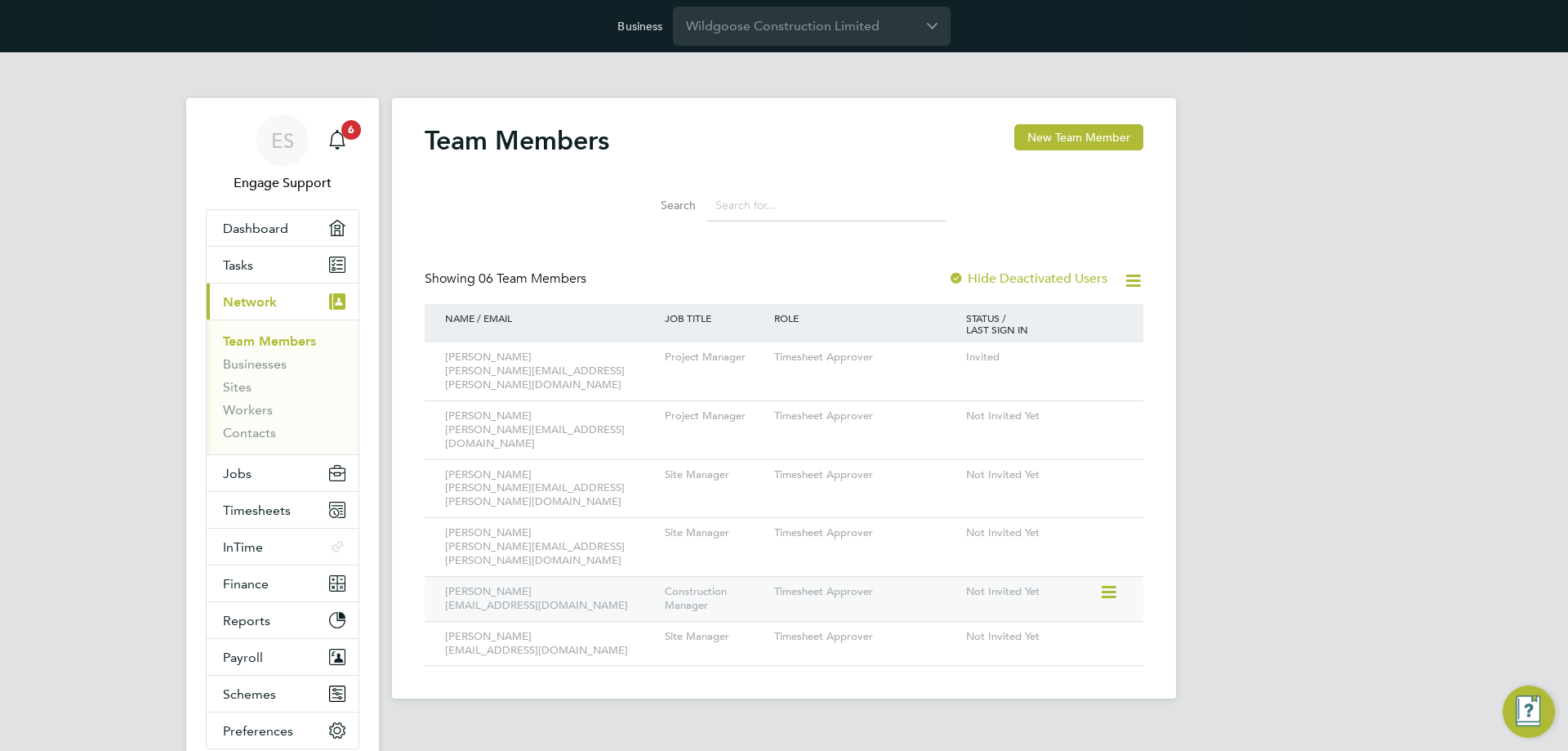
click at [1110, 583] on icon at bounding box center [1107, 592] width 16 height 20
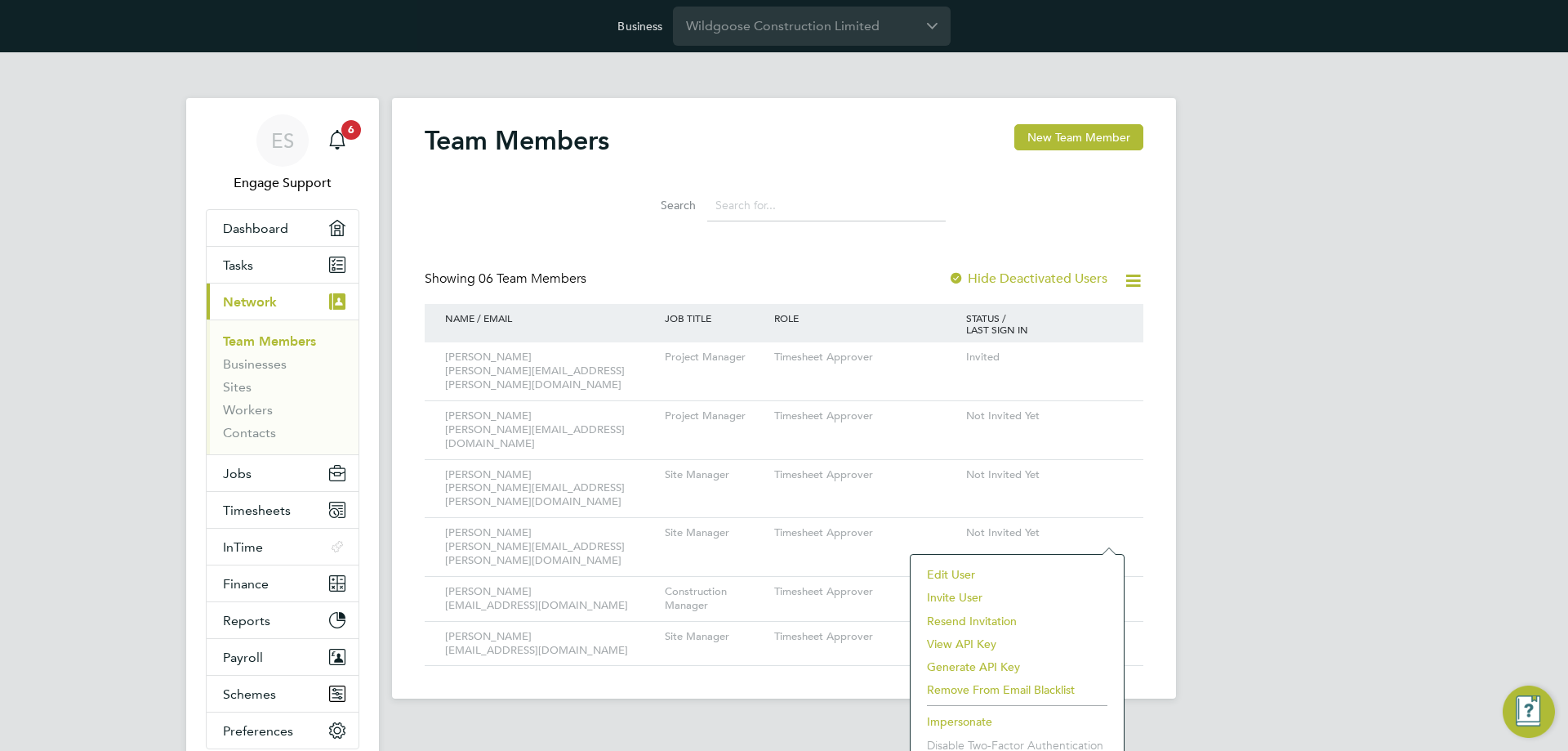
click at [1034, 565] on li "Edit User" at bounding box center [1017, 574] width 196 height 23
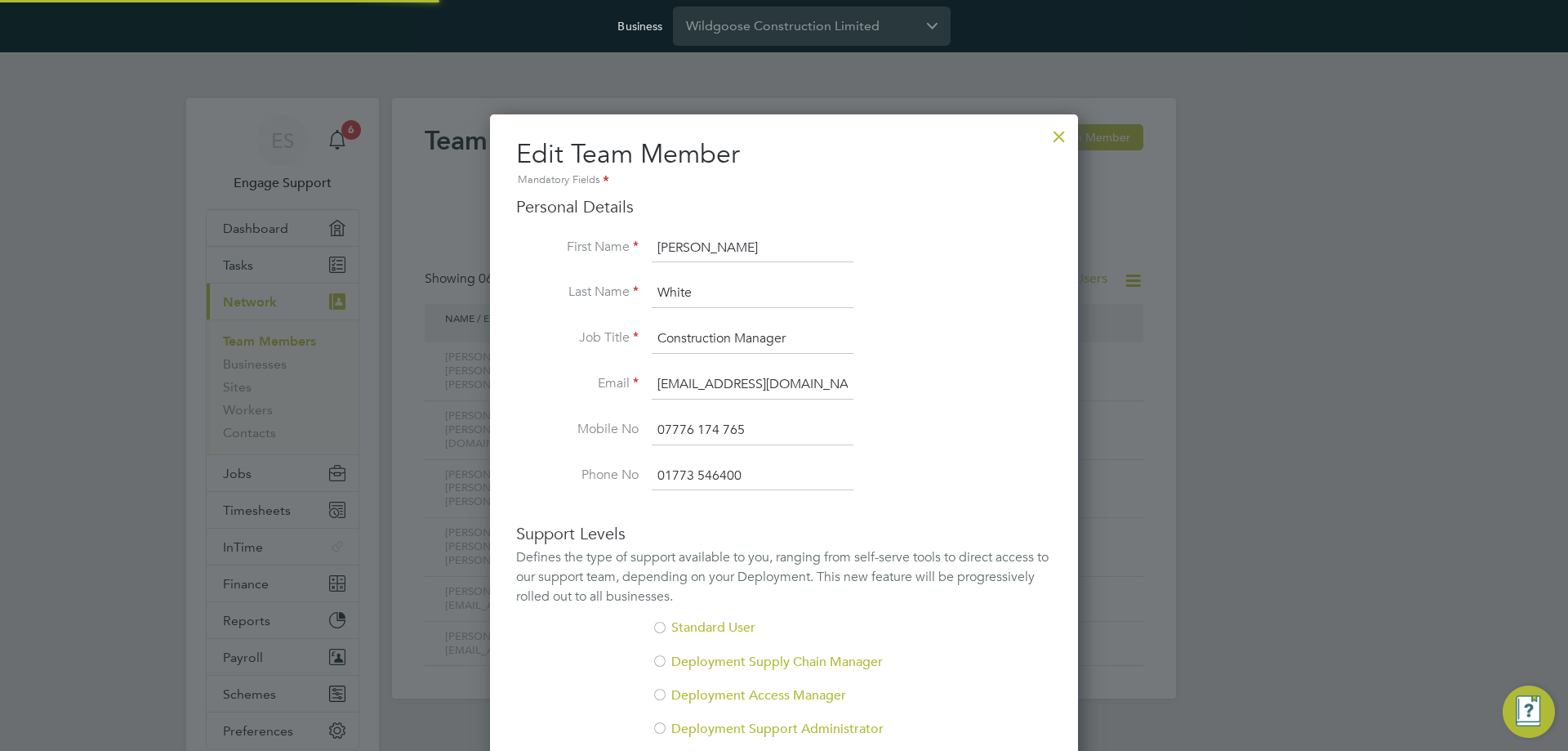
scroll to position [1040, 589]
click at [746, 386] on input "[EMAIL_ADDRESS][DOMAIN_NAME]" at bounding box center [752, 384] width 202 height 29
type input "[EMAIL_ADDRESS][DOMAIN_NAME]"
click at [998, 467] on li "Phone No [PHONE_NUMBER]" at bounding box center [783, 476] width 535 height 29
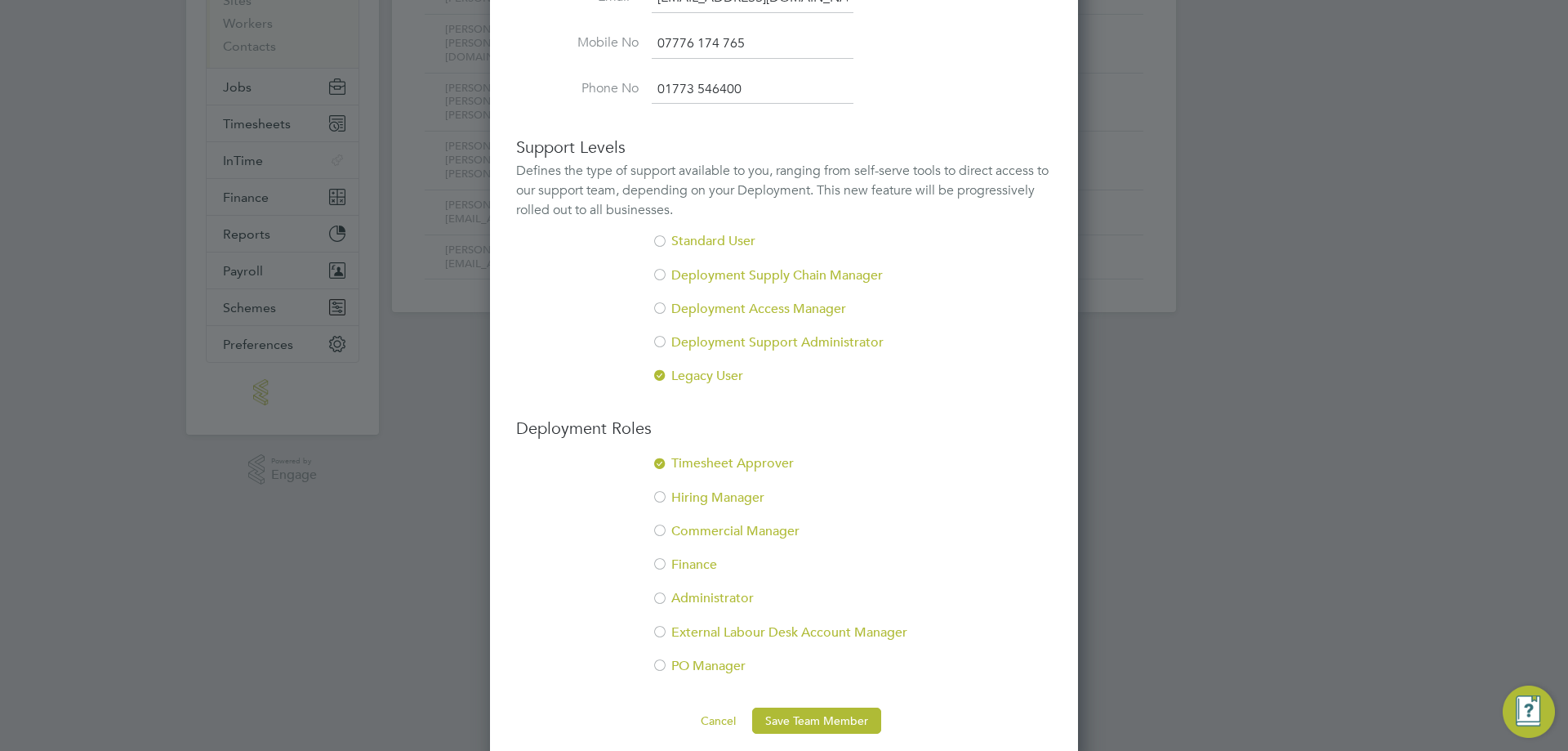
scroll to position [402, 0]
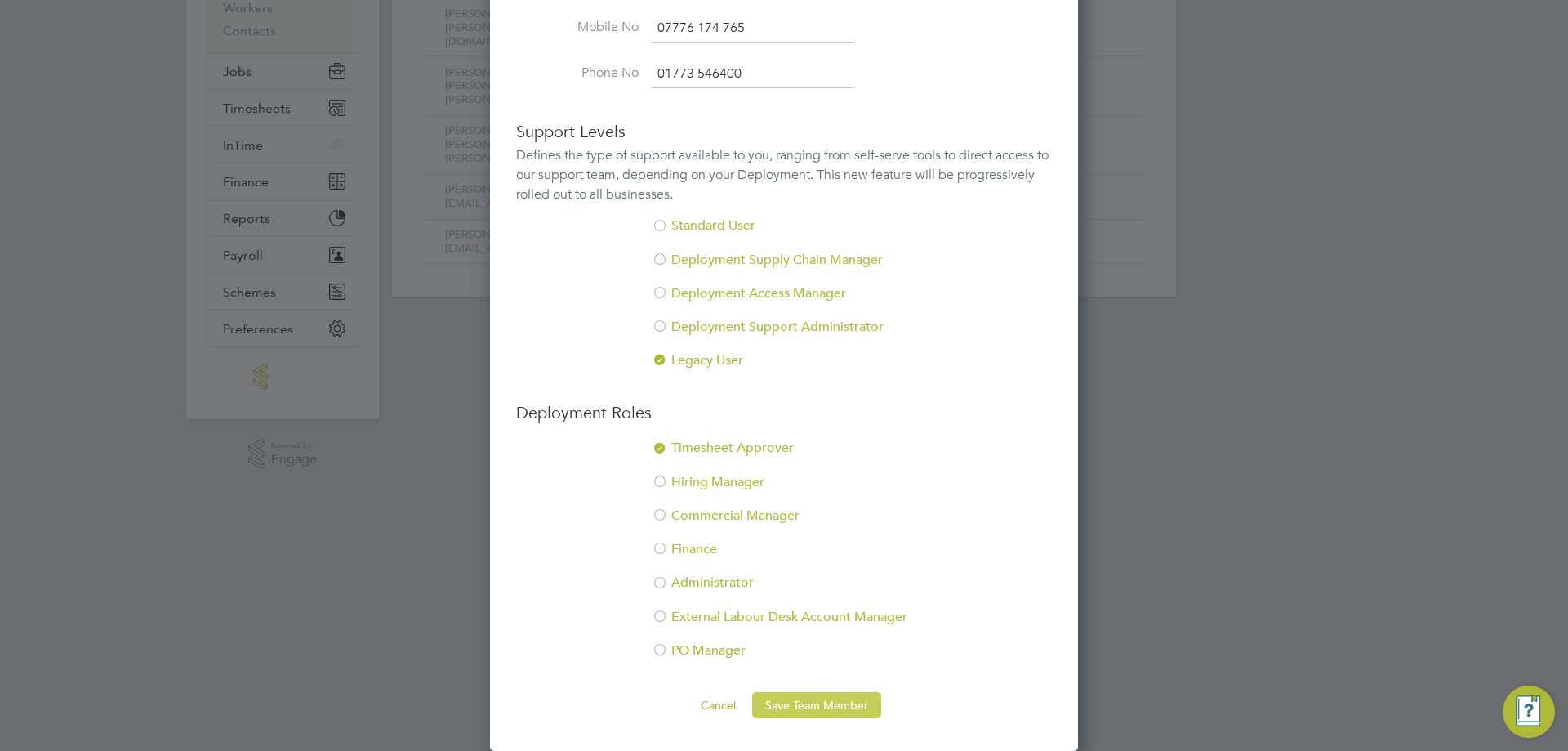
click at [859, 702] on button "Save Team Member" at bounding box center [816, 705] width 129 height 26
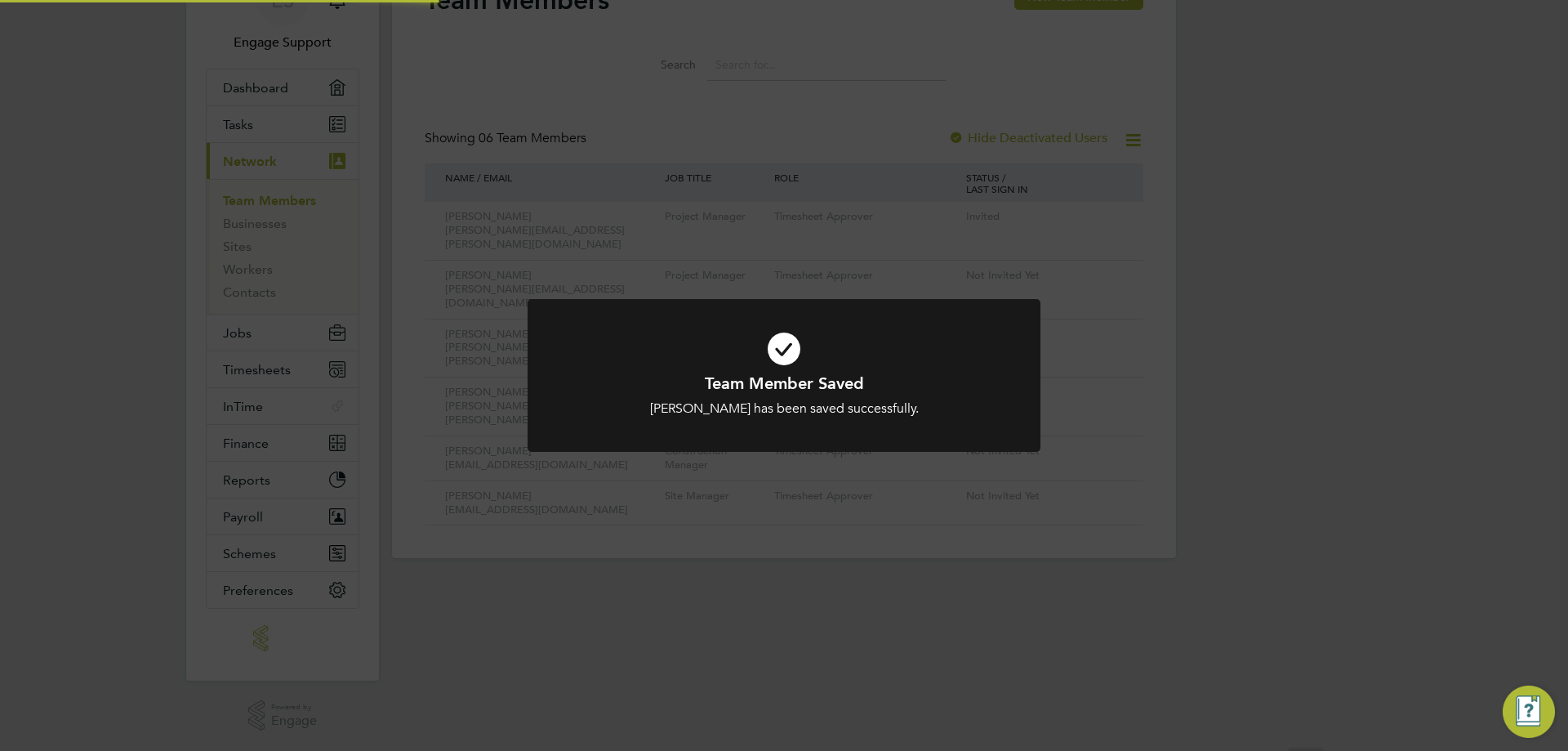
scroll to position [0, 0]
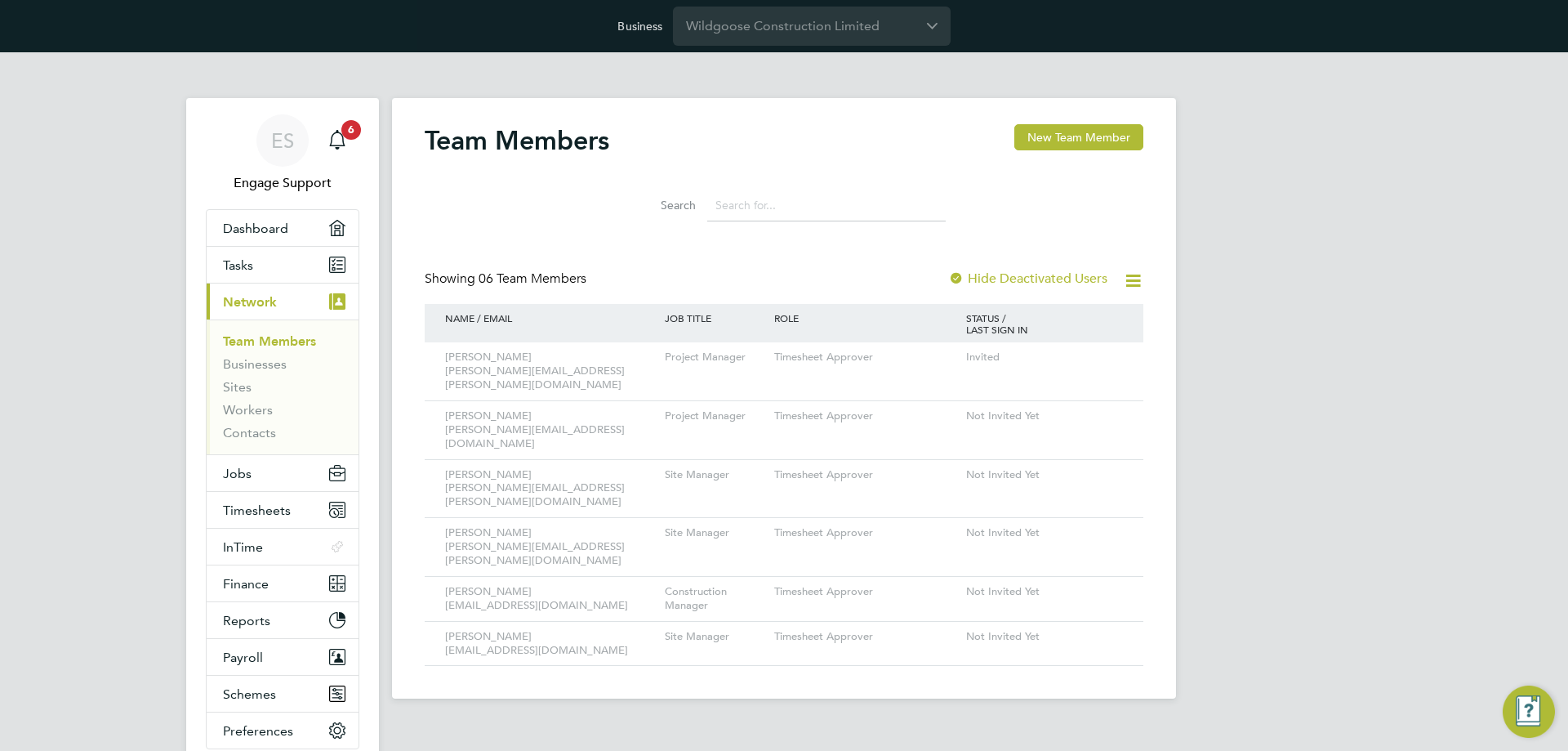
click at [494, 691] on html "Business Wildgoose Construction Limited ES Engage Support Notifications 6 Appli…" at bounding box center [784, 362] width 1568 height 725
click at [234, 365] on link "Businesses" at bounding box center [255, 364] width 64 height 15
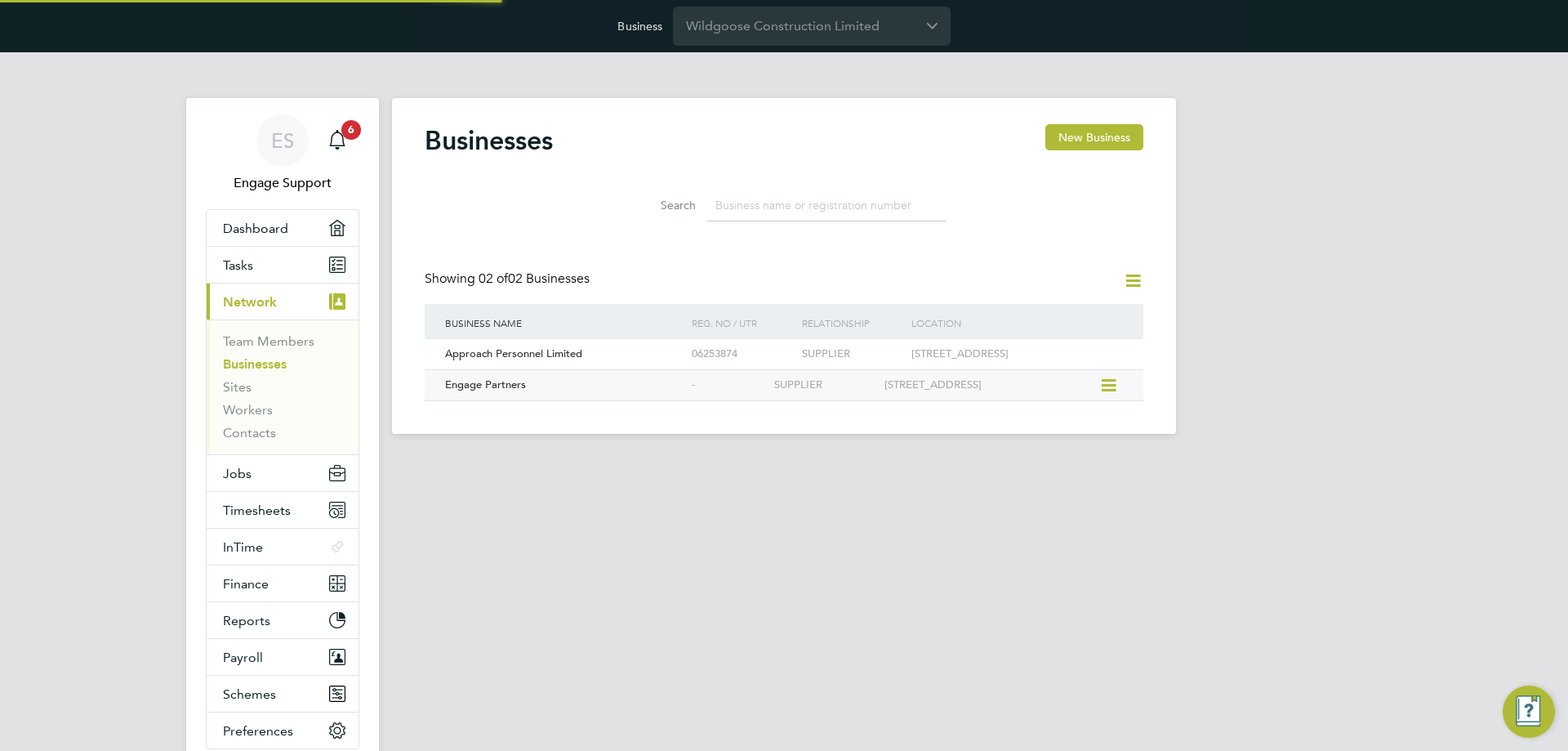
scroll to position [31, 249]
click at [445, 460] on html "Business Wildgoose Construction Limited ES Engage Support Notifications 6 Appli…" at bounding box center [784, 230] width 1568 height 460
